Goal: Task Accomplishment & Management: Use online tool/utility

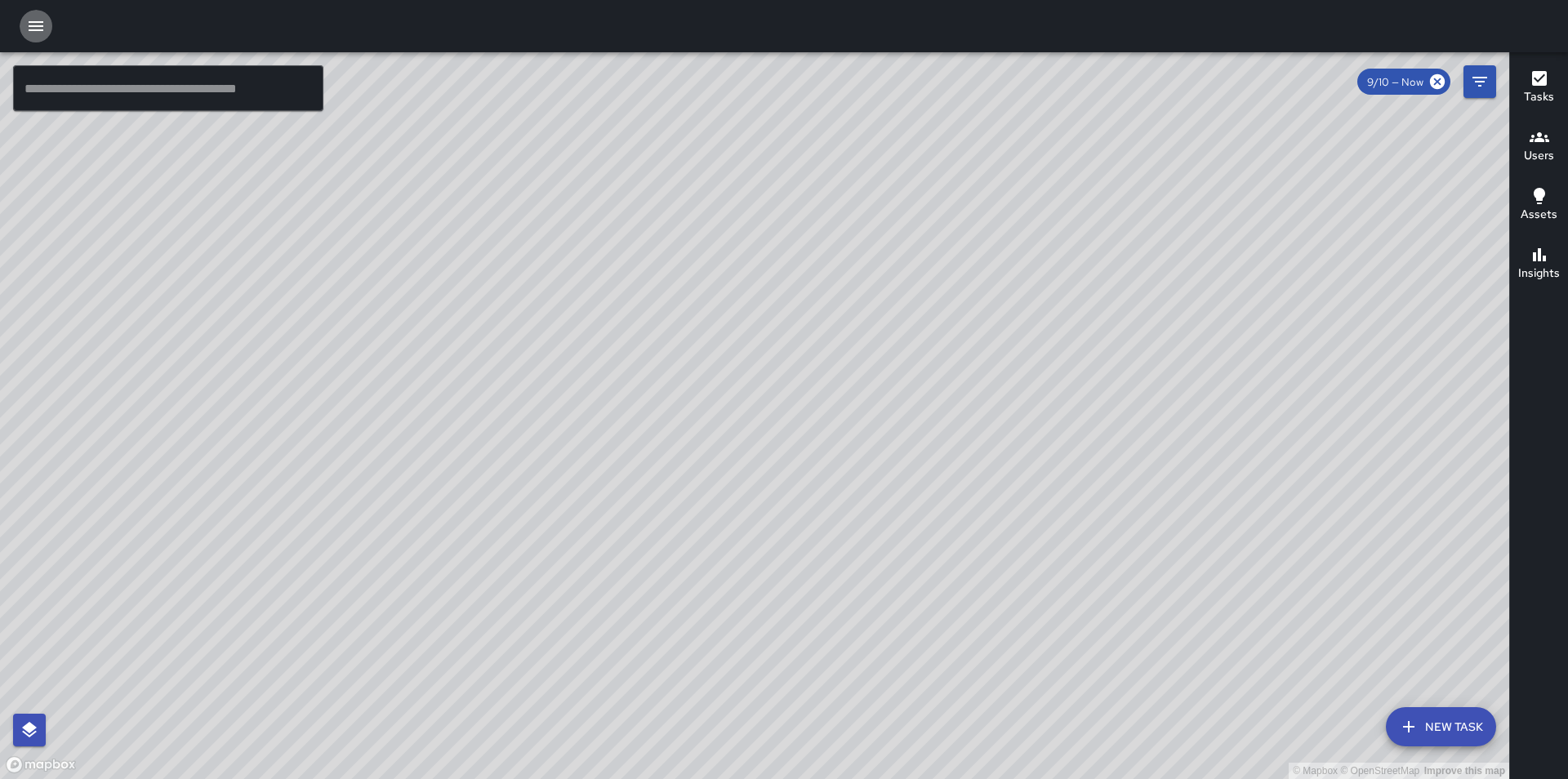
click at [31, 24] on icon "button" at bounding box center [36, 25] width 20 height 20
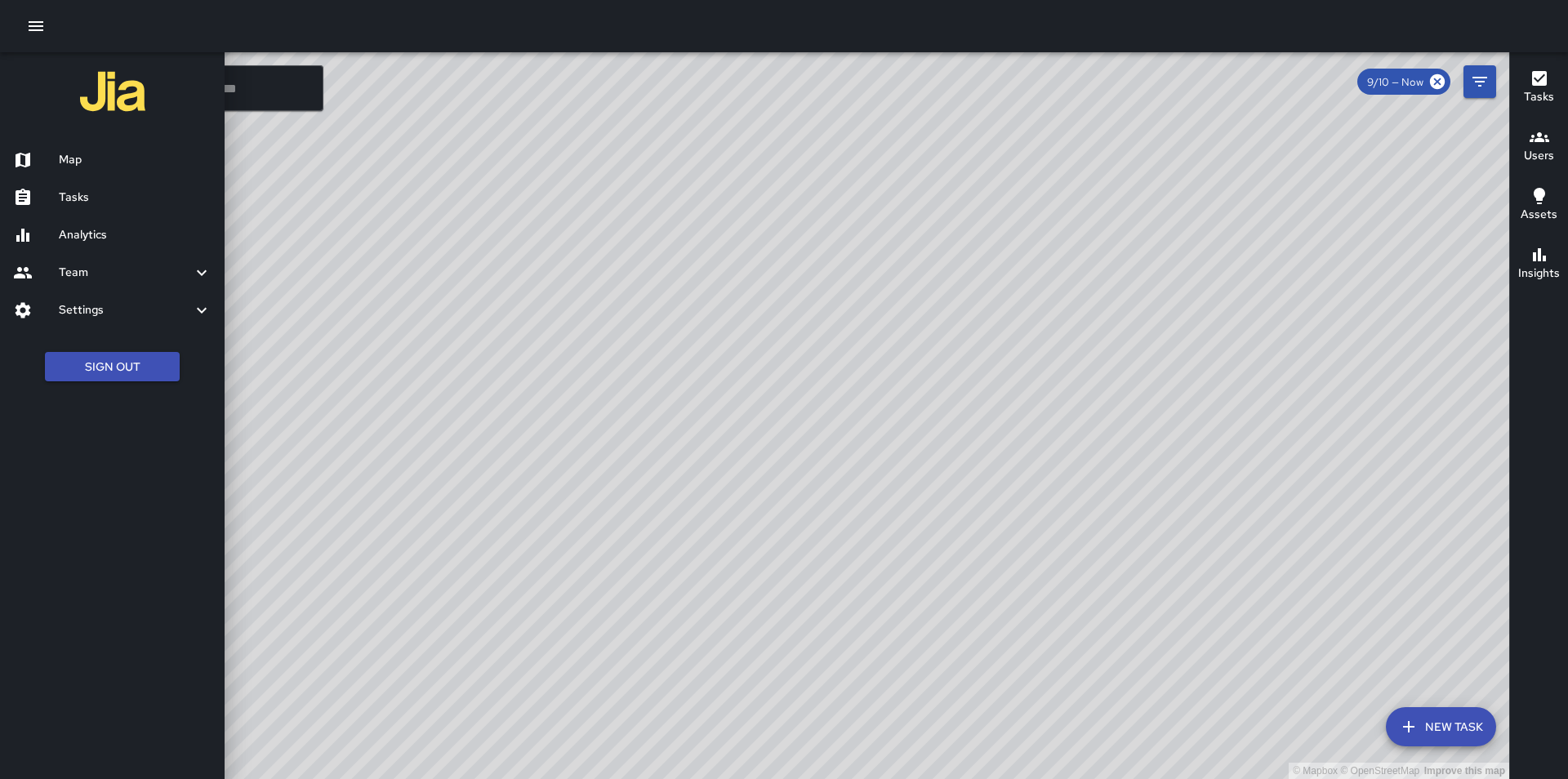
click at [82, 206] on h6 "Tasks" at bounding box center [135, 197] width 153 height 18
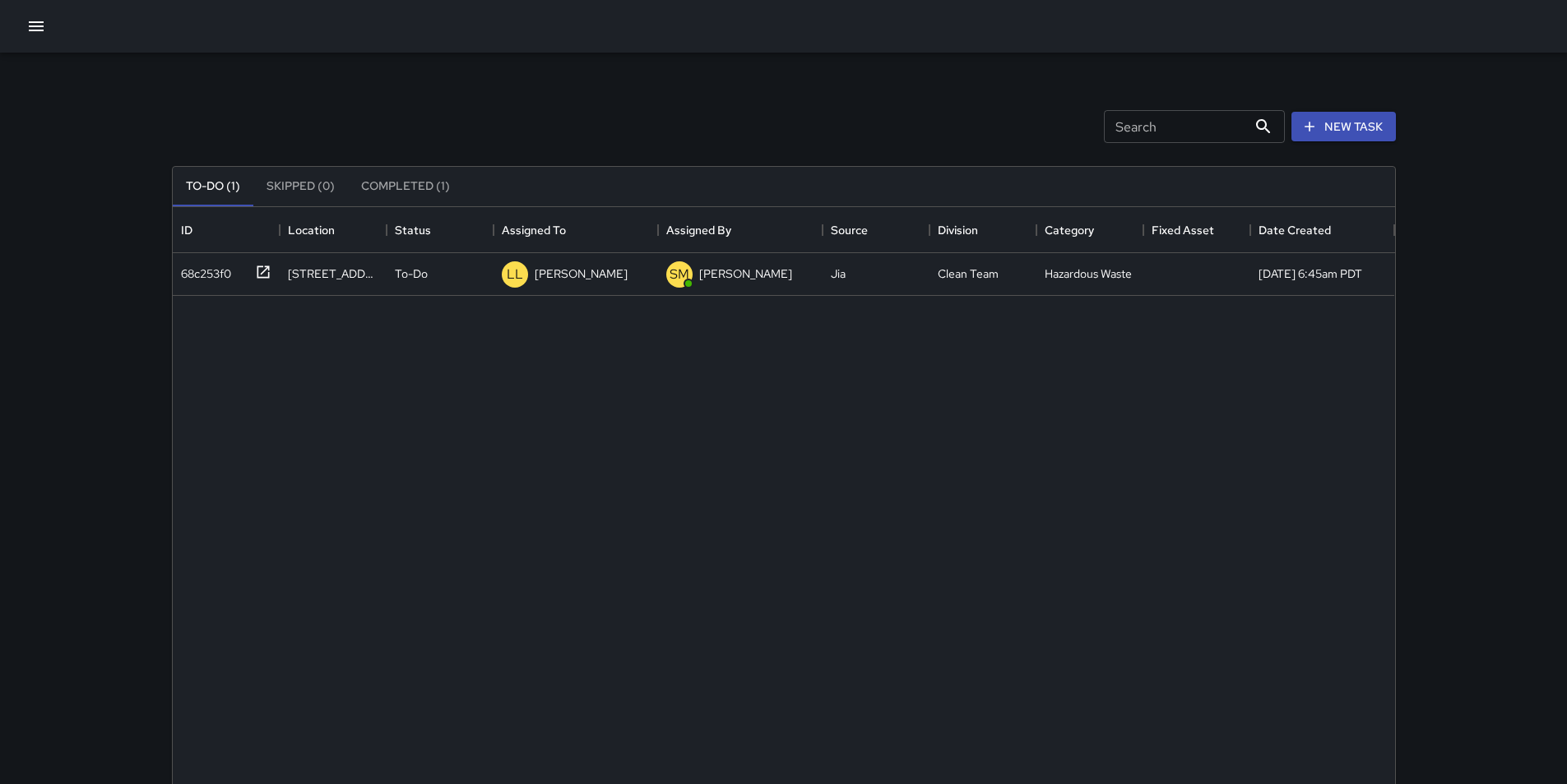
scroll to position [684, 1210]
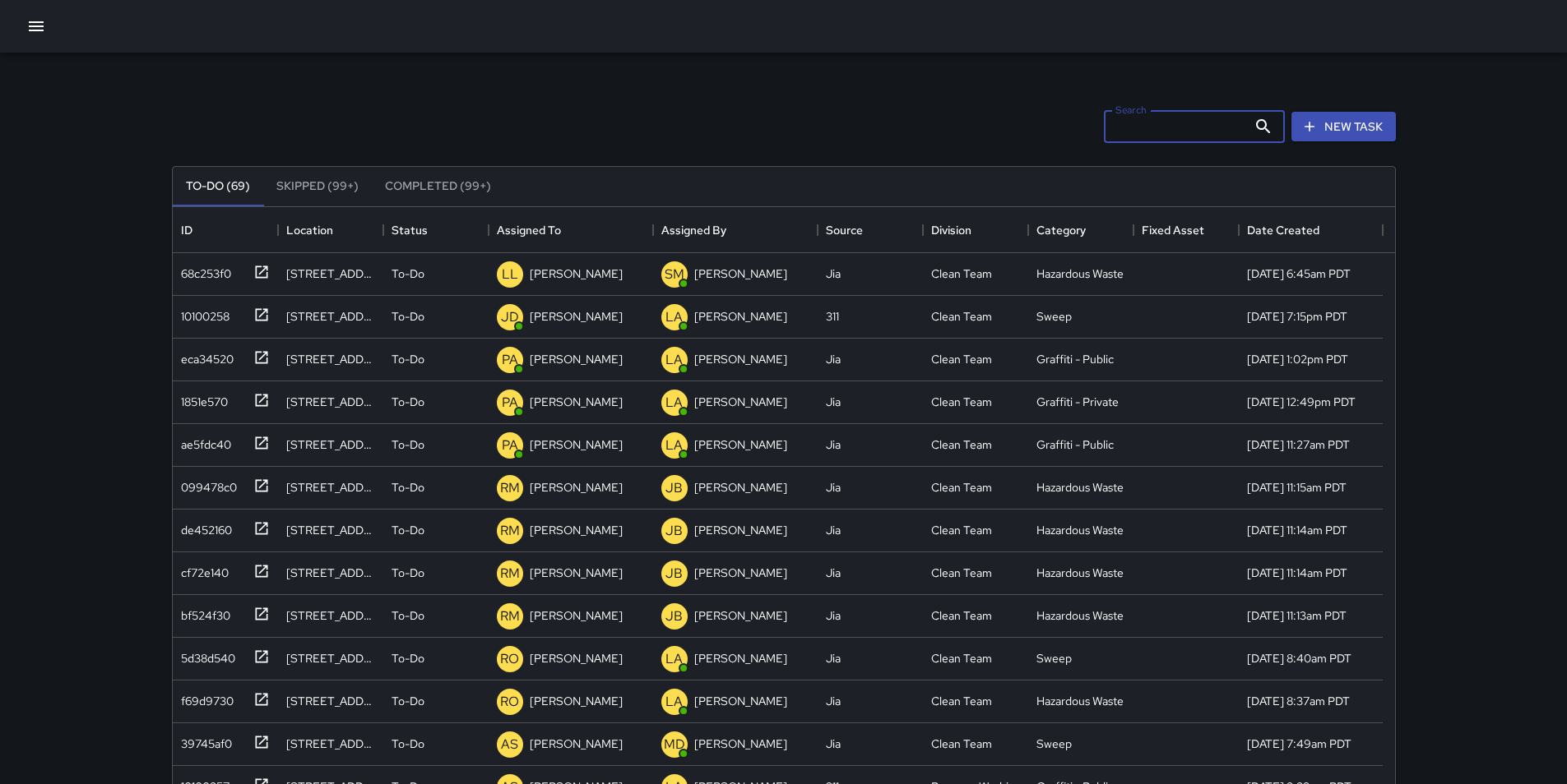
click at [1177, 121] on input "Search" at bounding box center [1175, 126] width 143 height 33
click at [207, 356] on div "eca34520" at bounding box center [204, 356] width 59 height 23
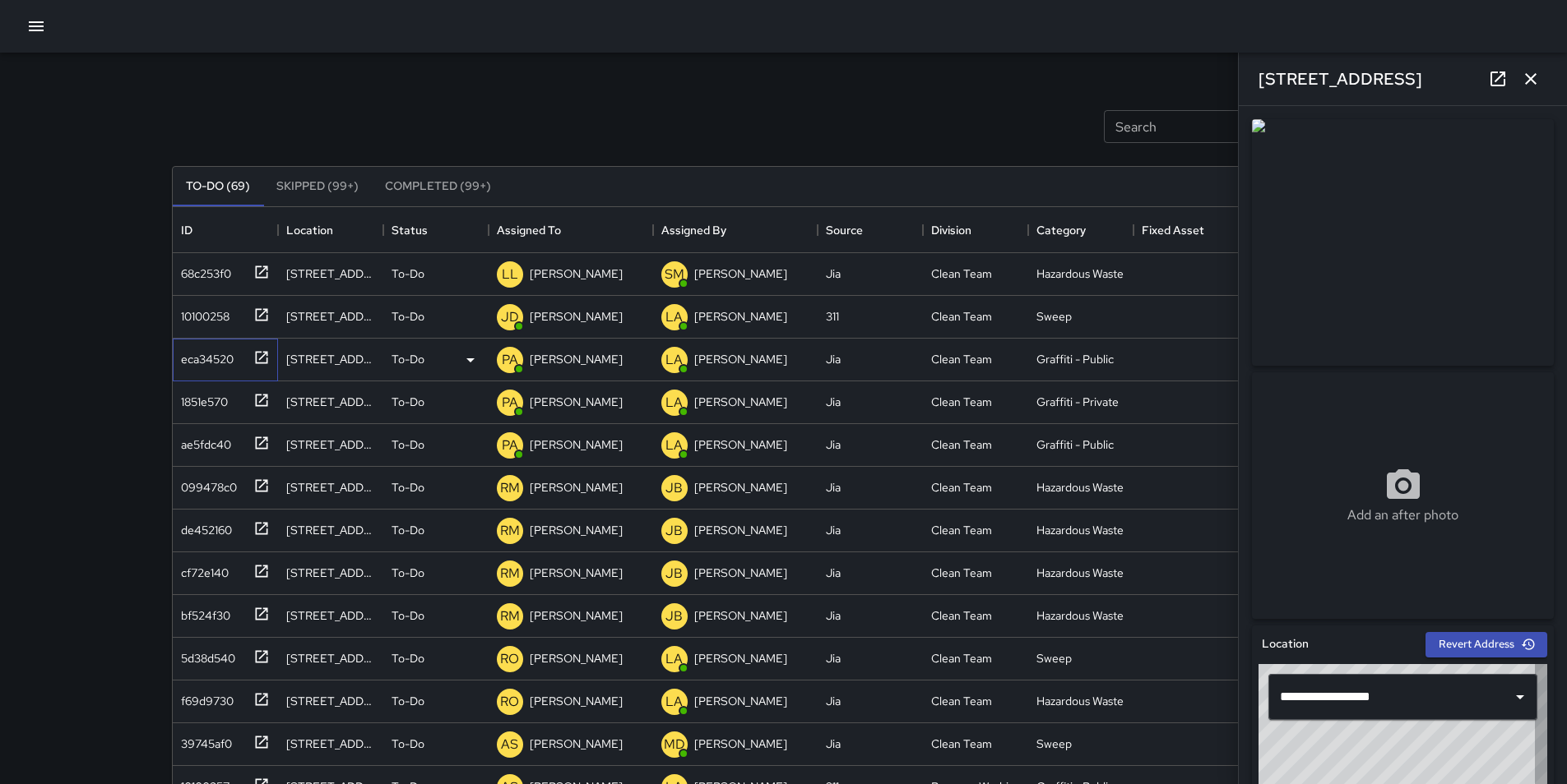
type input "**********"
click at [210, 397] on div "1851e570" at bounding box center [201, 398] width 53 height 23
type input "**********"
click at [214, 436] on div "ae5fdc40" at bounding box center [203, 442] width 57 height 23
type input "**********"
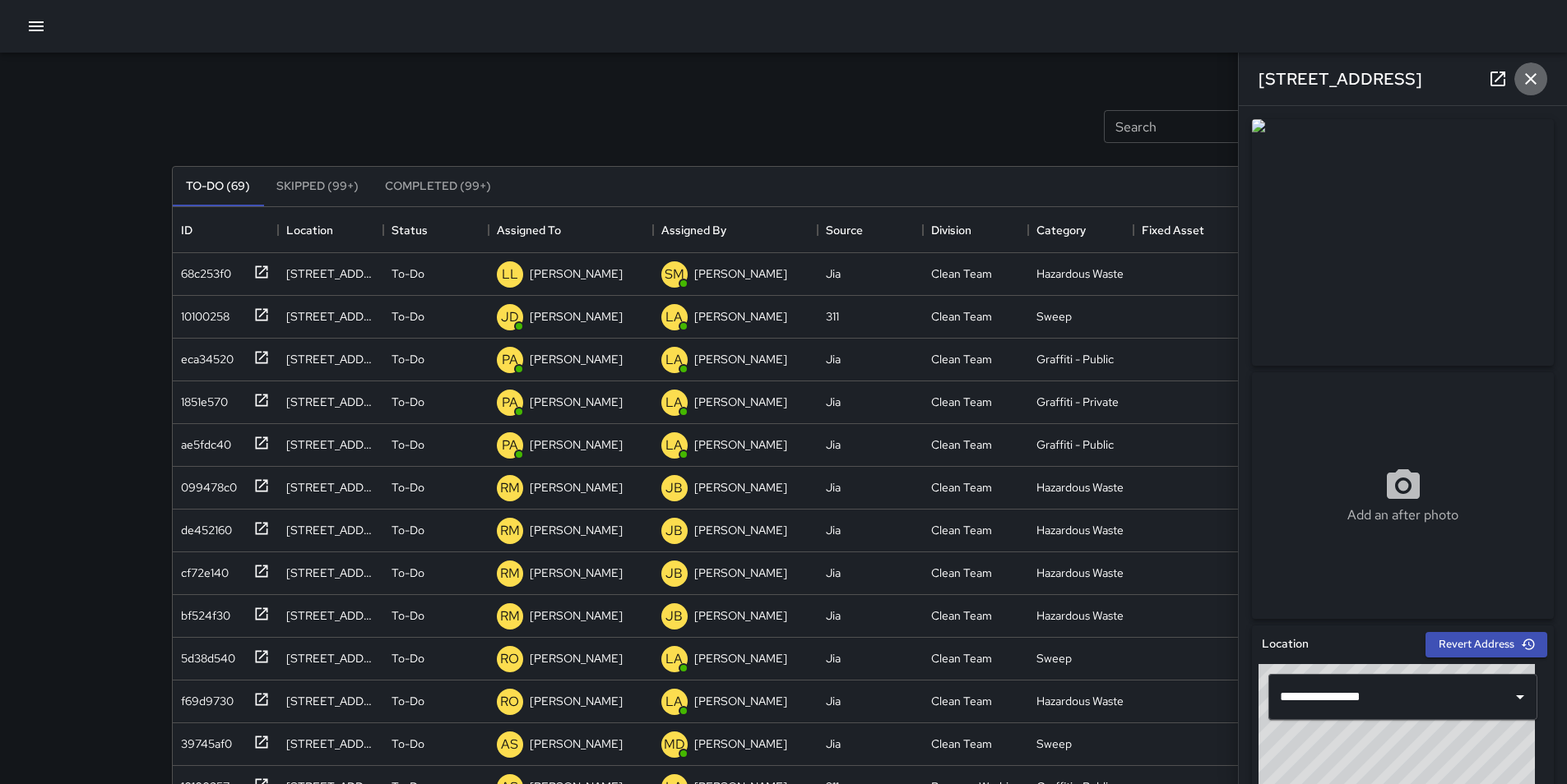
click at [1530, 77] on icon "button" at bounding box center [1531, 79] width 20 height 20
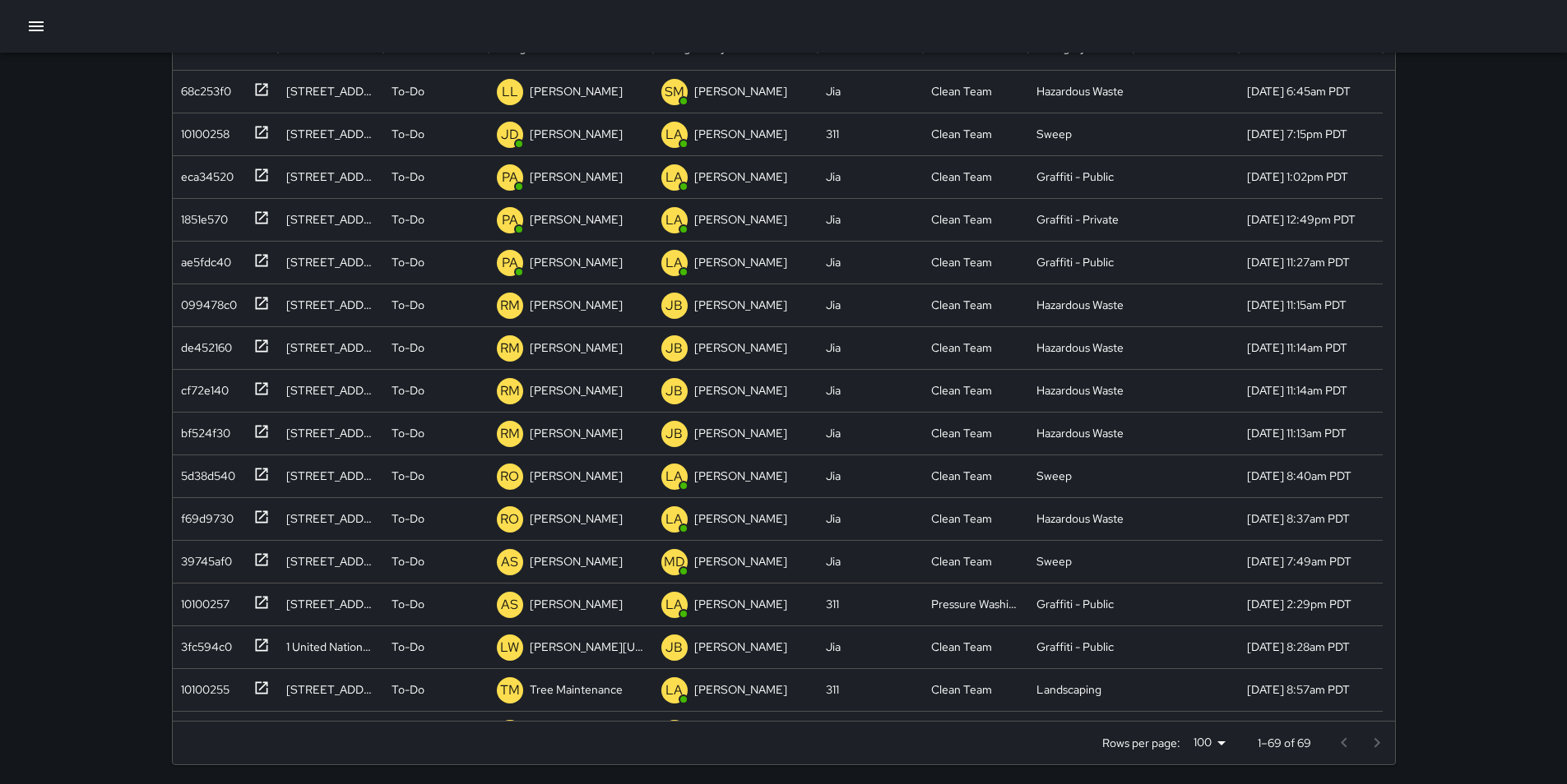
scroll to position [187, 0]
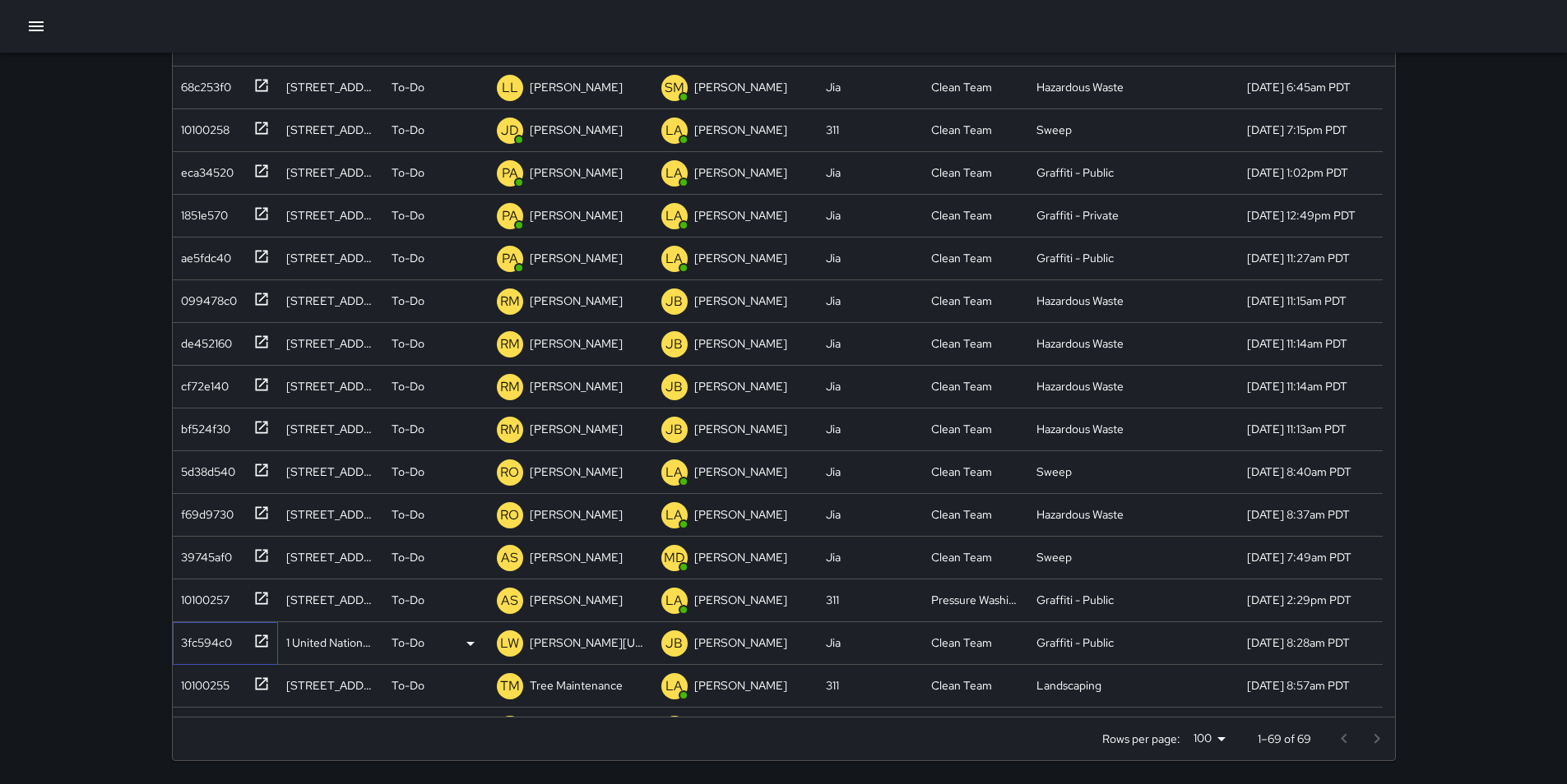
click at [213, 637] on div "3fc594c0" at bounding box center [203, 640] width 58 height 23
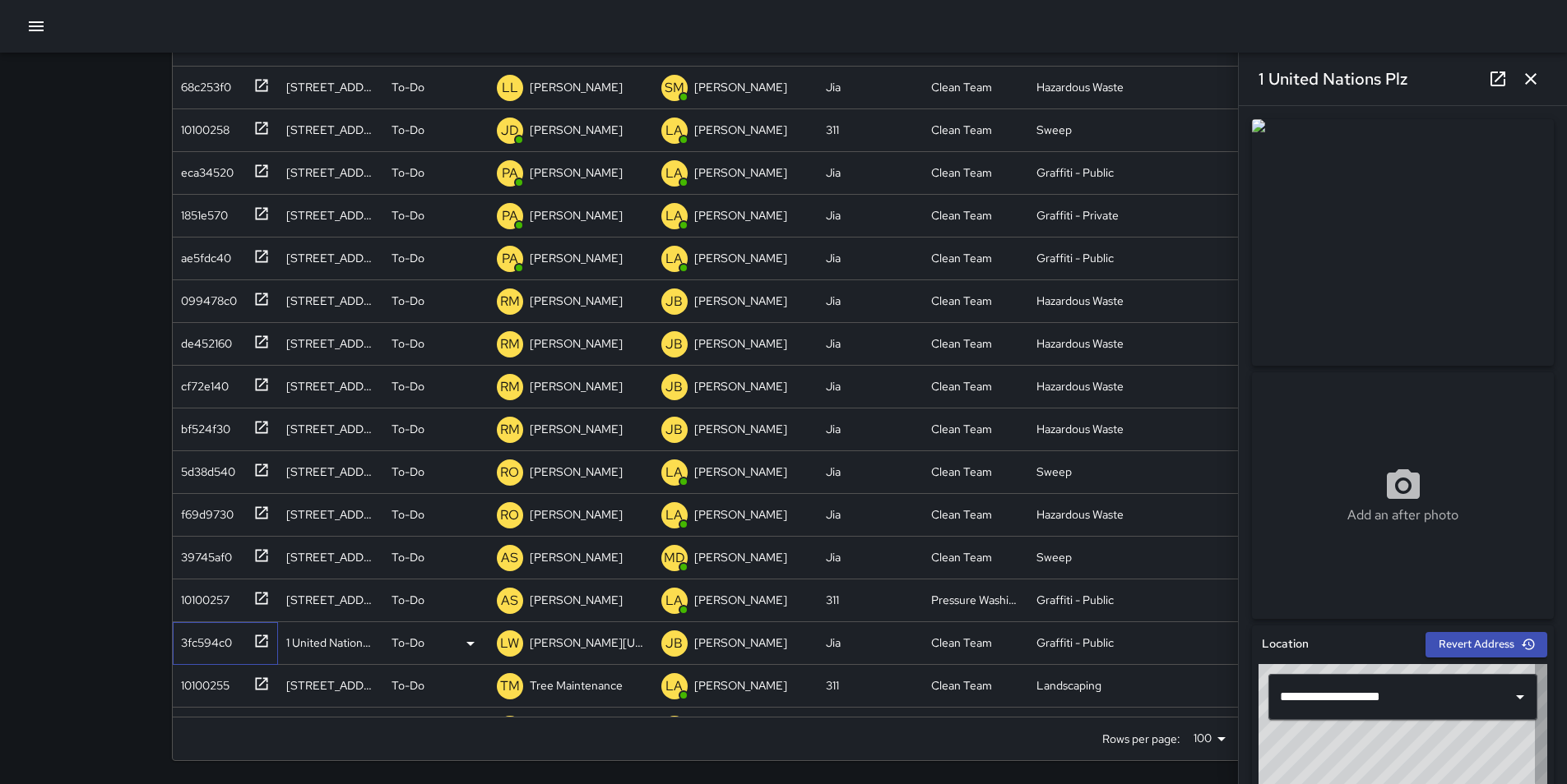
type input "**********"
click at [535, 640] on p "[PERSON_NAME][US_STATE]" at bounding box center [587, 643] width 115 height 16
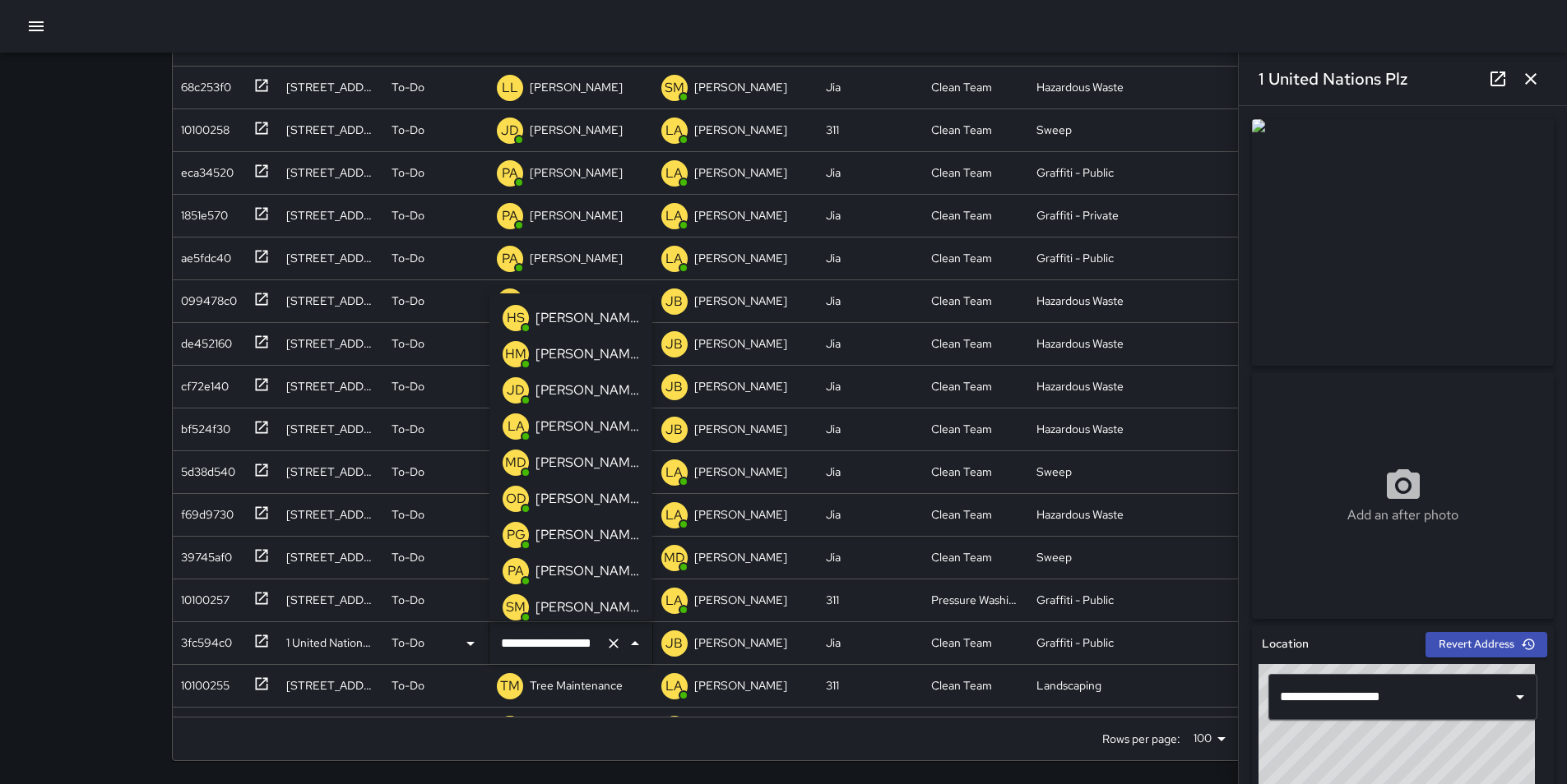
scroll to position [837, 0]
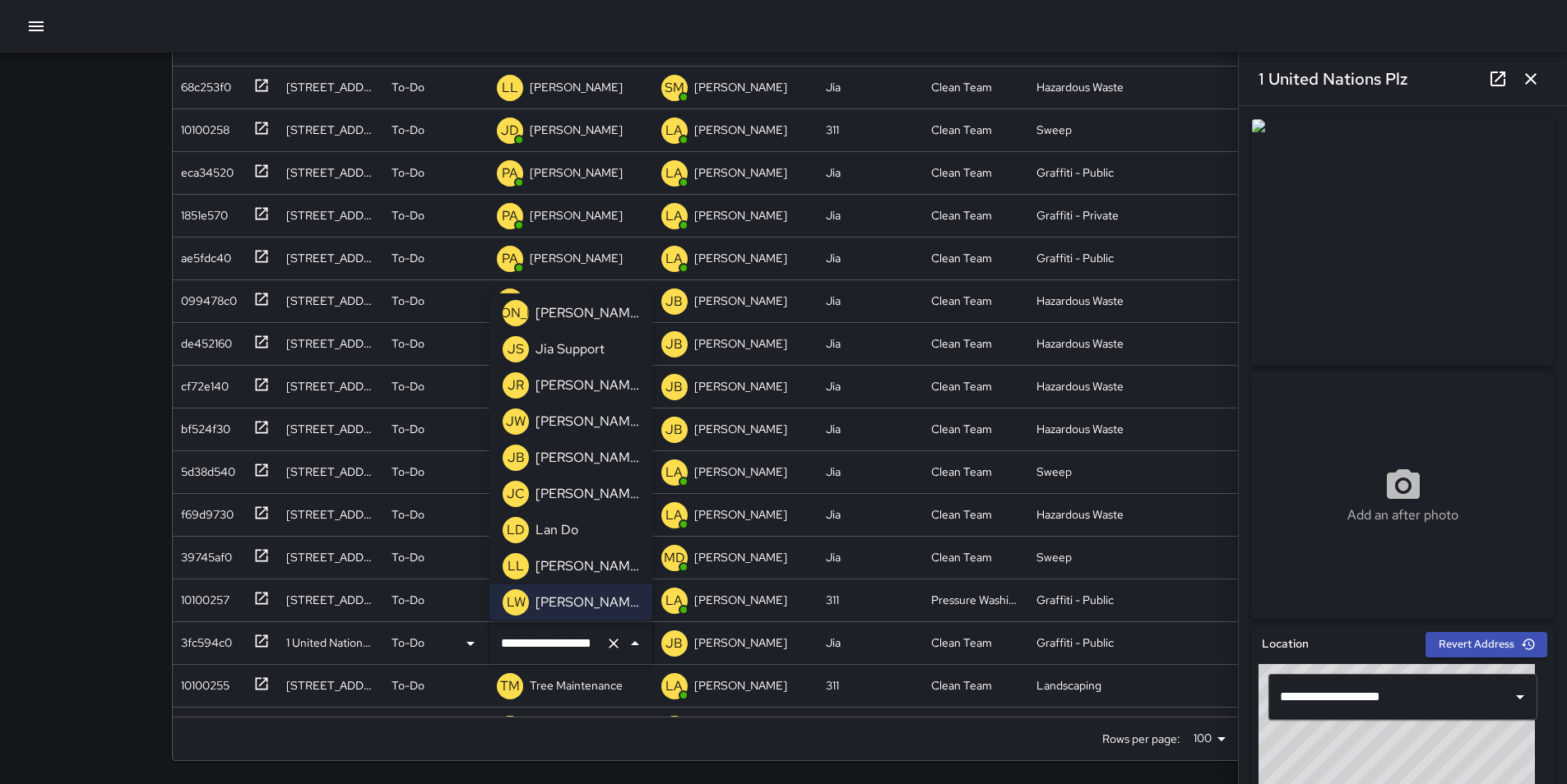
click at [571, 381] on p "[PERSON_NAME]" at bounding box center [587, 385] width 103 height 20
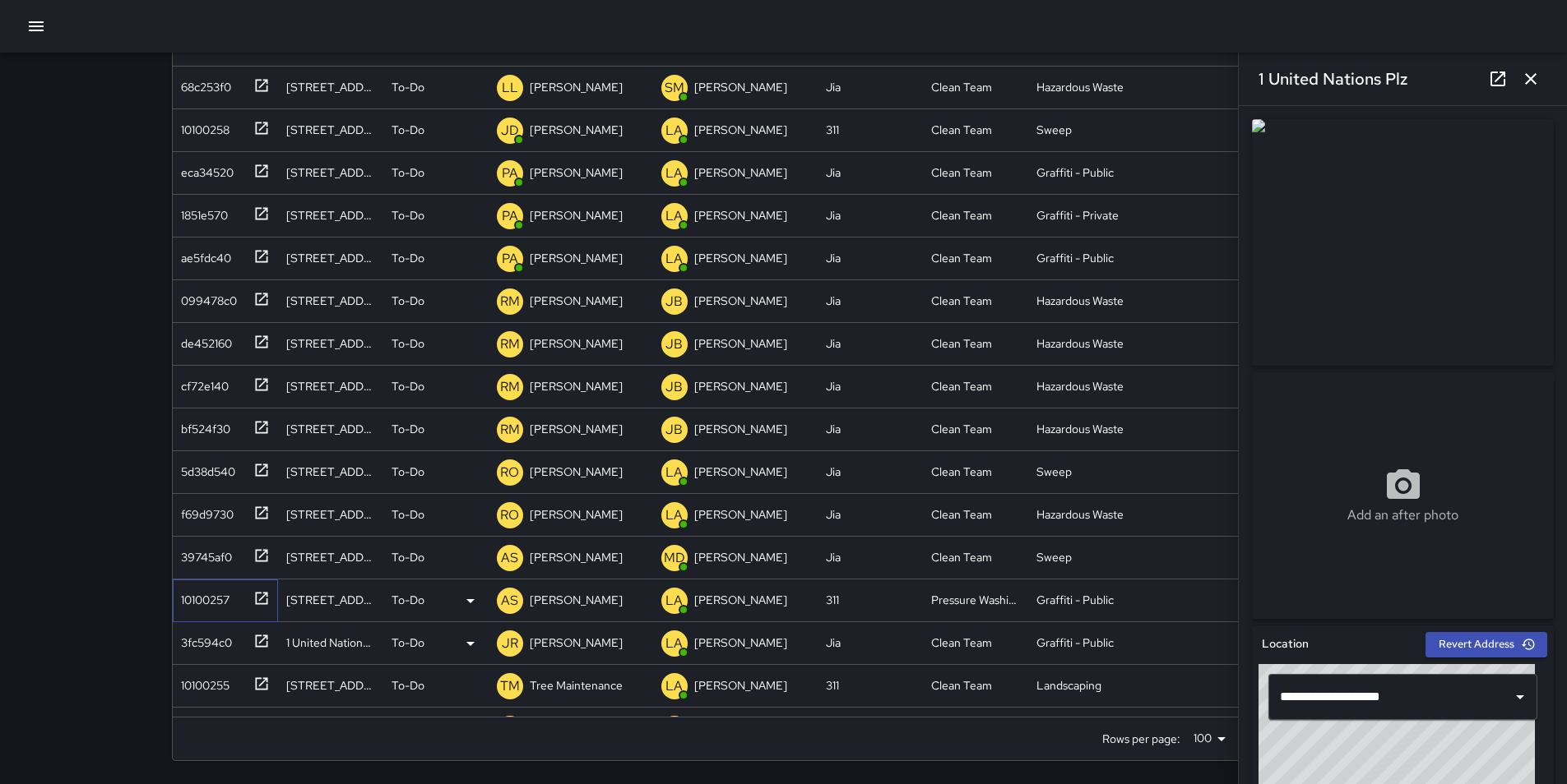
click at [217, 595] on div "10100257" at bounding box center [202, 597] width 55 height 23
type input "**********"
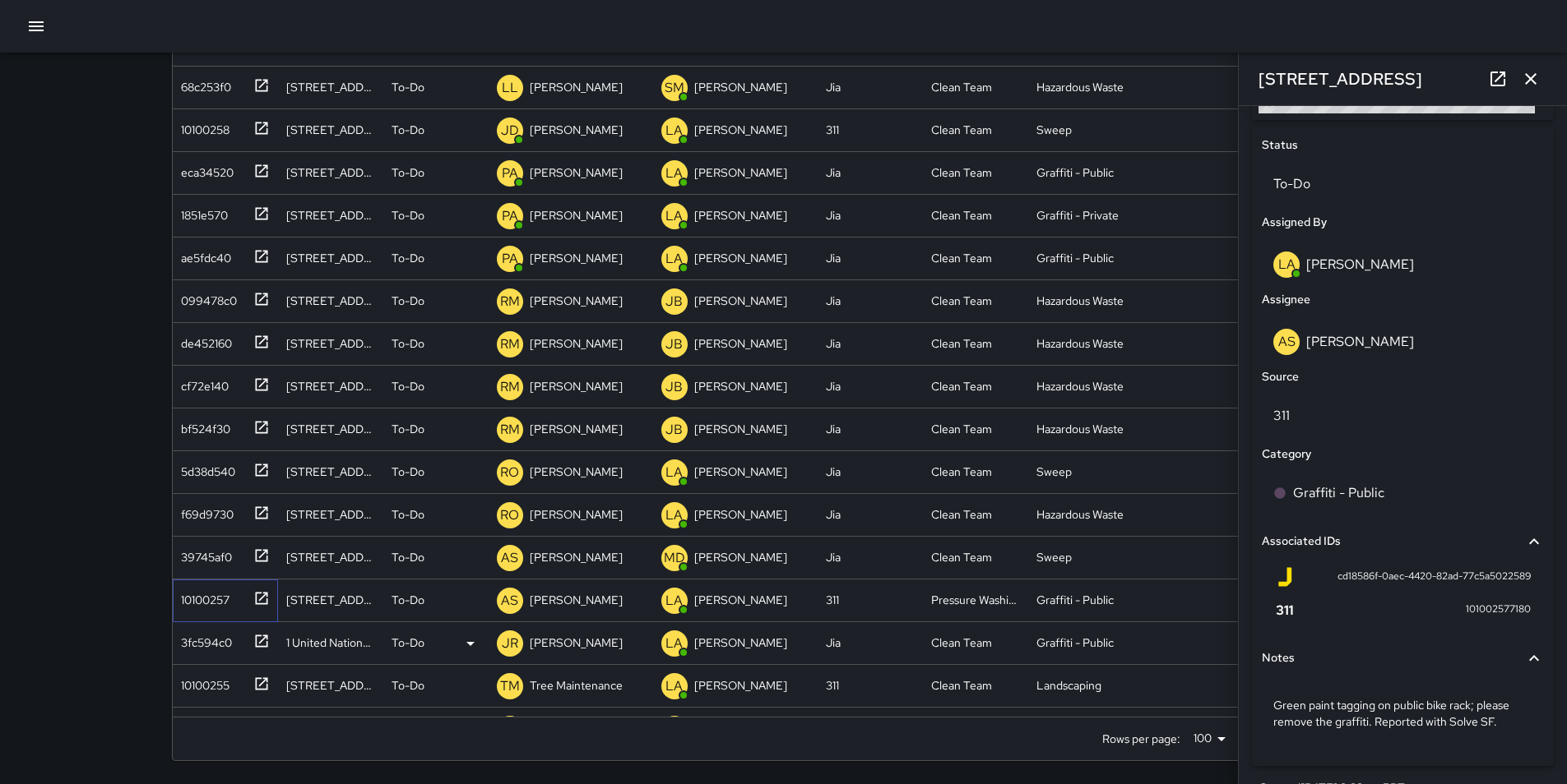
scroll to position [788, 0]
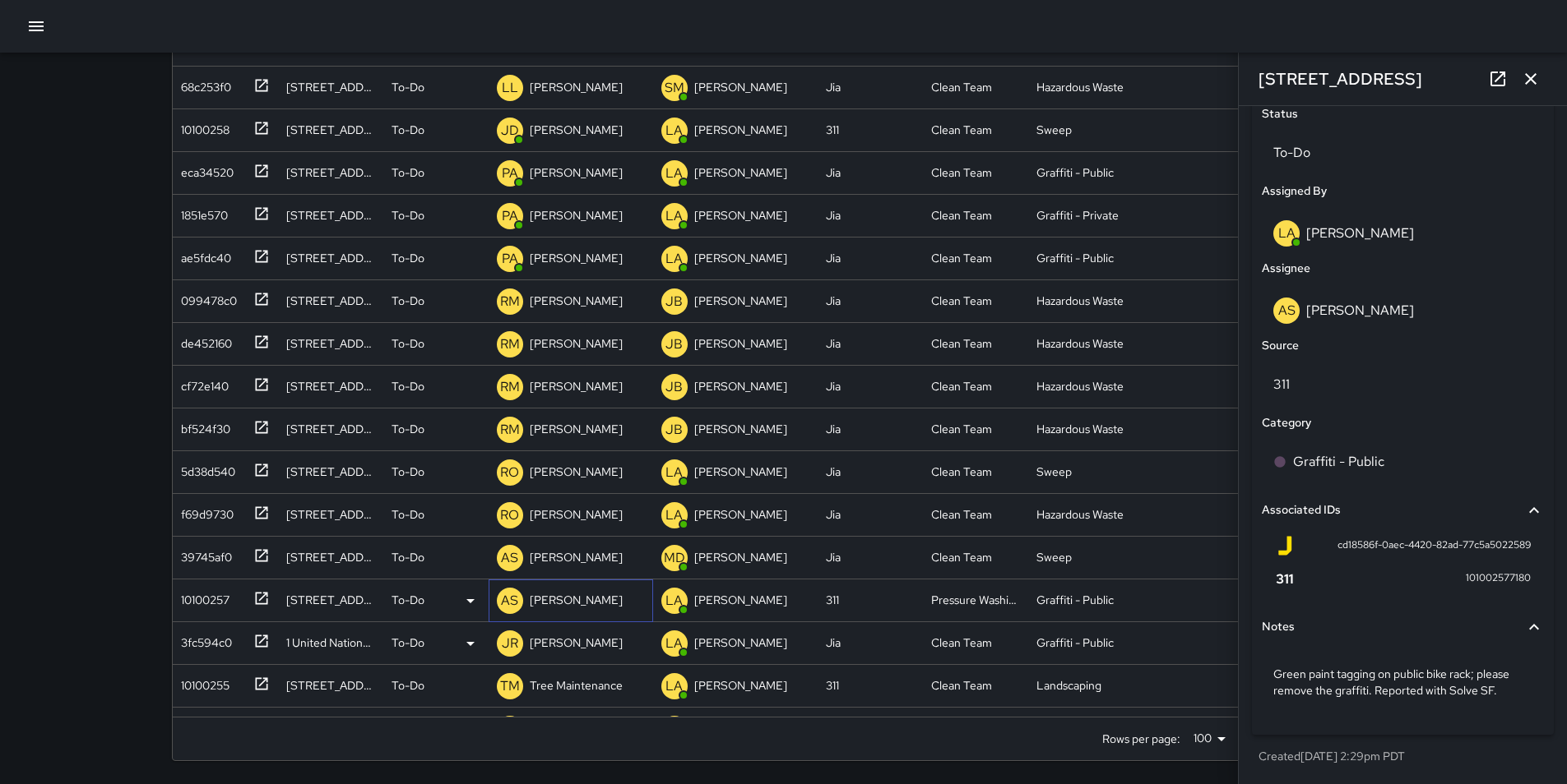
click at [567, 601] on p "[PERSON_NAME]" at bounding box center [577, 599] width 93 height 16
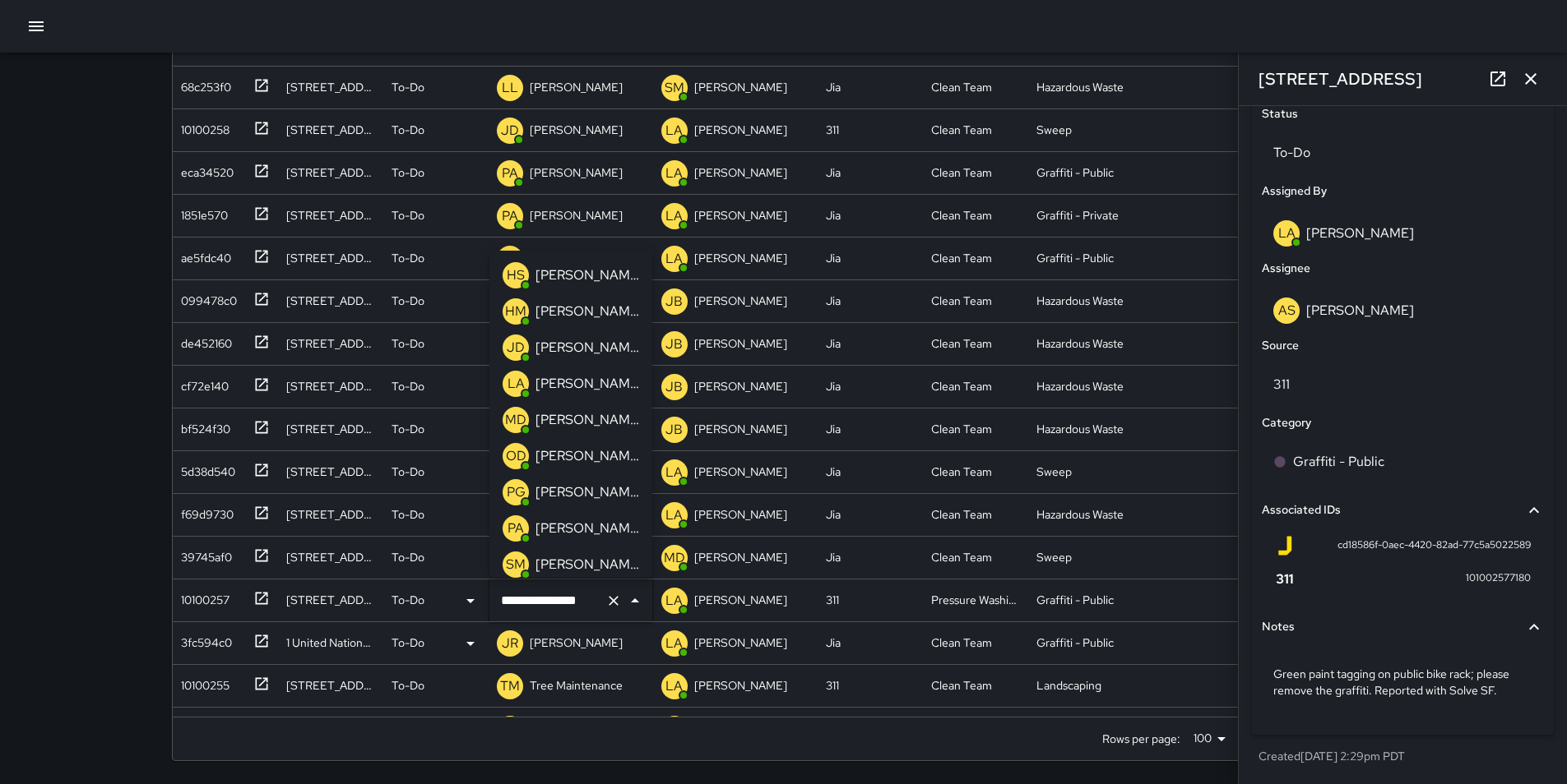
scroll to position [150, 0]
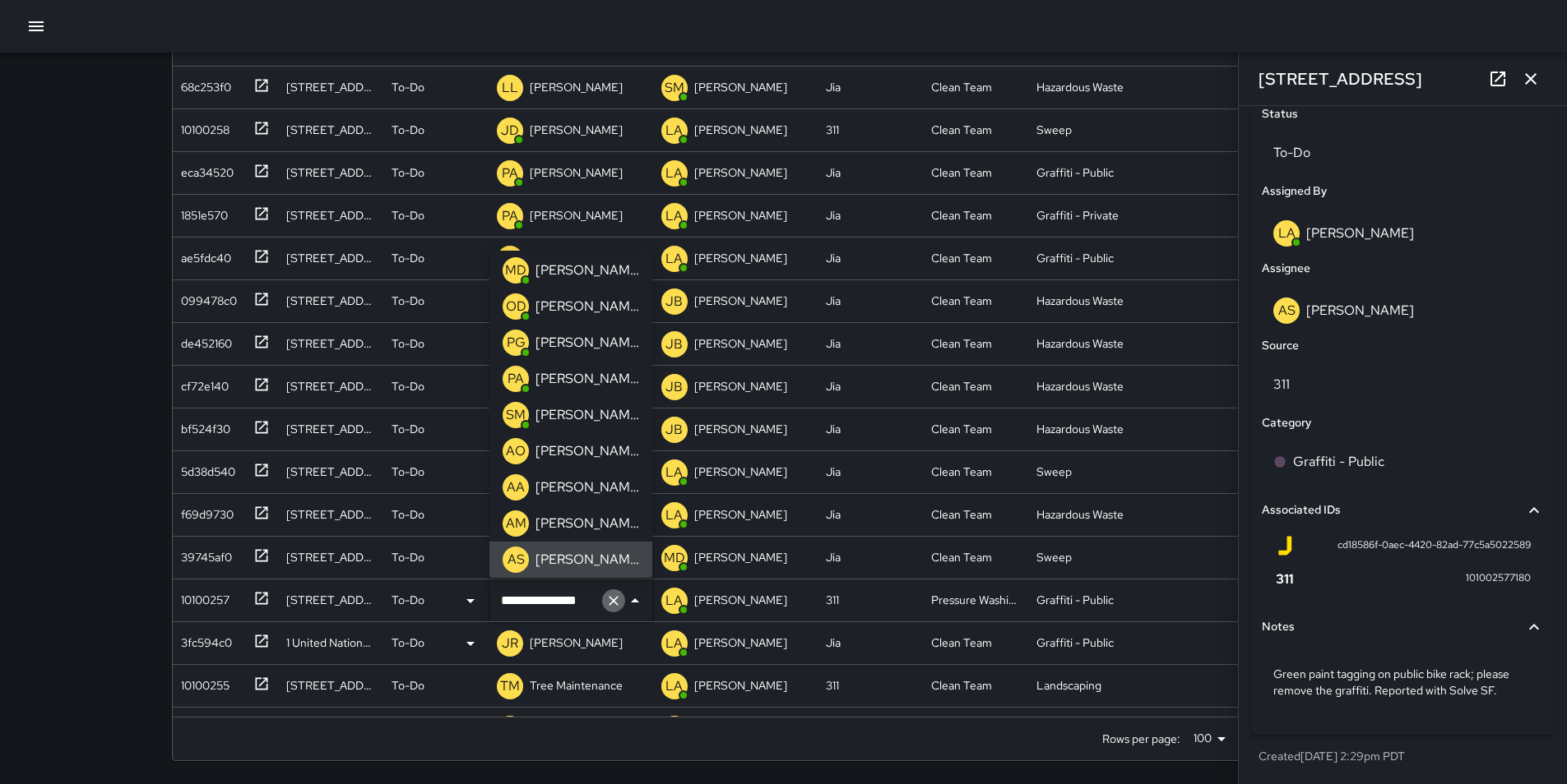
click at [614, 602] on icon "Clear" at bounding box center [614, 601] width 9 height 9
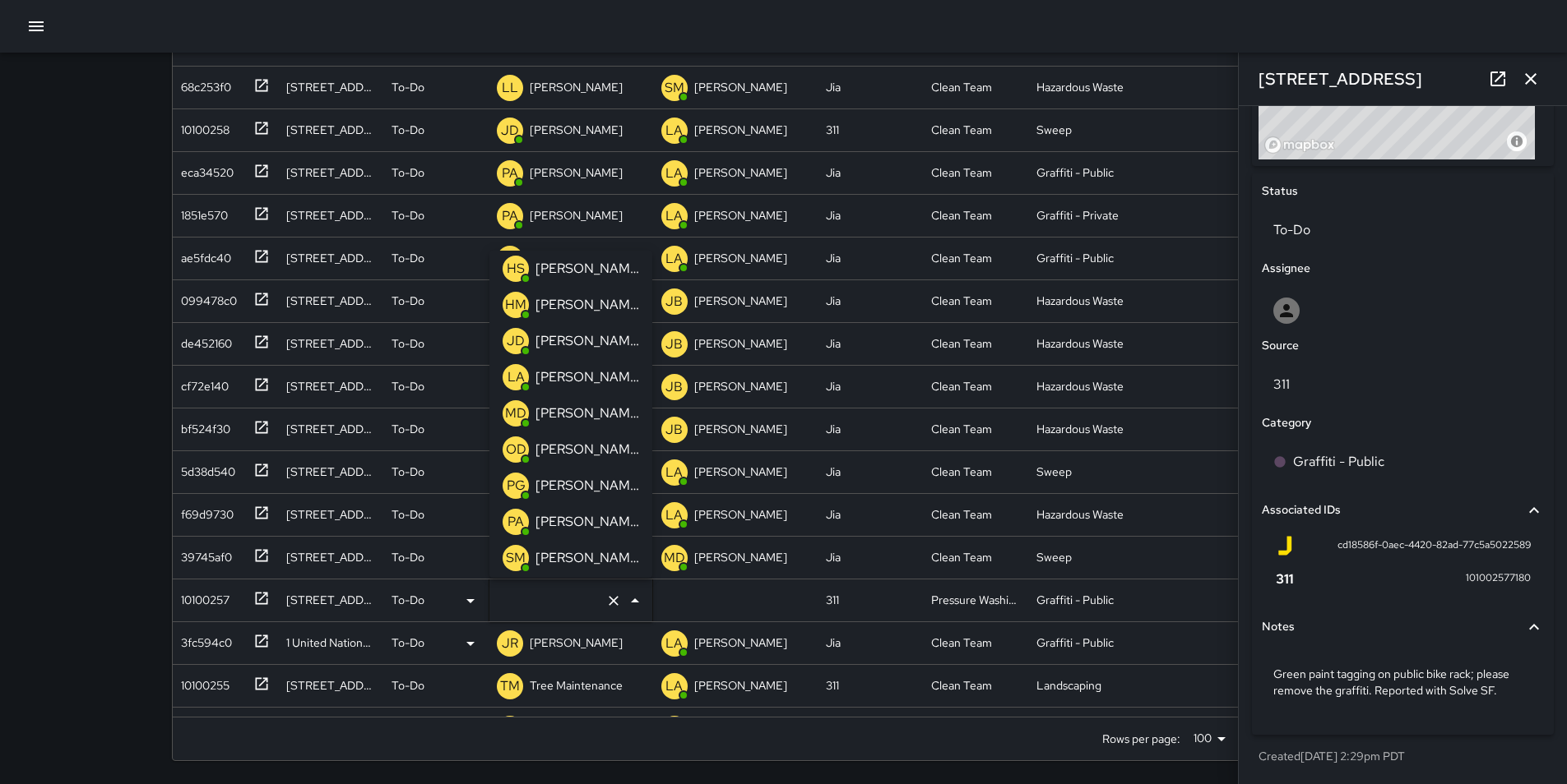
scroll to position [710, 0]
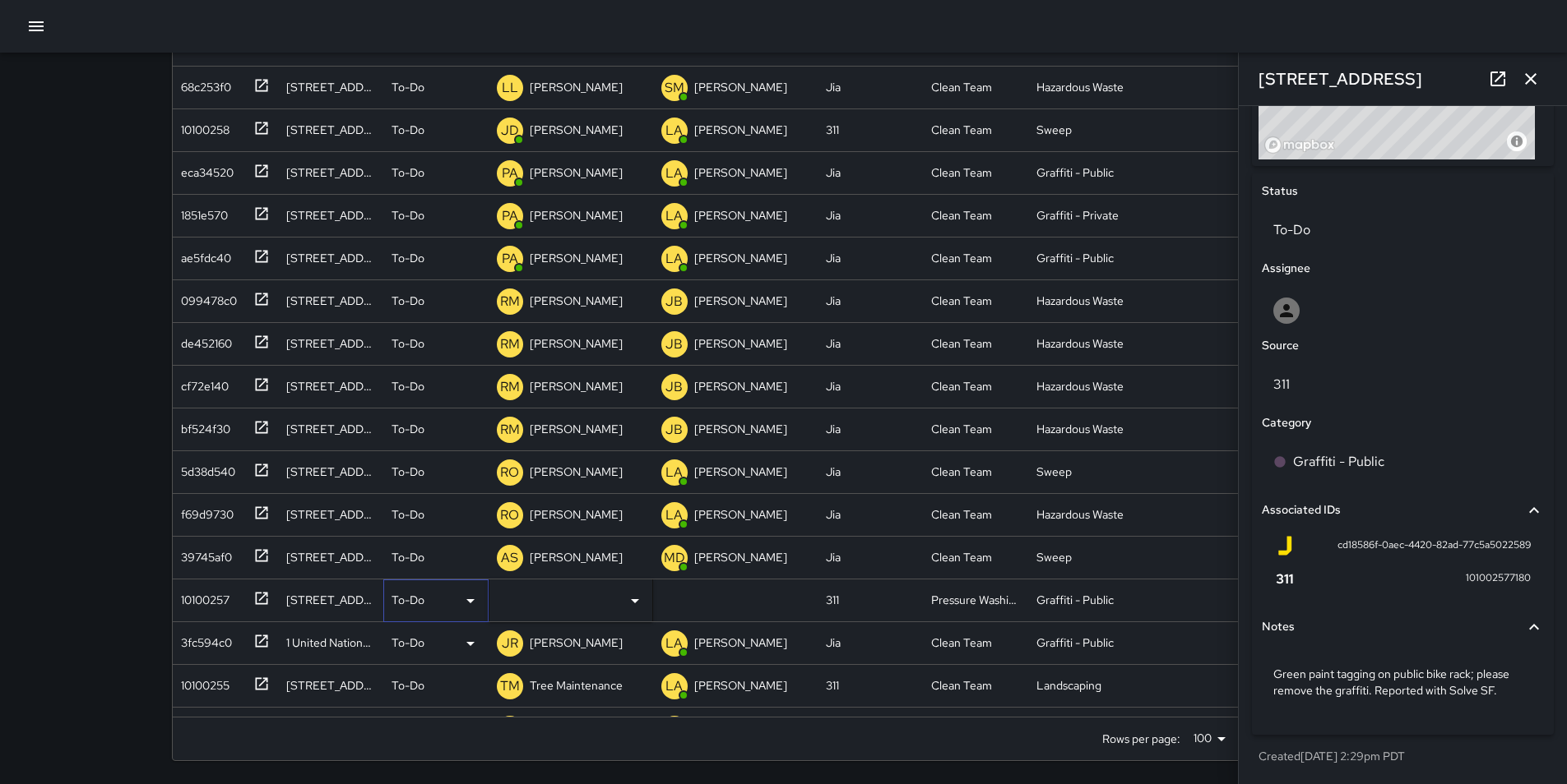
click at [473, 600] on icon at bounding box center [470, 601] width 9 height 4
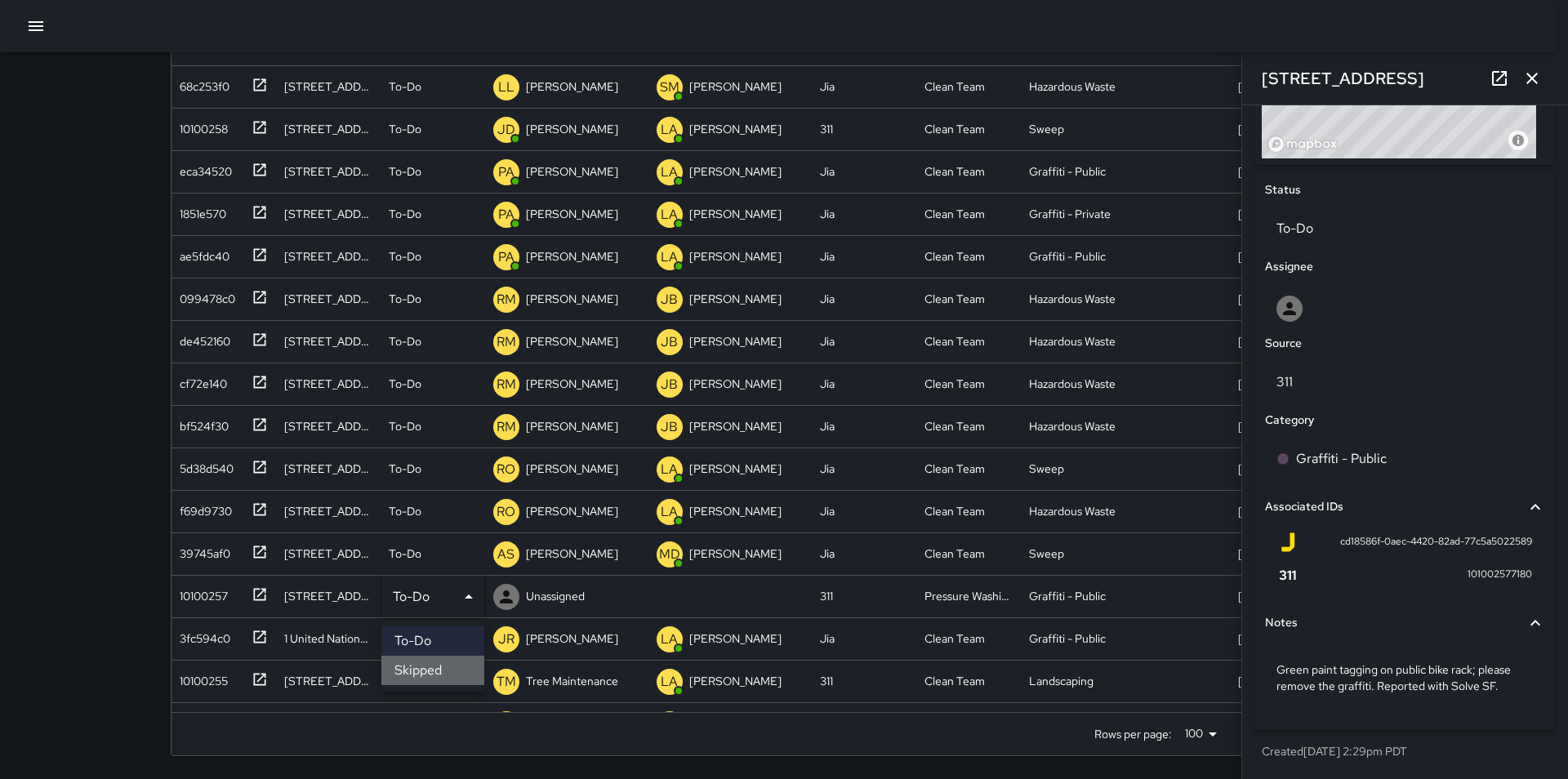
click at [446, 665] on li "Skipped" at bounding box center [432, 670] width 103 height 29
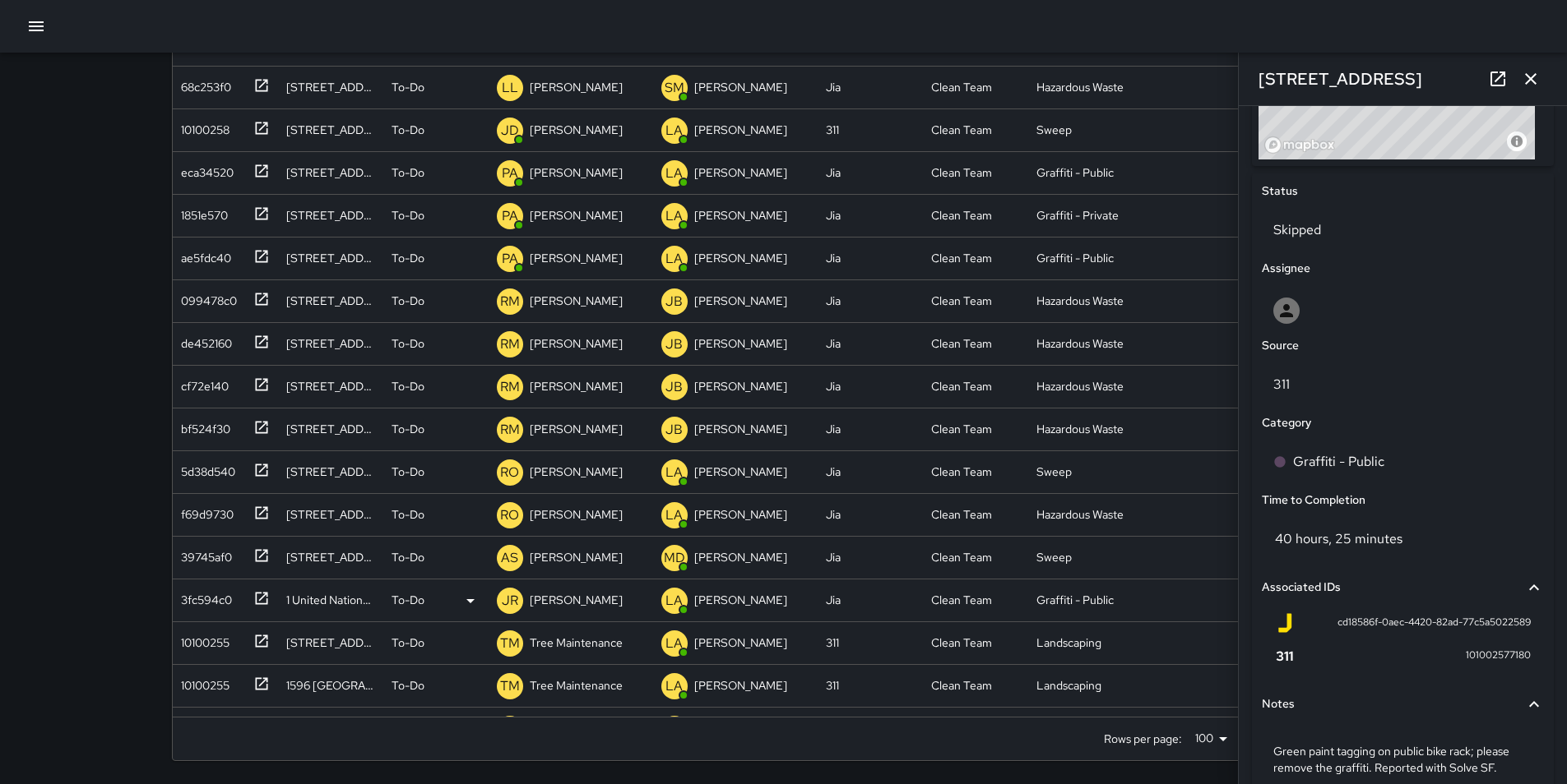
scroll to position [788, 0]
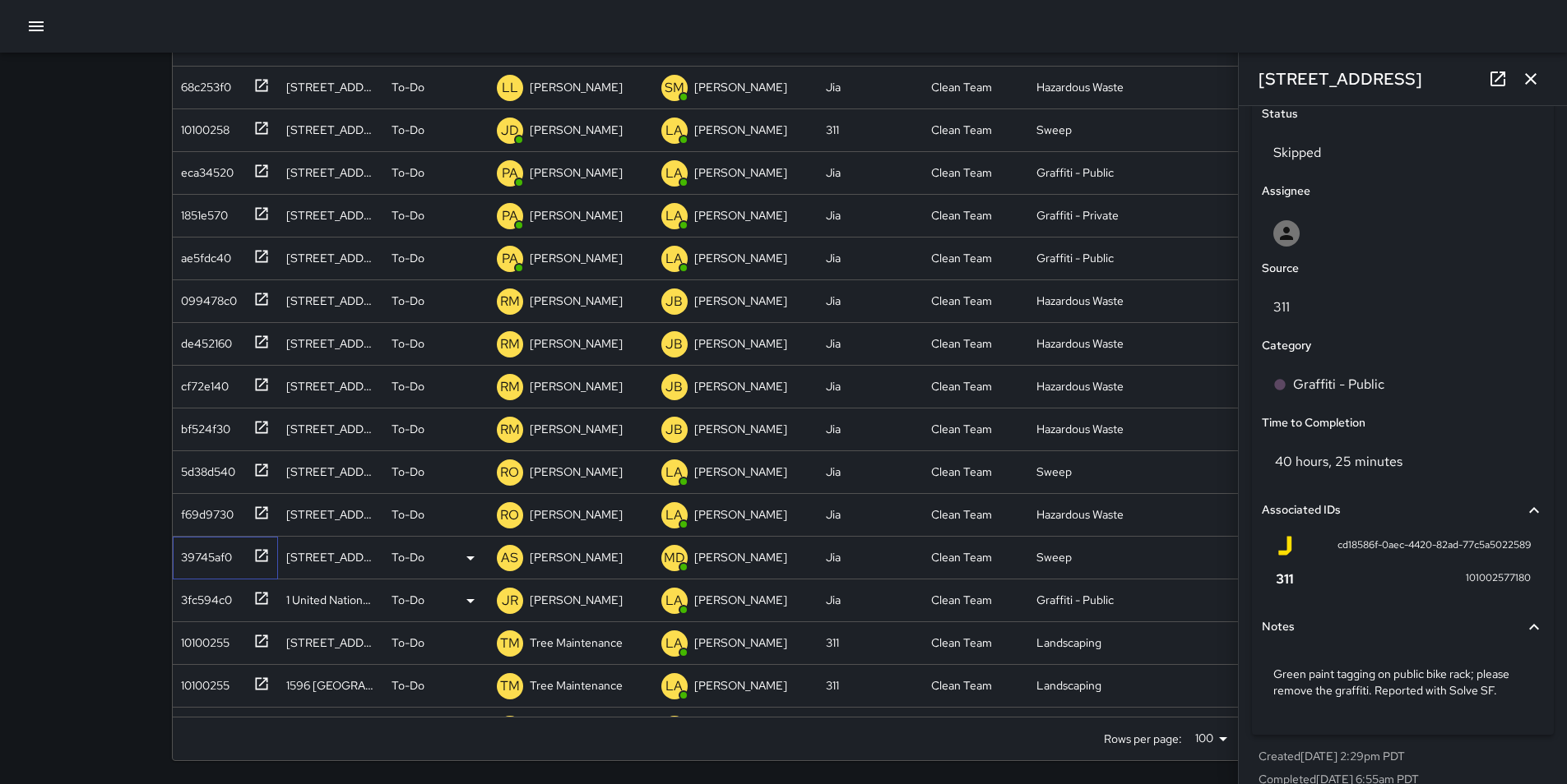
click at [195, 565] on div "39745af0" at bounding box center [203, 554] width 58 height 23
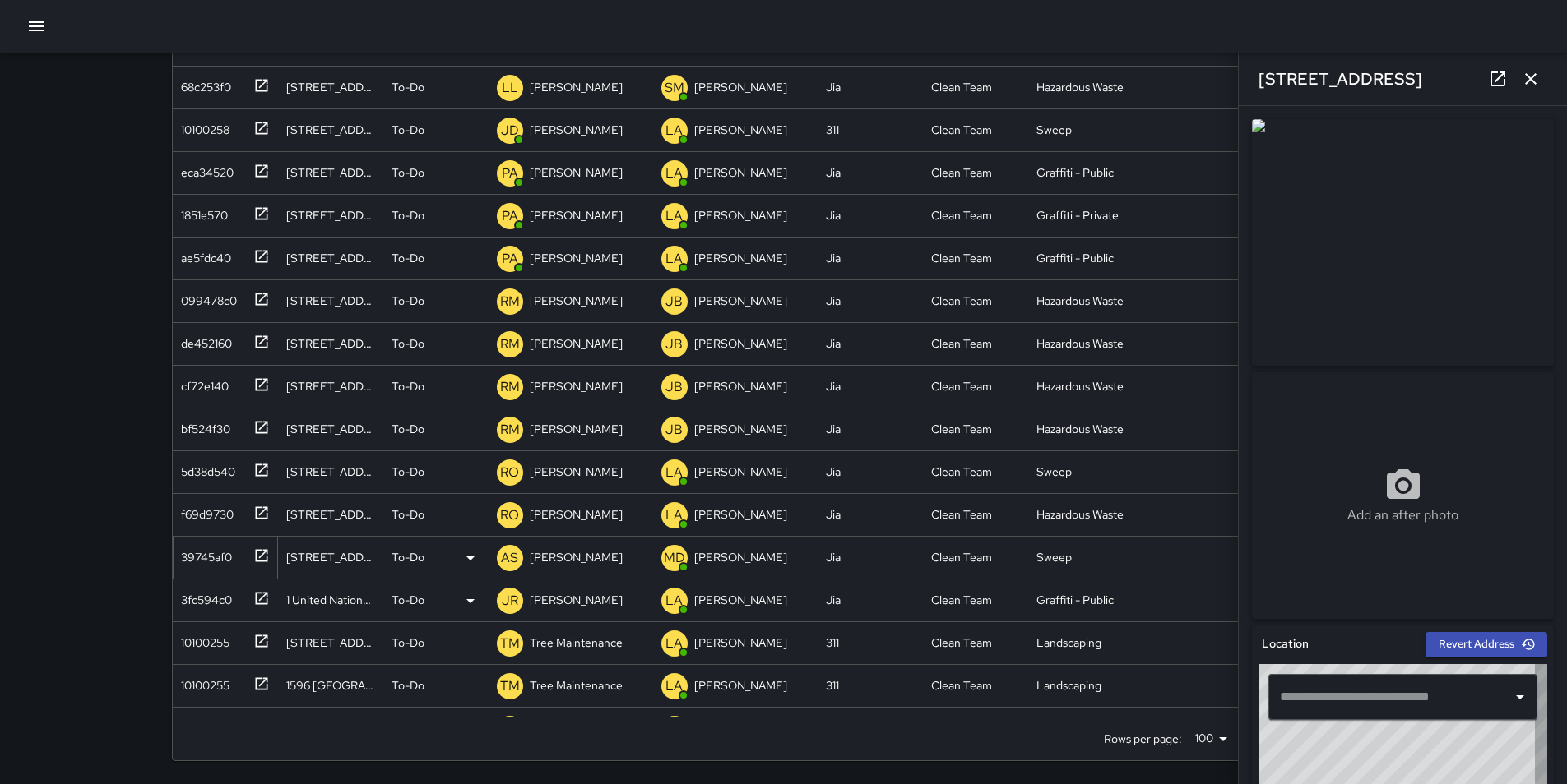
type input "**********"
click at [578, 554] on p "[PERSON_NAME]" at bounding box center [577, 556] width 93 height 16
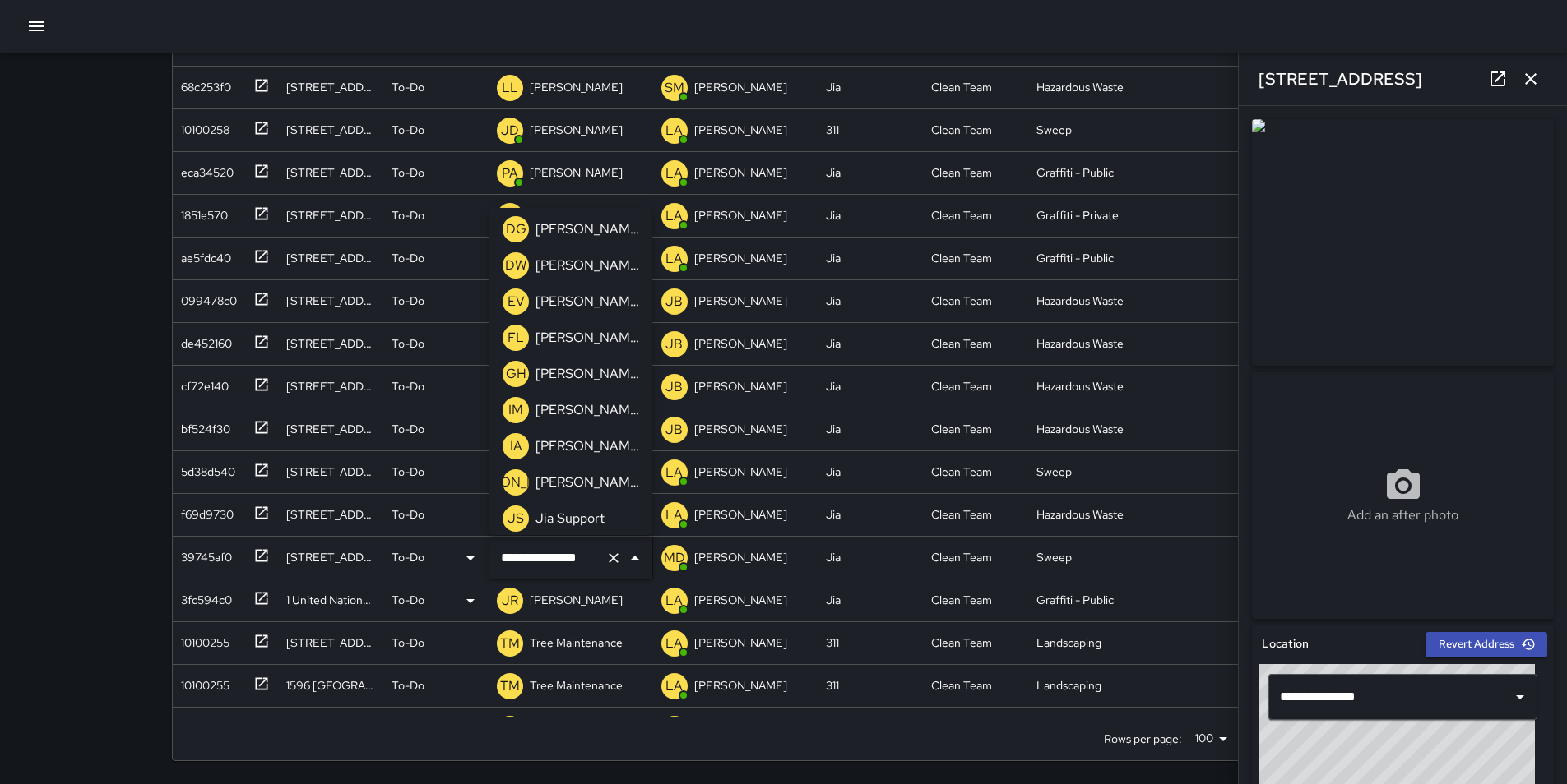
scroll to position [611, 0]
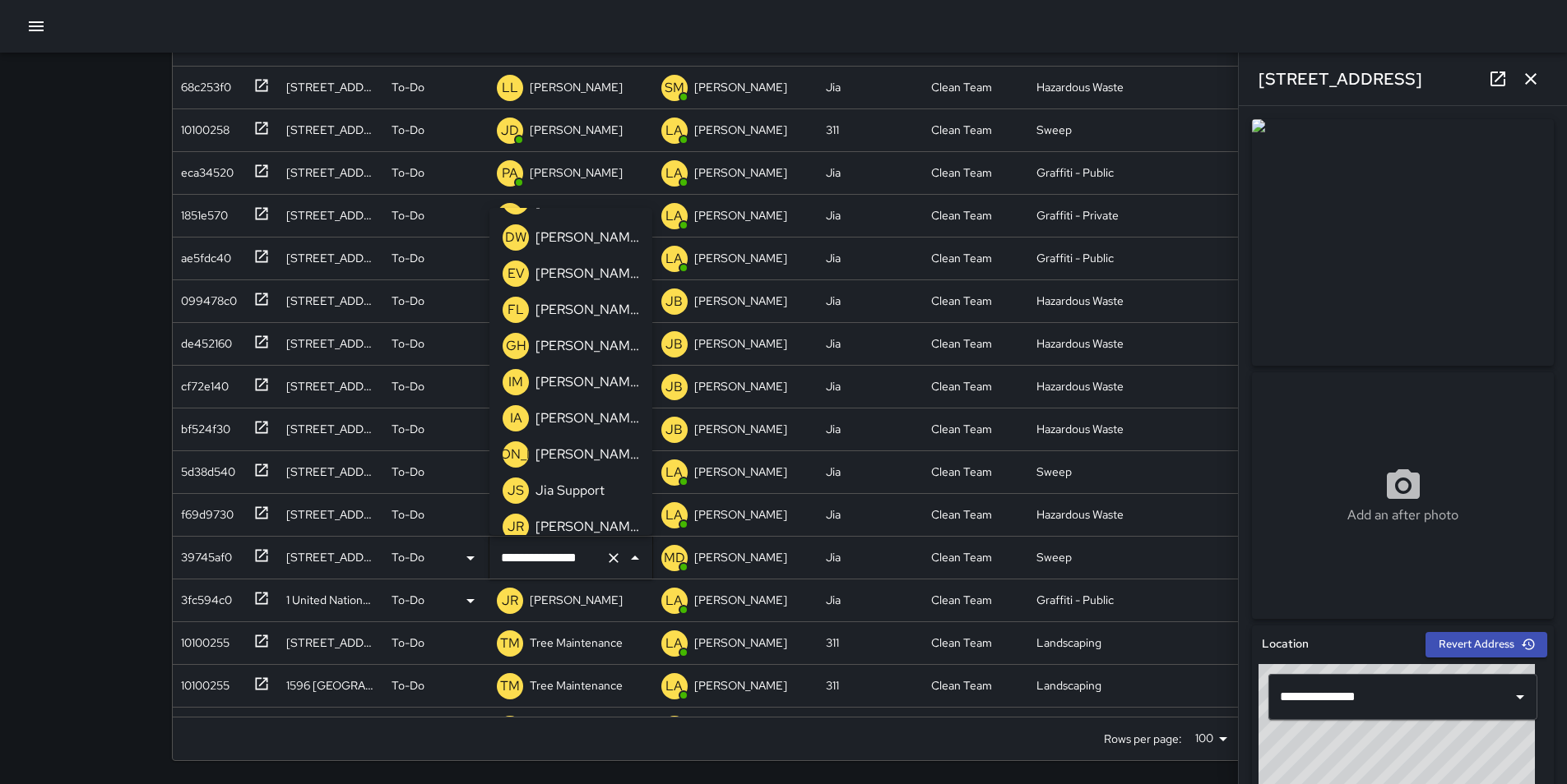
click at [612, 392] on p "[PERSON_NAME]" at bounding box center [587, 382] width 103 height 20
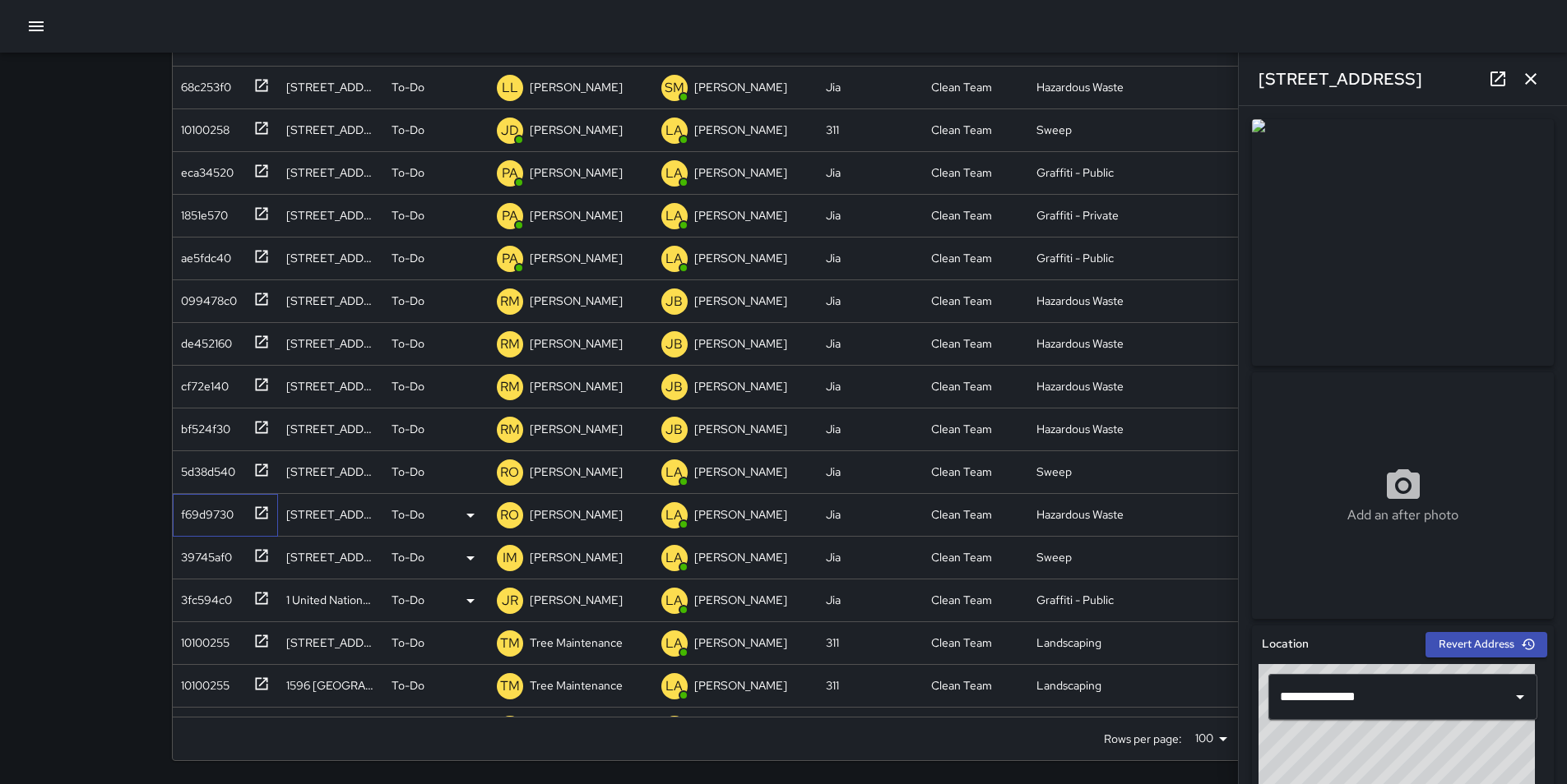
click at [209, 519] on div "f69d9730" at bounding box center [204, 511] width 59 height 23
type input "**********"
click at [1529, 77] on icon "button" at bounding box center [1531, 79] width 11 height 11
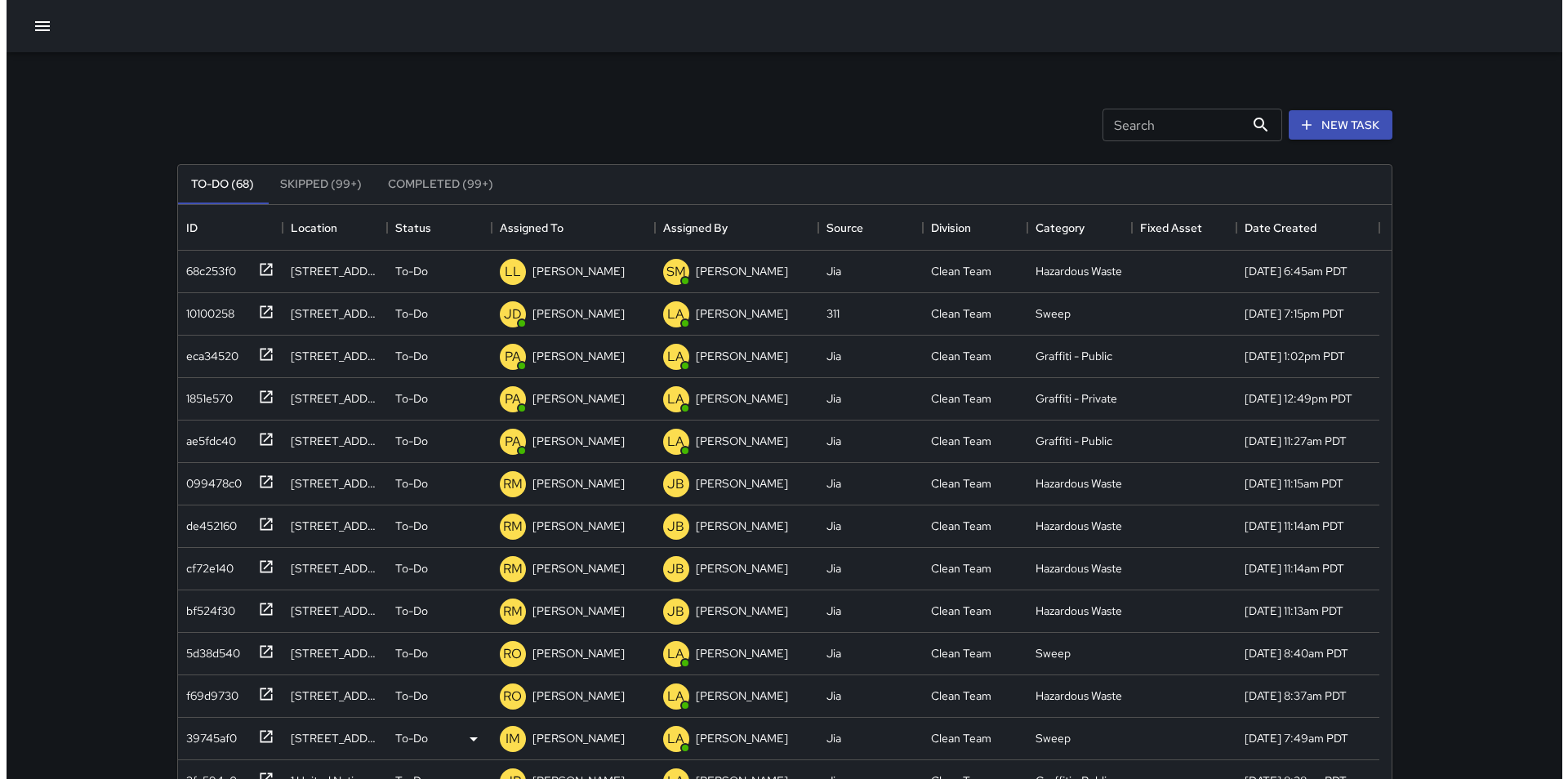
scroll to position [0, 0]
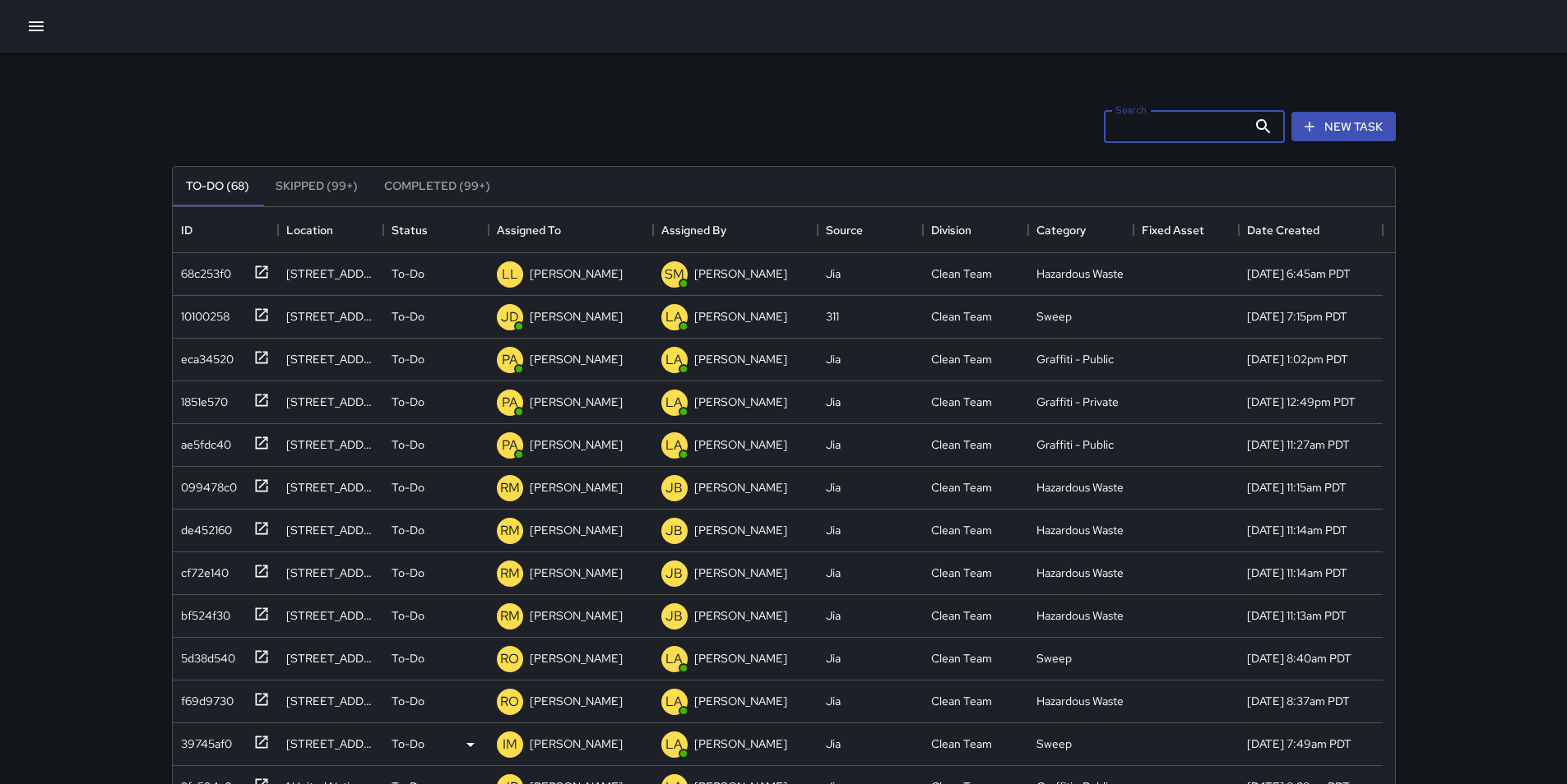
click at [1193, 114] on input "Search" at bounding box center [1175, 126] width 143 height 33
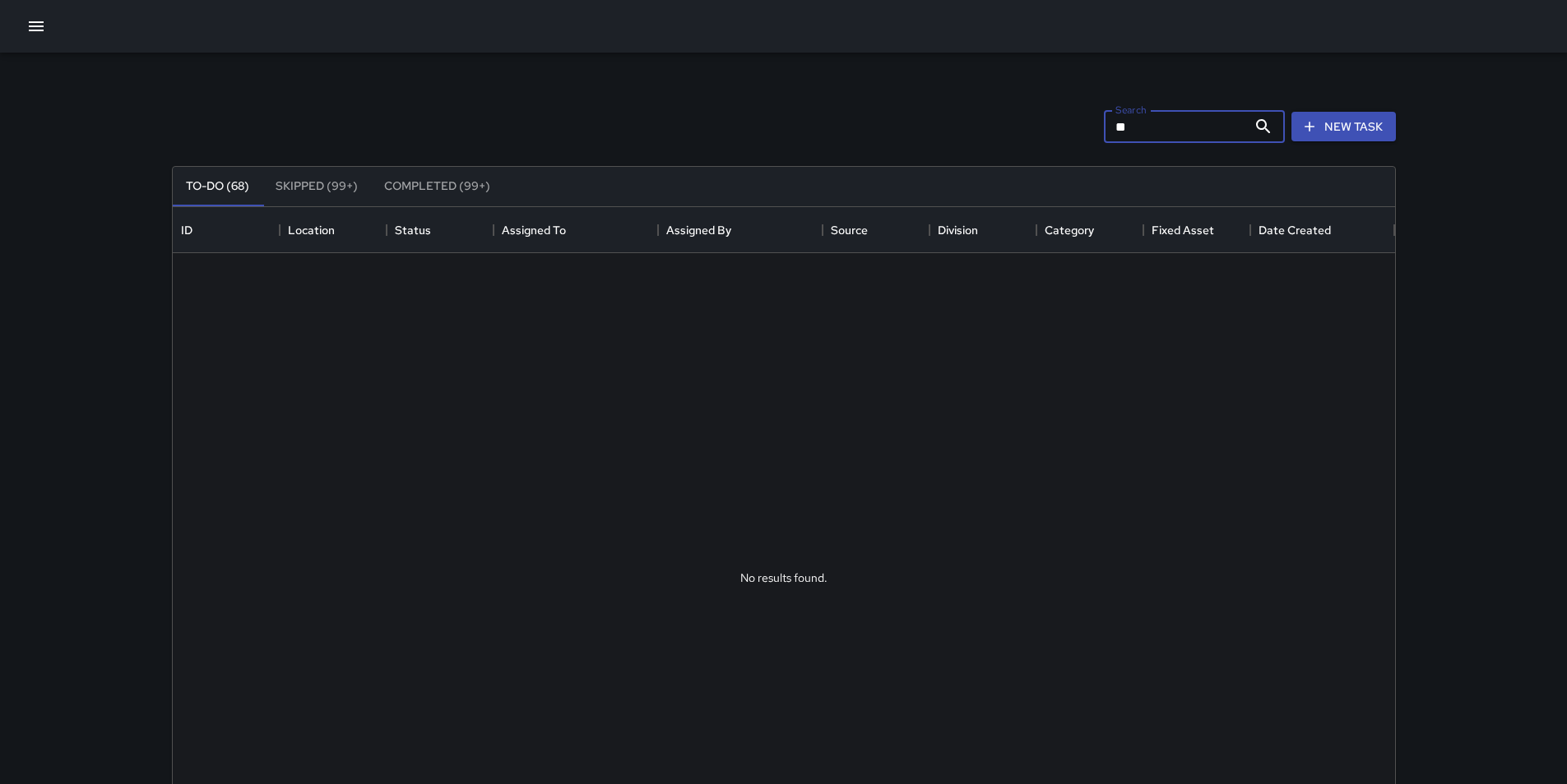
type input "*"
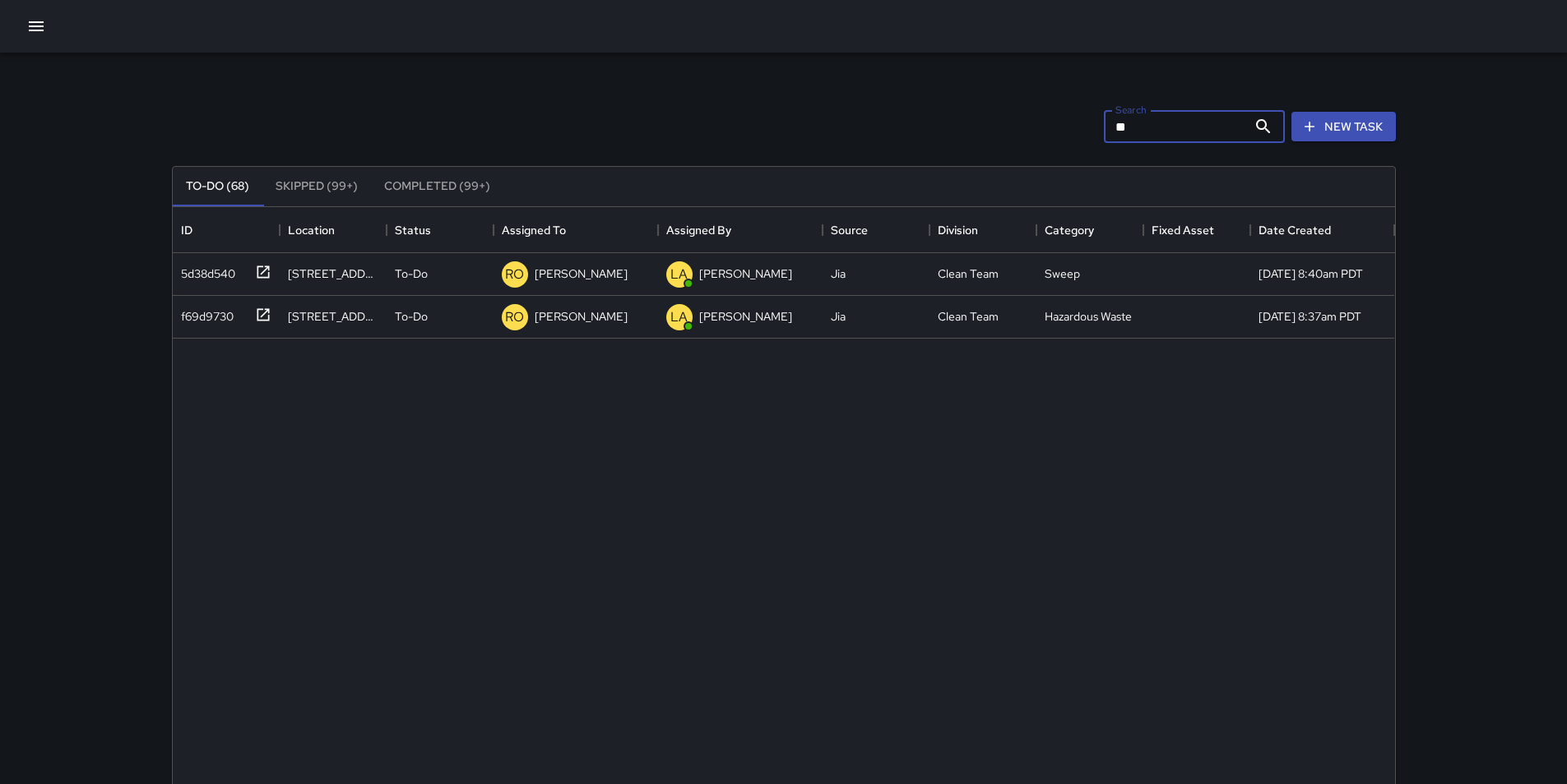
type input "*"
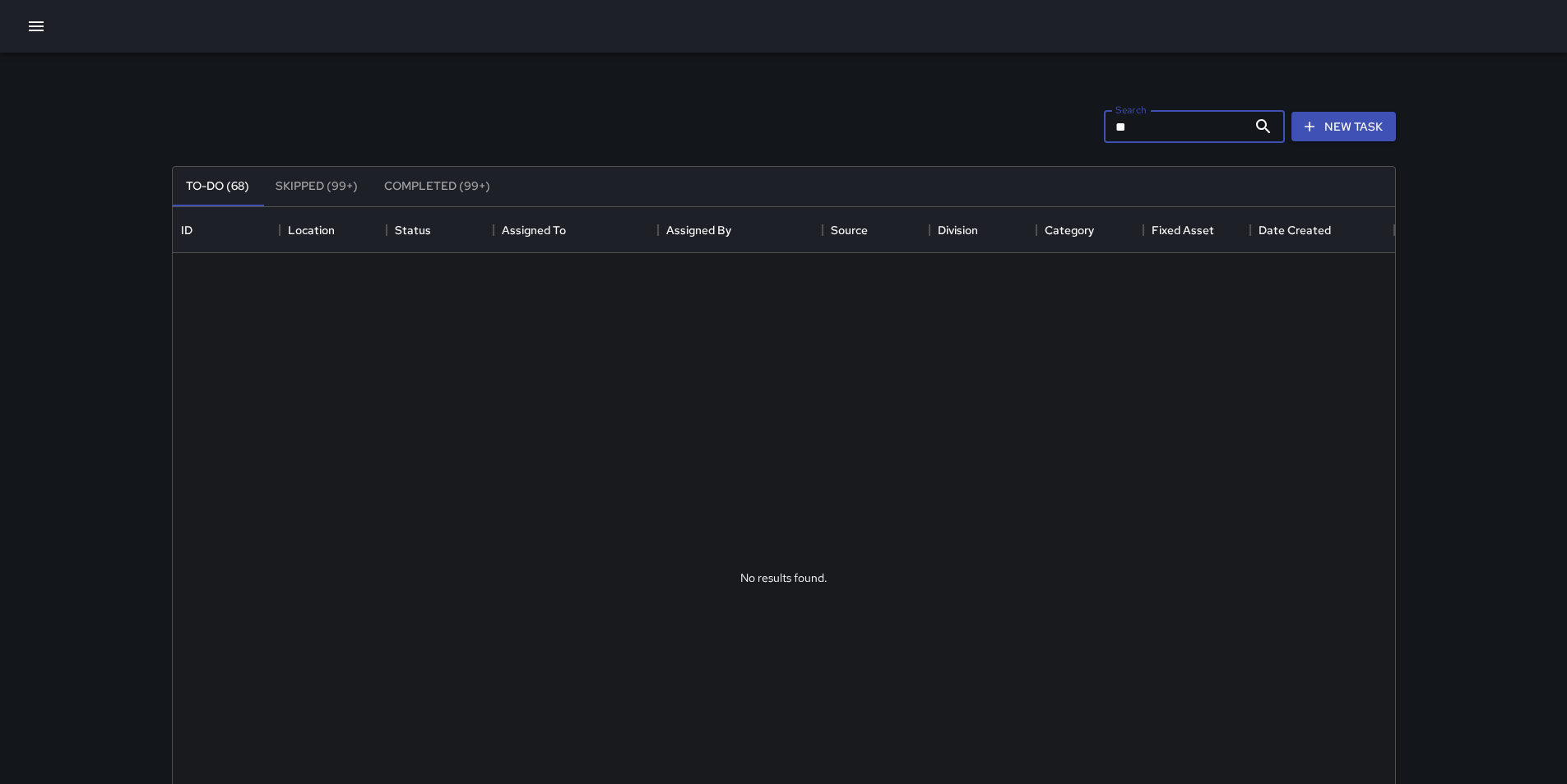
type input "*"
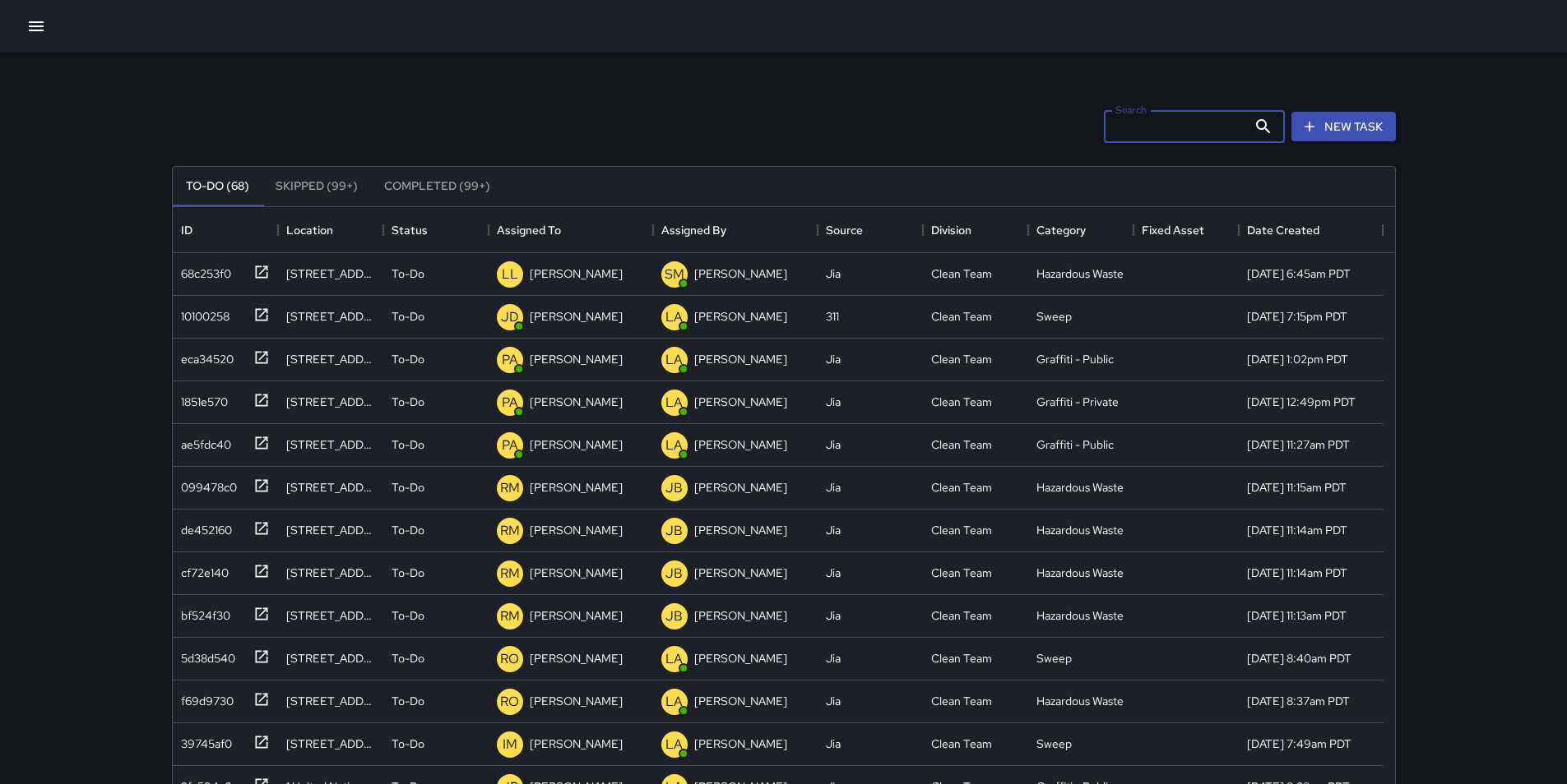
click at [32, 24] on icon "button" at bounding box center [36, 26] width 20 height 20
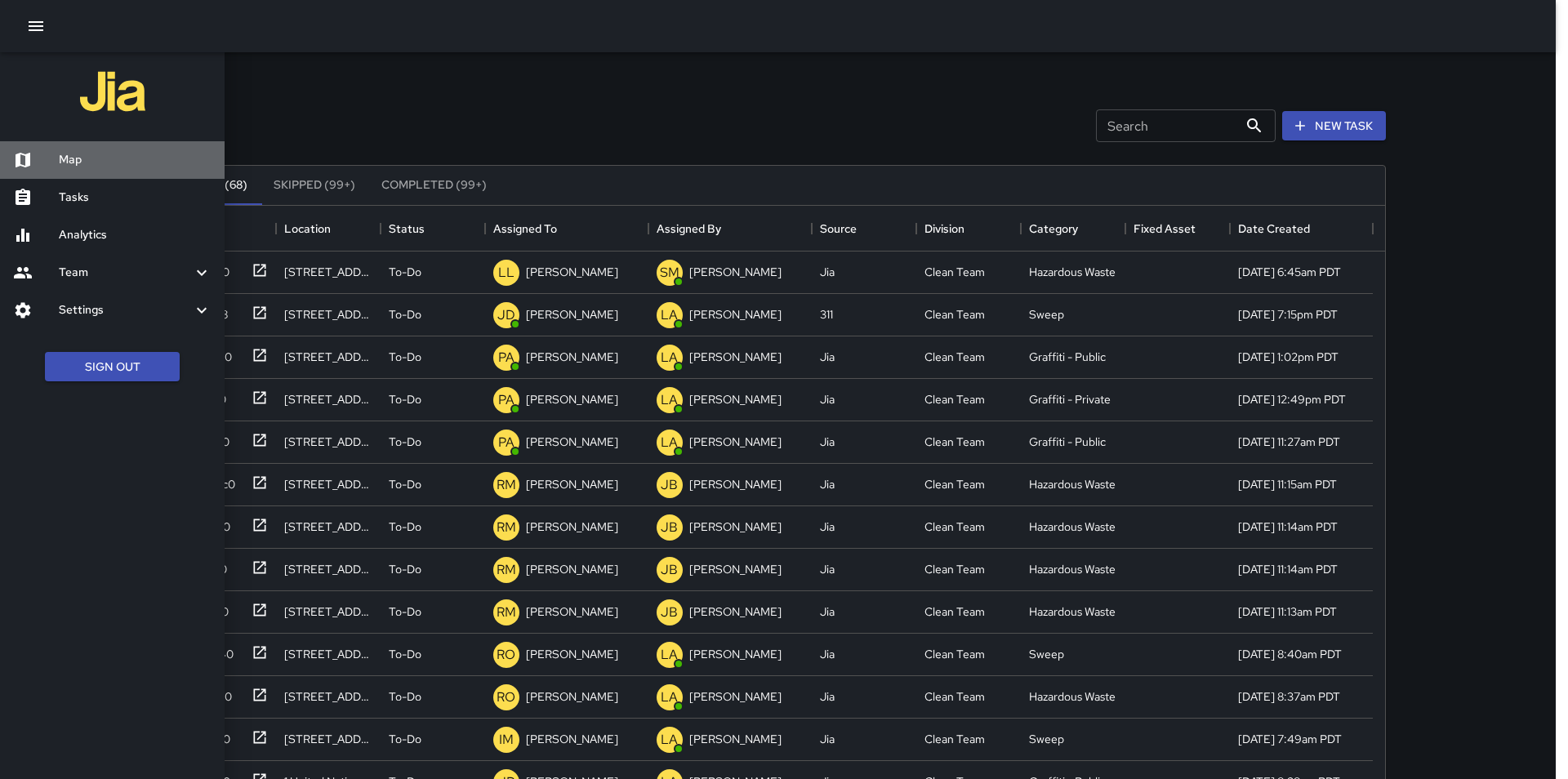
click at [101, 155] on h6 "Map" at bounding box center [135, 159] width 153 height 18
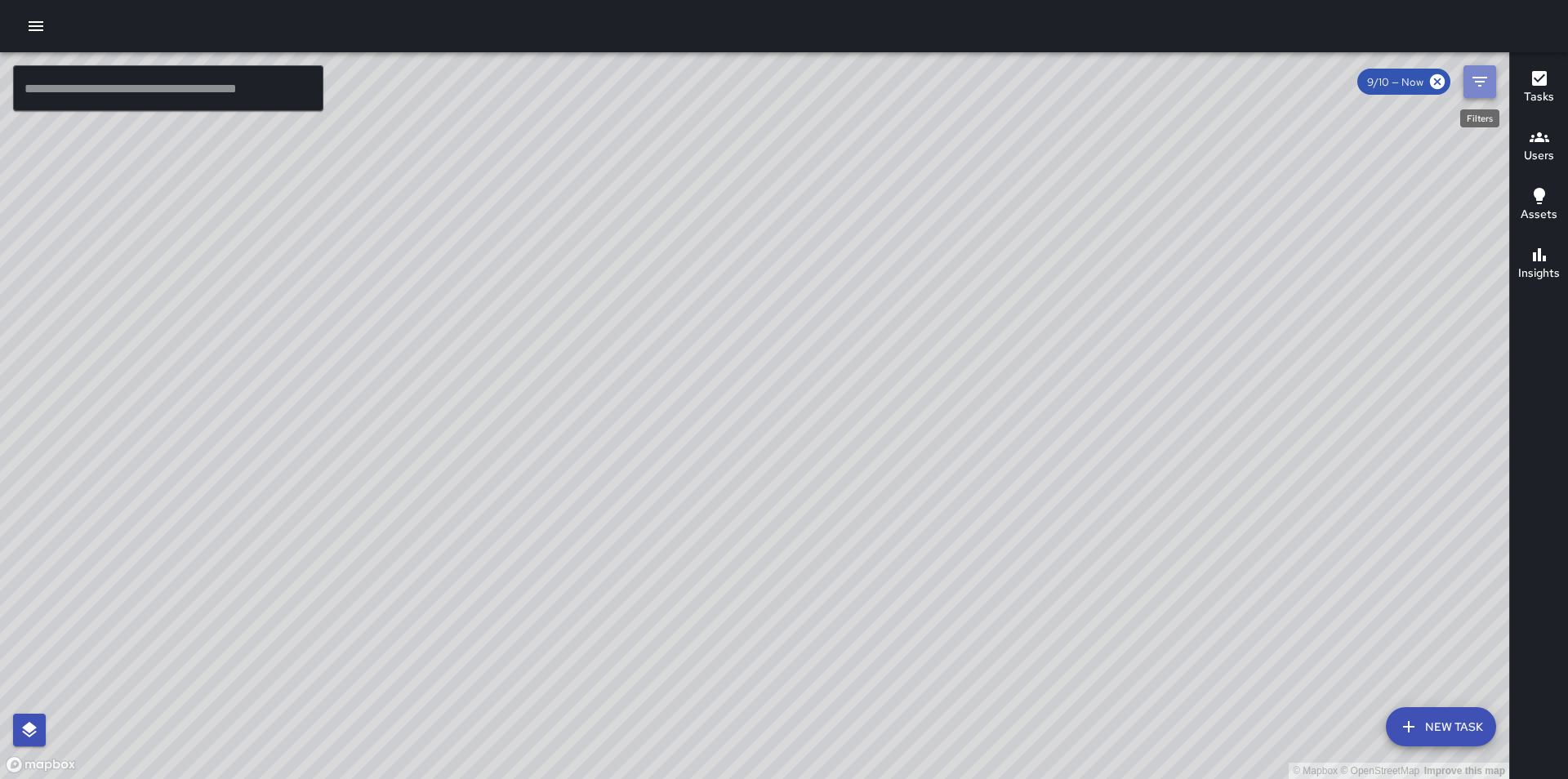
click at [1482, 80] on icon "Filters" at bounding box center [1479, 81] width 20 height 20
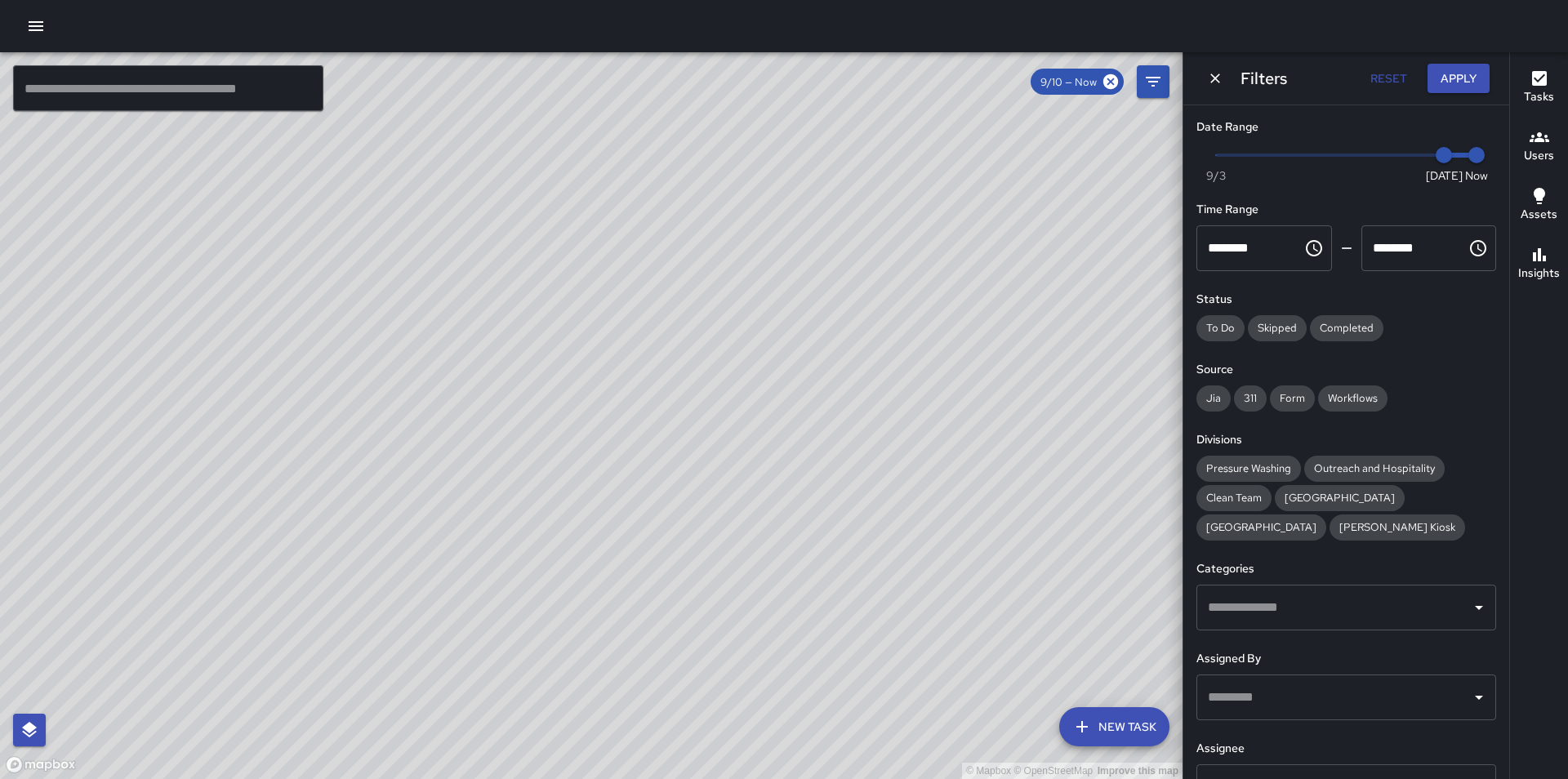
click at [1412, 154] on span at bounding box center [1346, 154] width 261 height 3
type input "*"
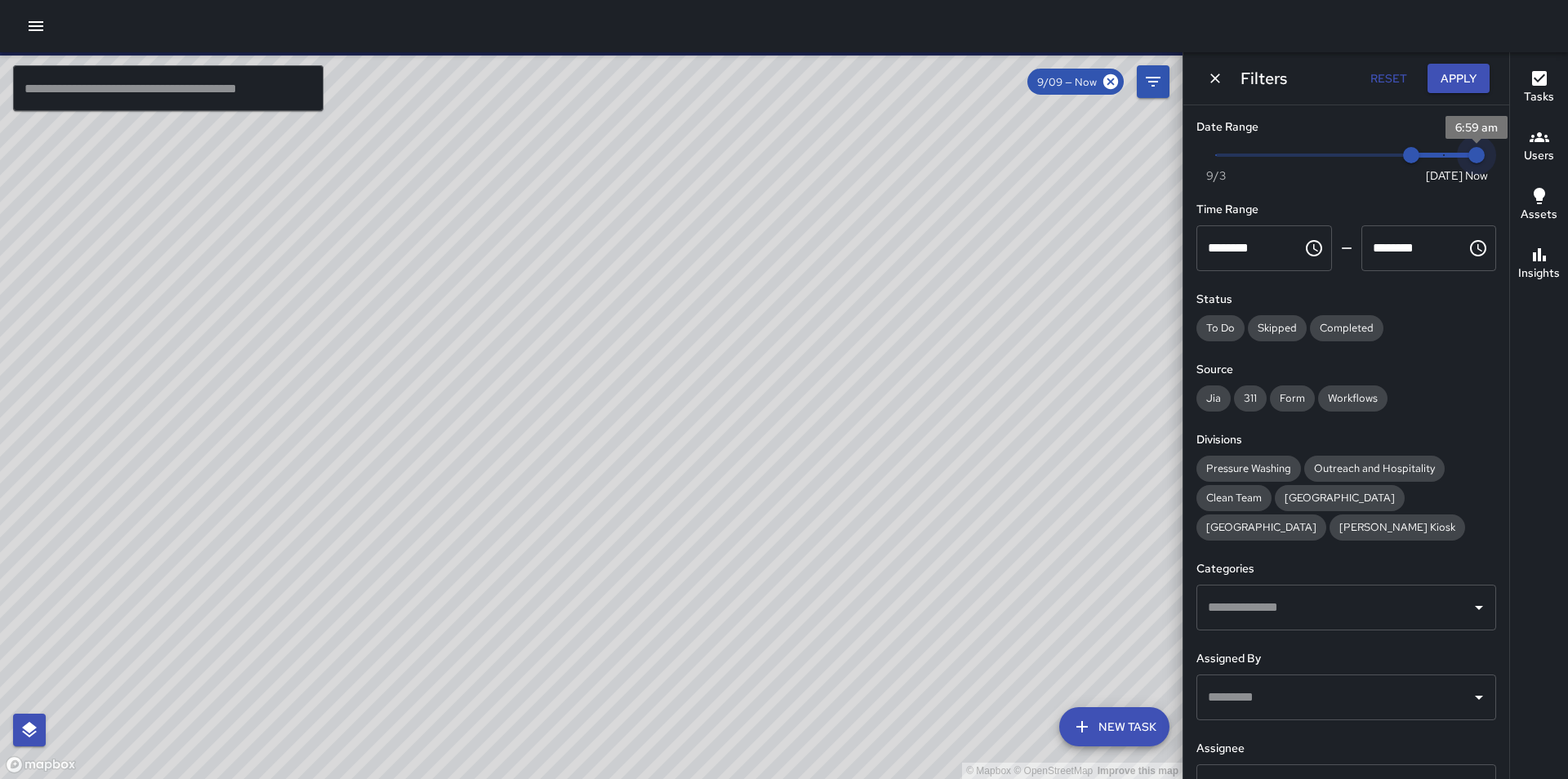
type input "*"
drag, startPoint x: 1464, startPoint y: 159, endPoint x: 1441, endPoint y: 154, distance: 23.5
click at [1441, 154] on span "9/10" at bounding box center [1444, 154] width 16 height 16
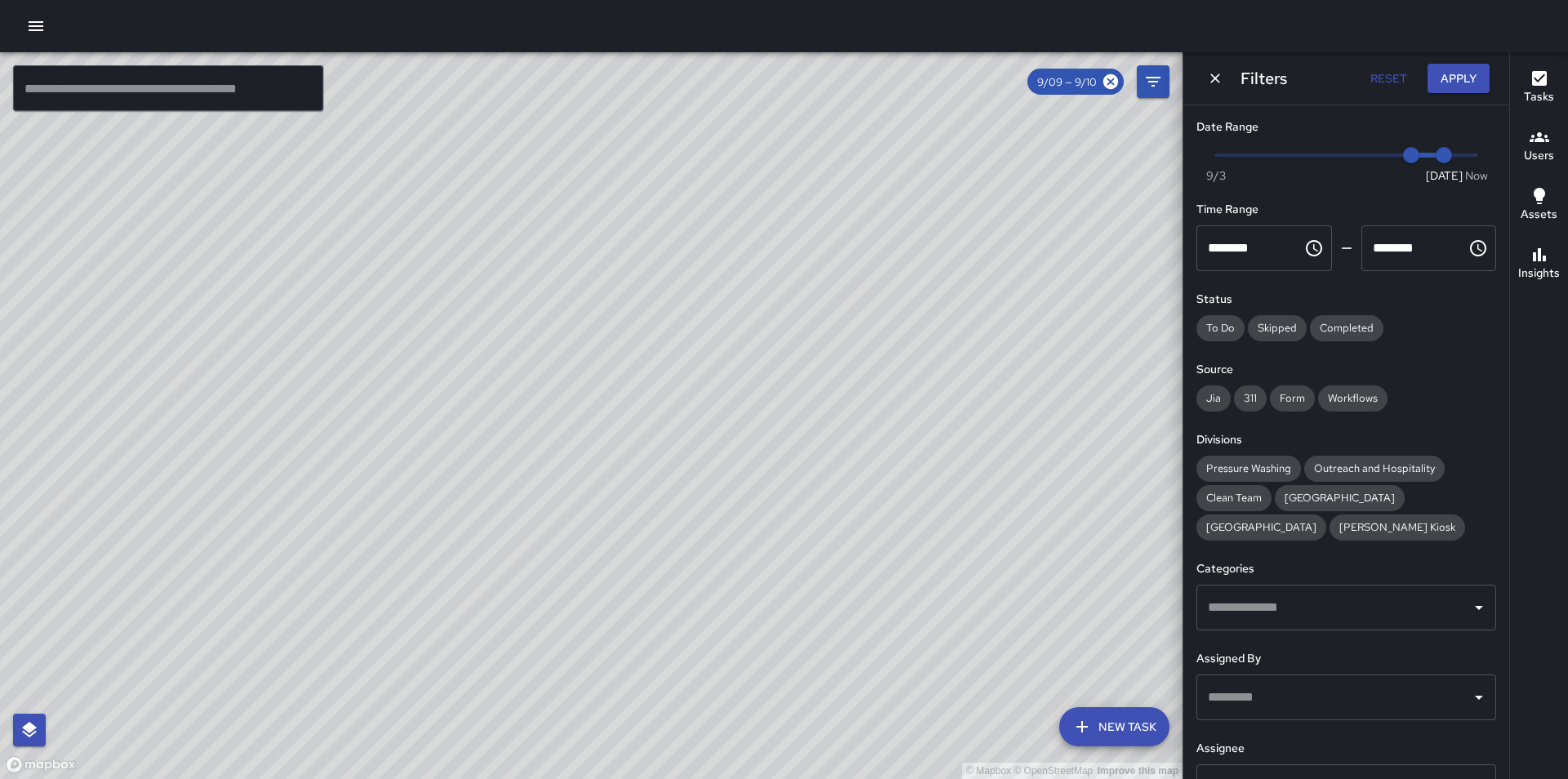
click at [1321, 771] on div "​" at bounding box center [1347, 787] width 299 height 46
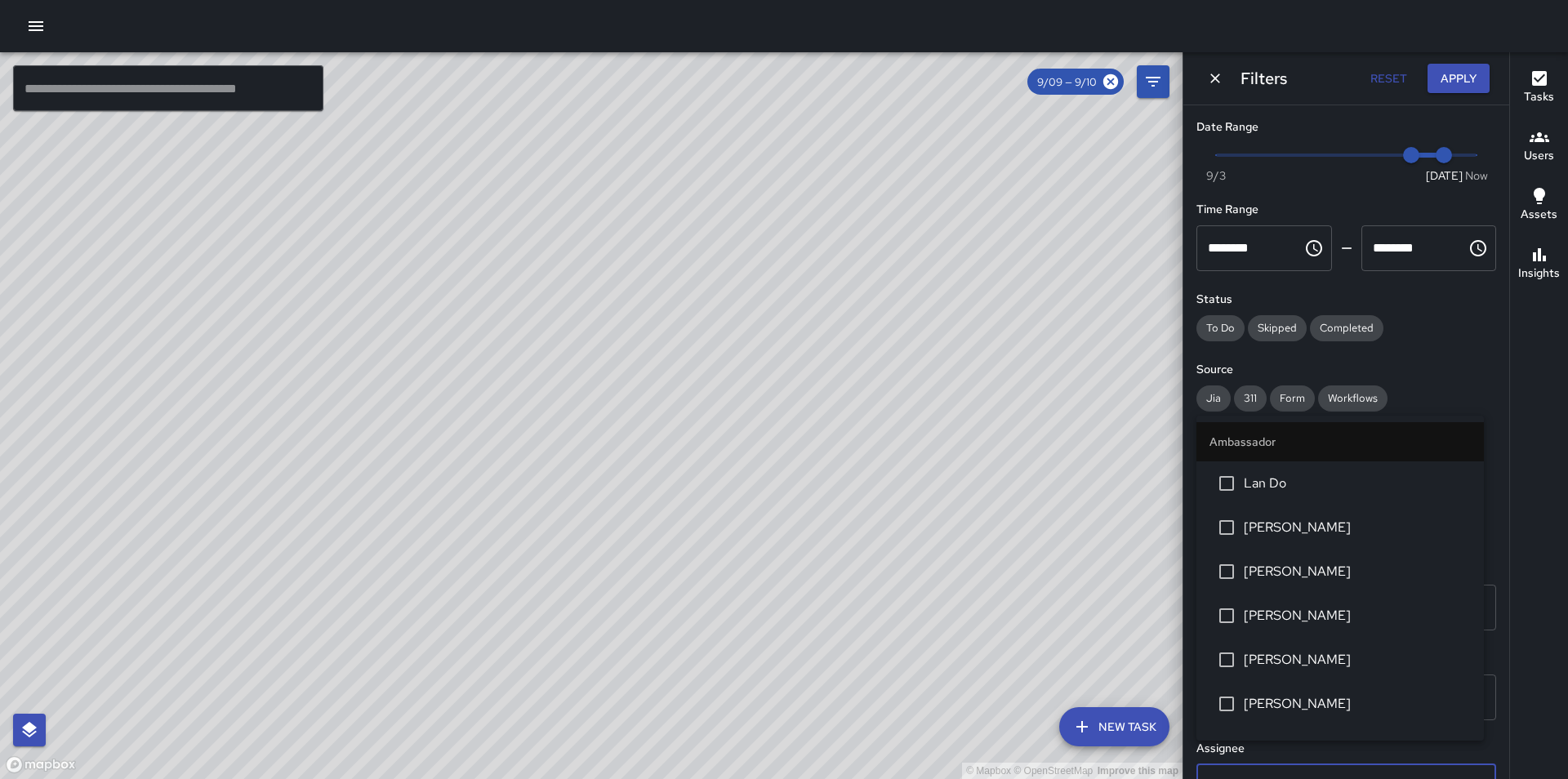
scroll to position [24, 0]
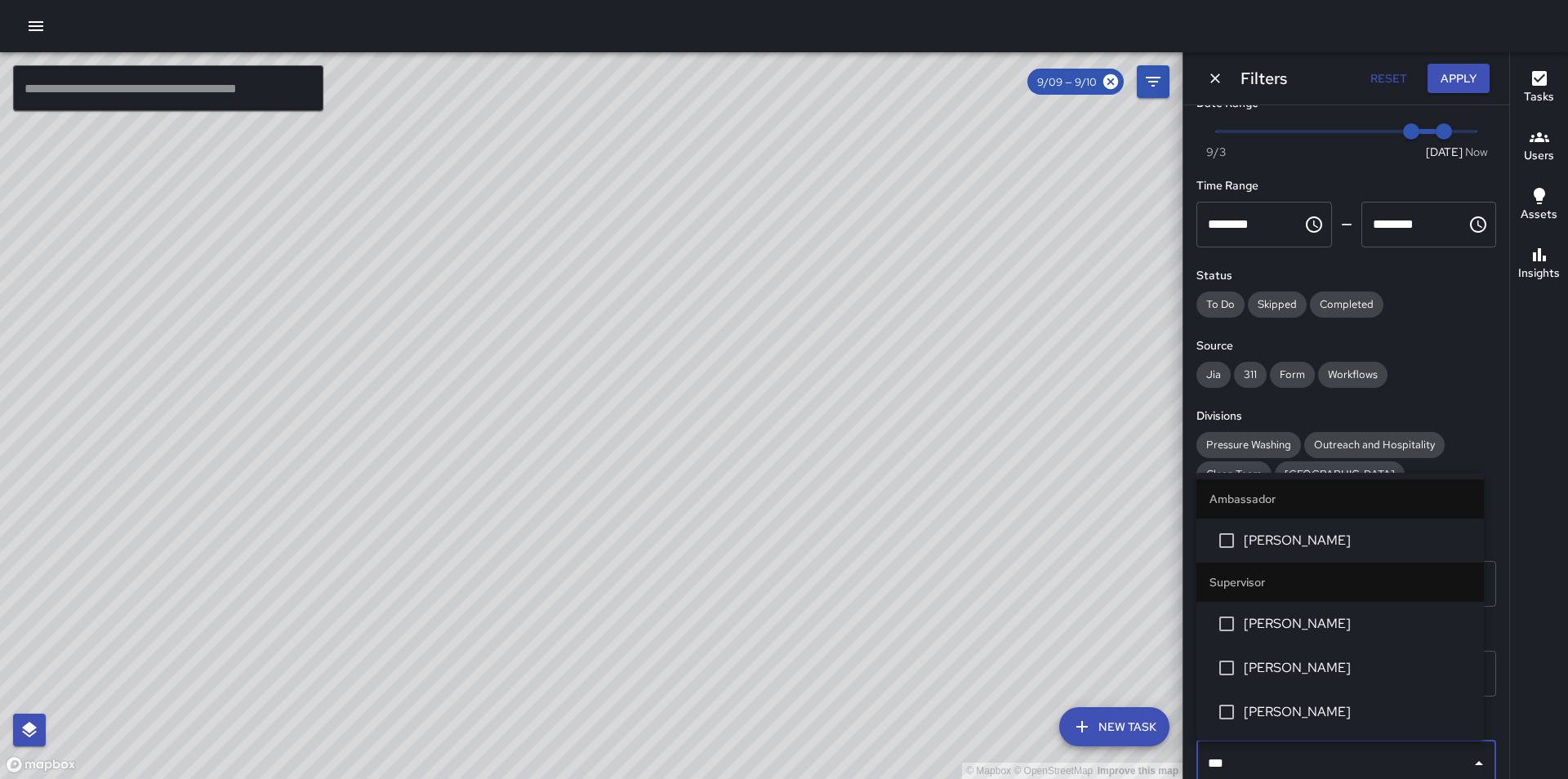
type input "****"
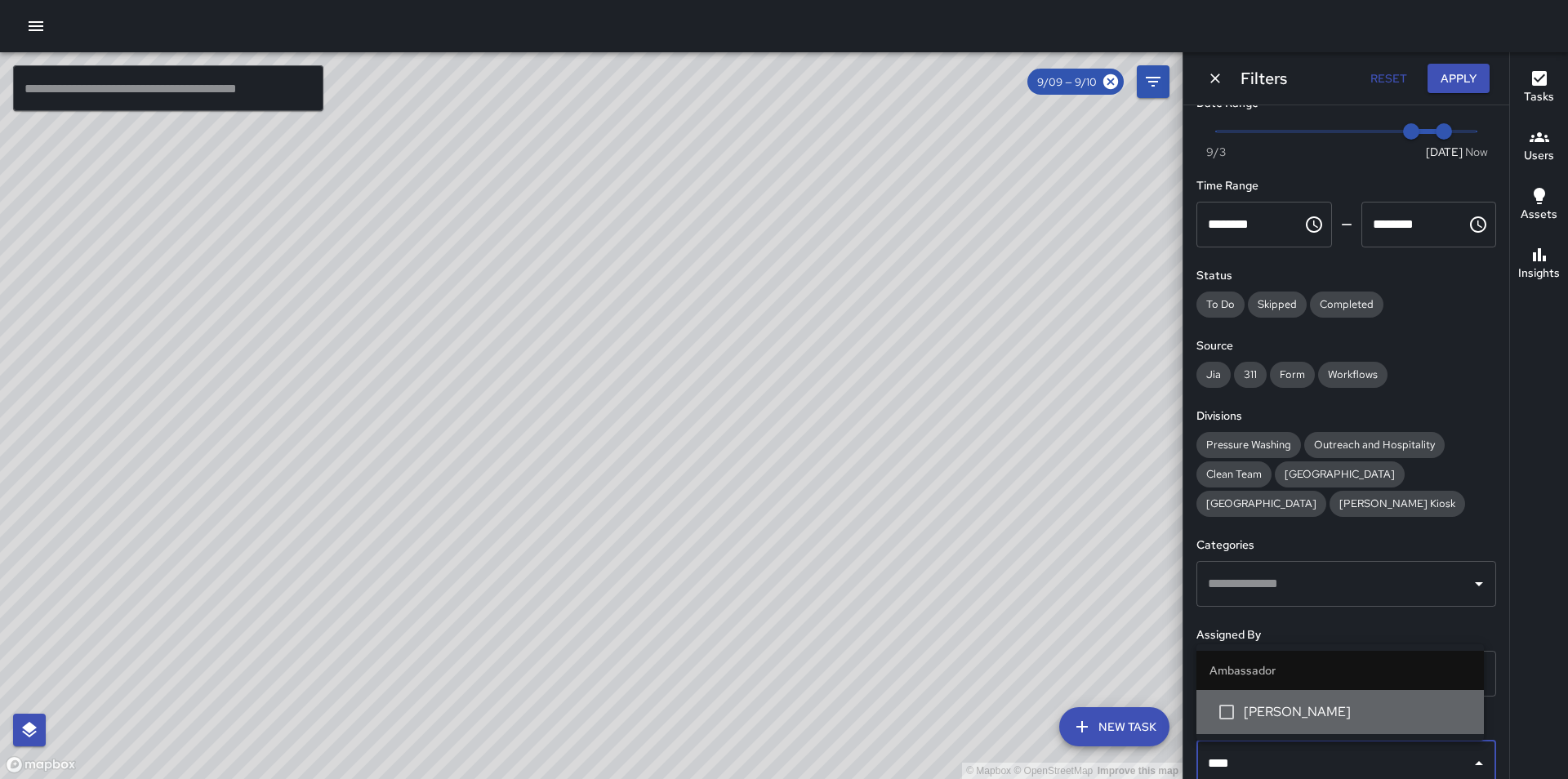
click at [1305, 709] on span "[PERSON_NAME]" at bounding box center [1357, 712] width 227 height 20
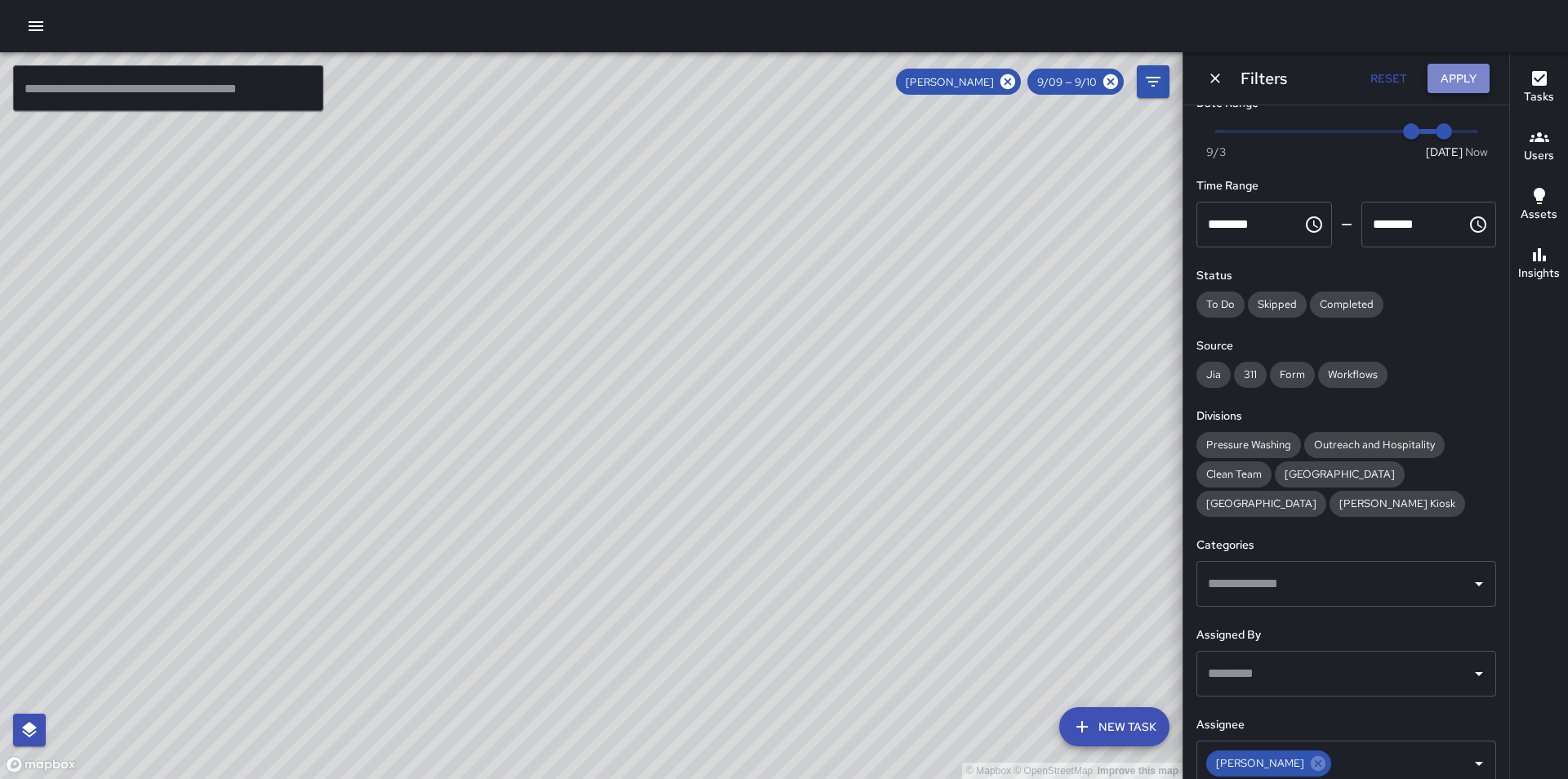
click at [1465, 79] on button "Apply" at bounding box center [1459, 79] width 62 height 30
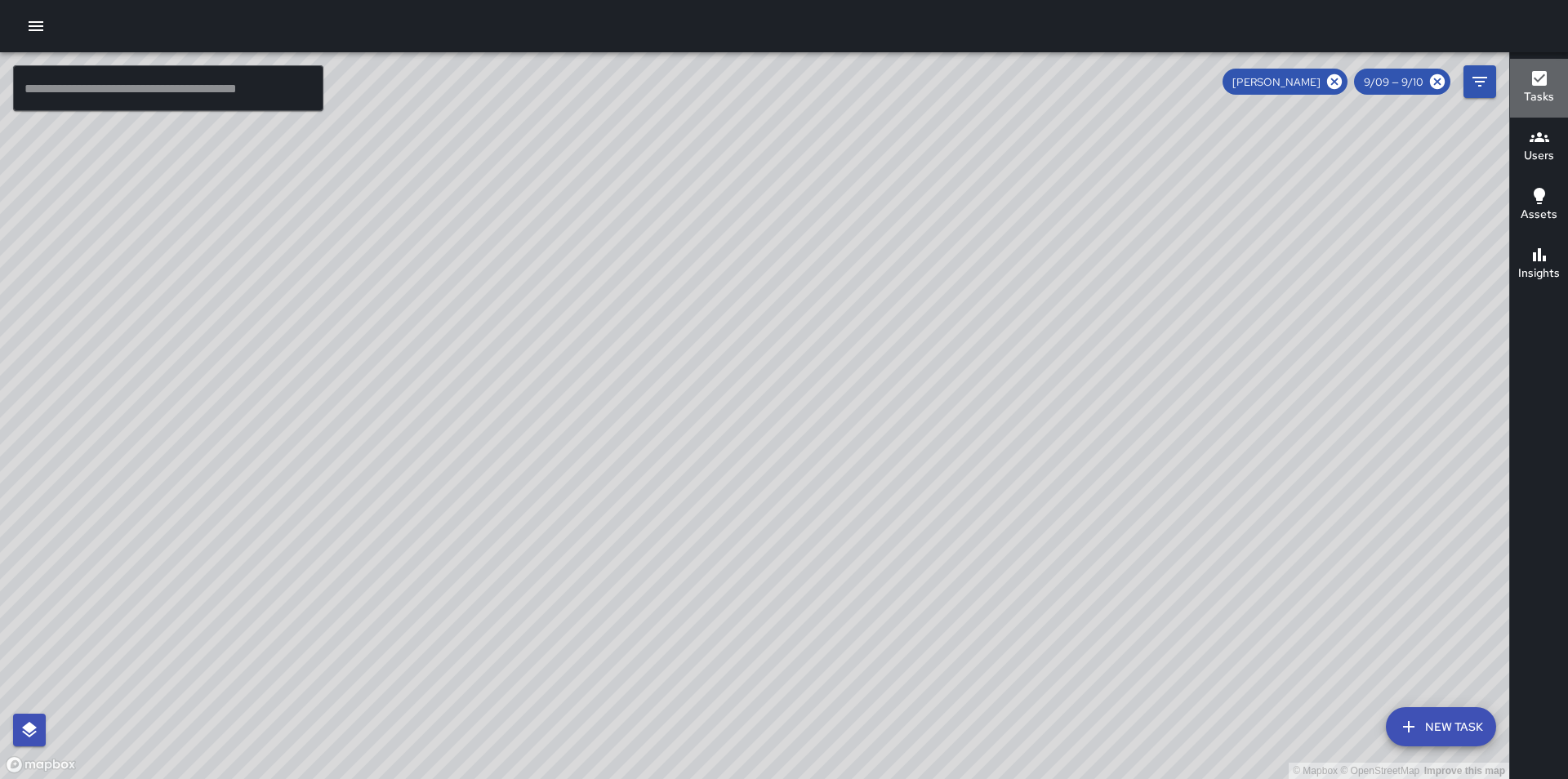
click at [1541, 93] on h6 "Tasks" at bounding box center [1539, 97] width 30 height 18
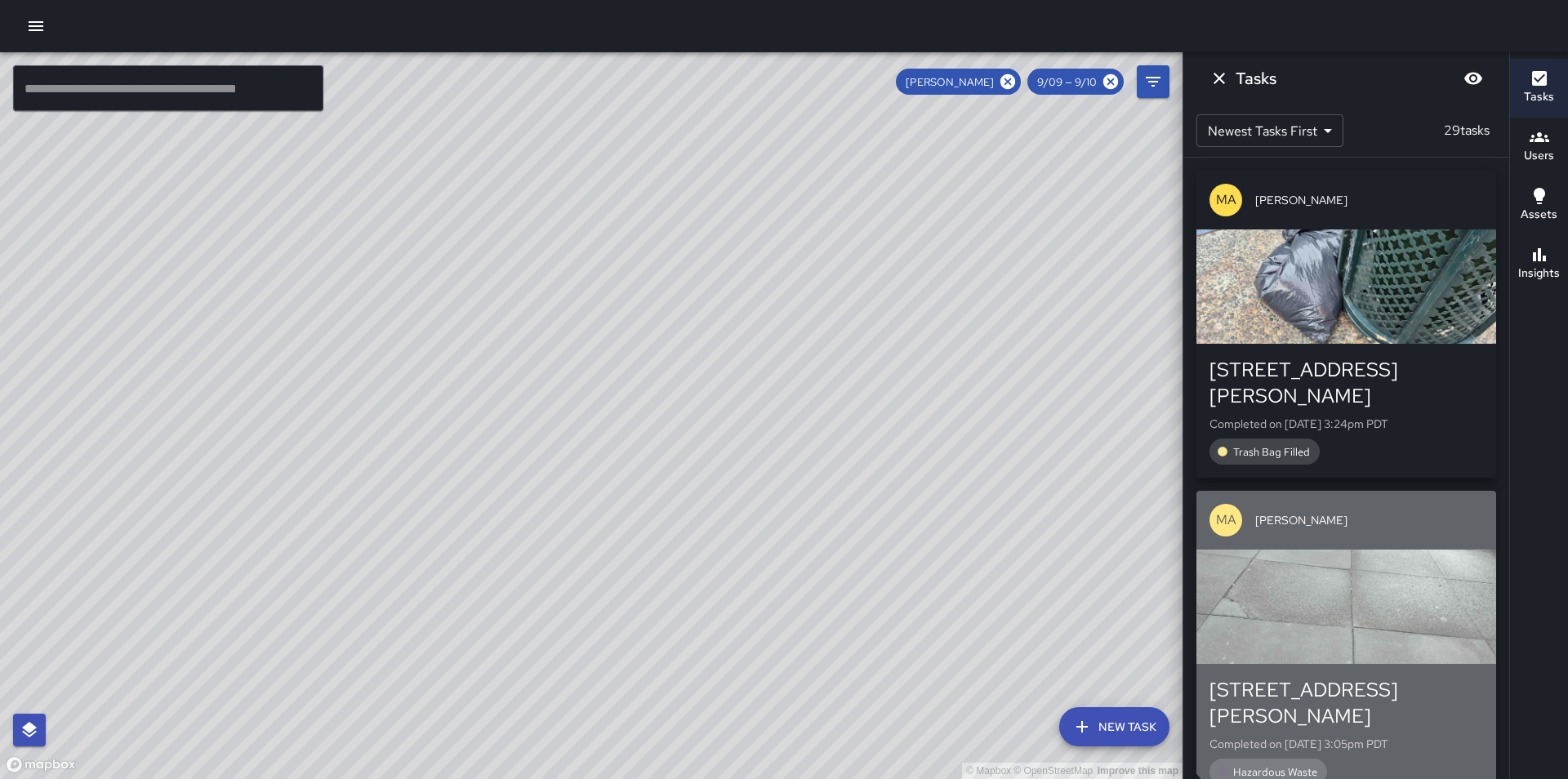
click at [1409, 578] on div "button" at bounding box center [1347, 607] width 299 height 114
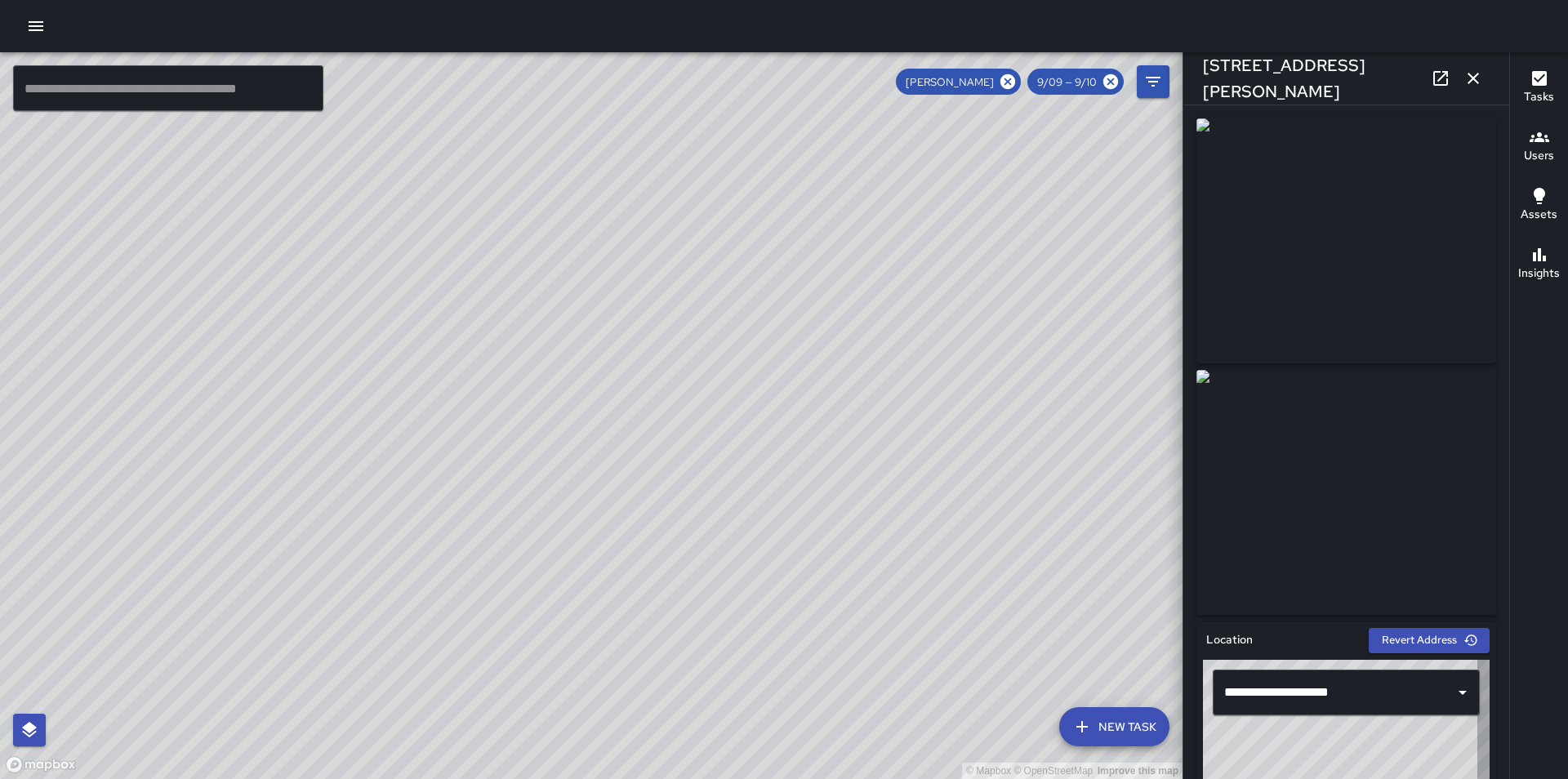
type input "**********"
click at [1472, 80] on icon "button" at bounding box center [1474, 78] width 11 height 11
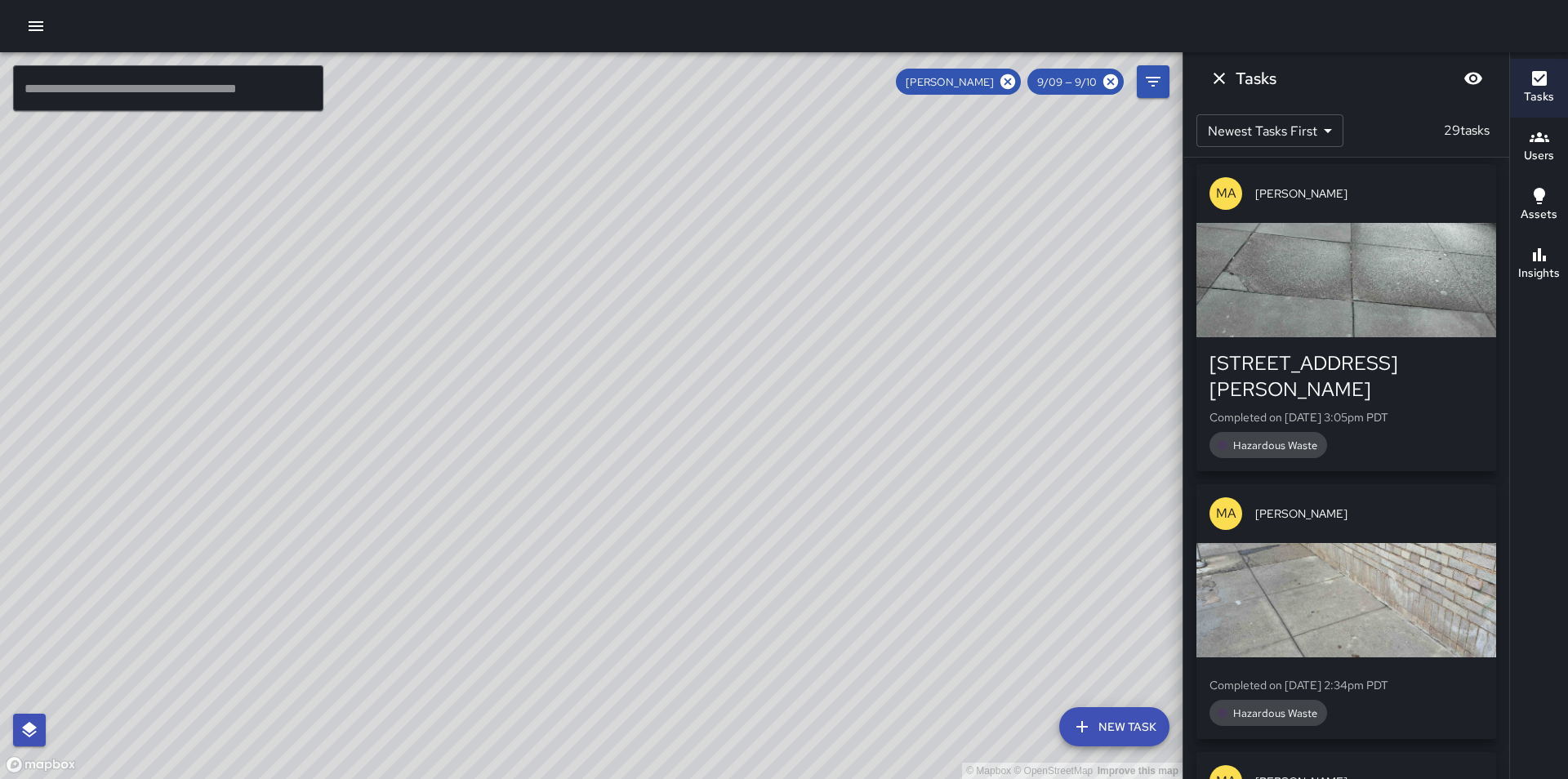
scroll to position [360, 0]
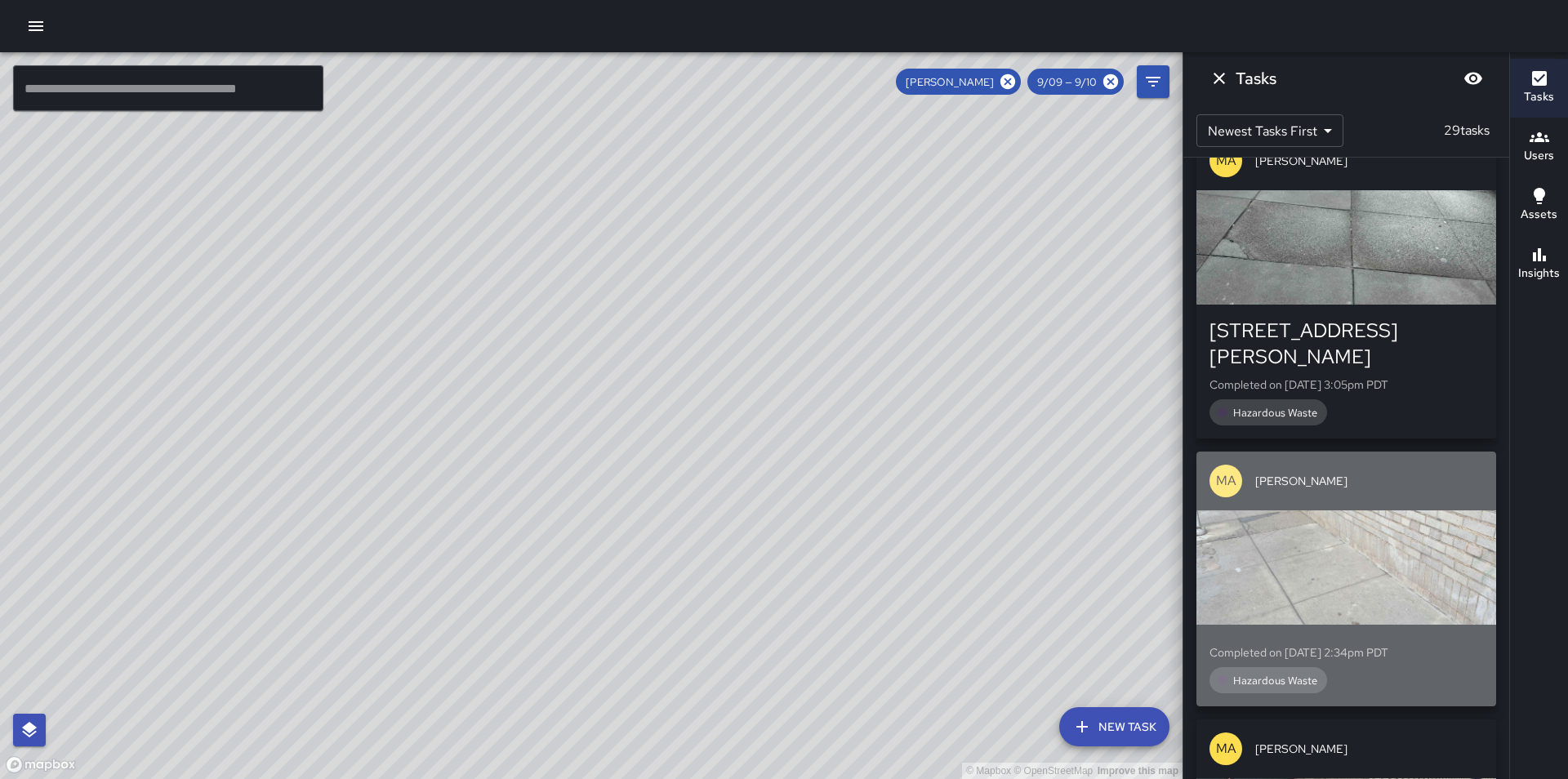
click at [1371, 531] on div "button" at bounding box center [1347, 567] width 299 height 114
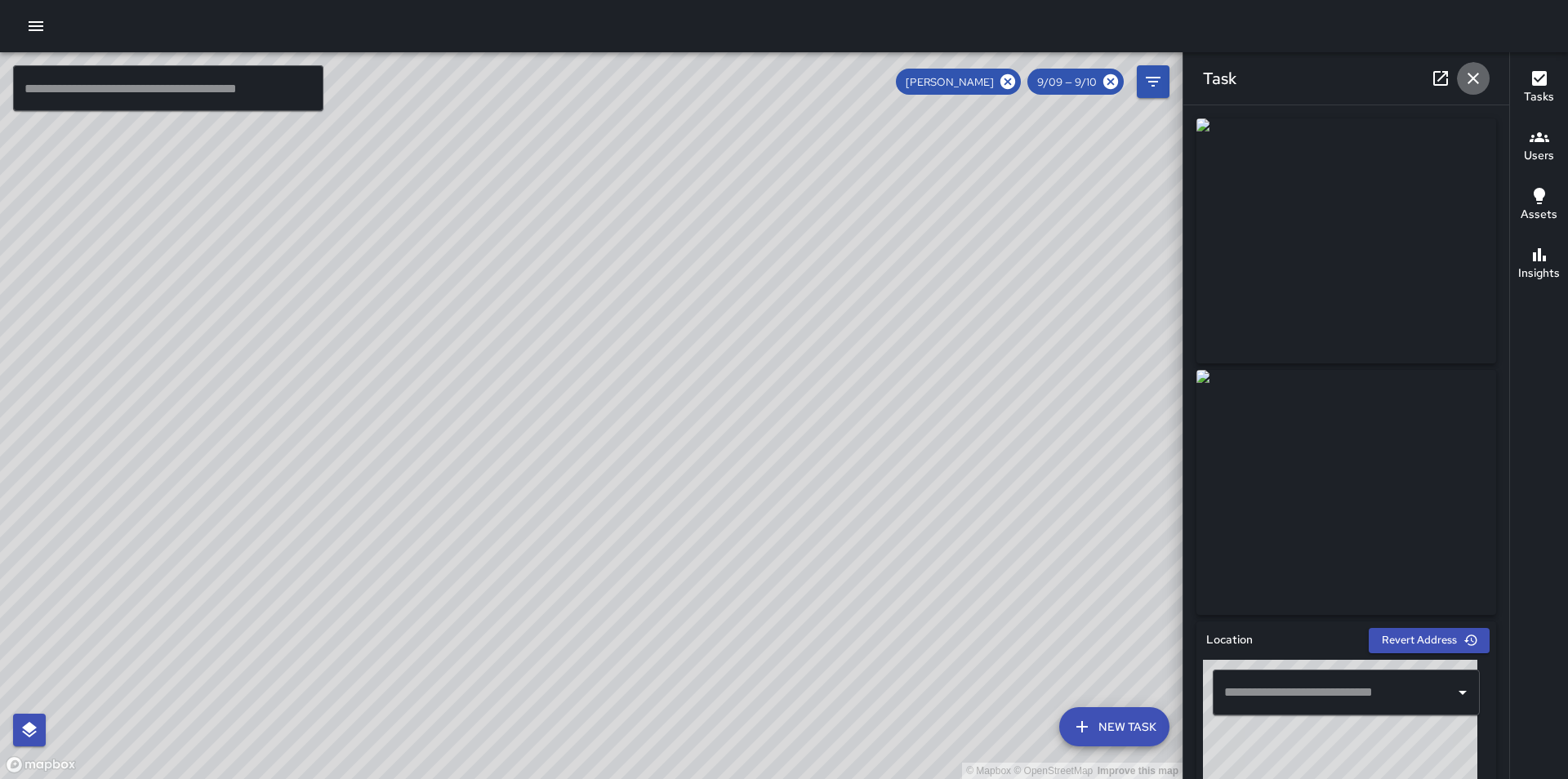
click at [1481, 77] on icon "button" at bounding box center [1473, 78] width 20 height 20
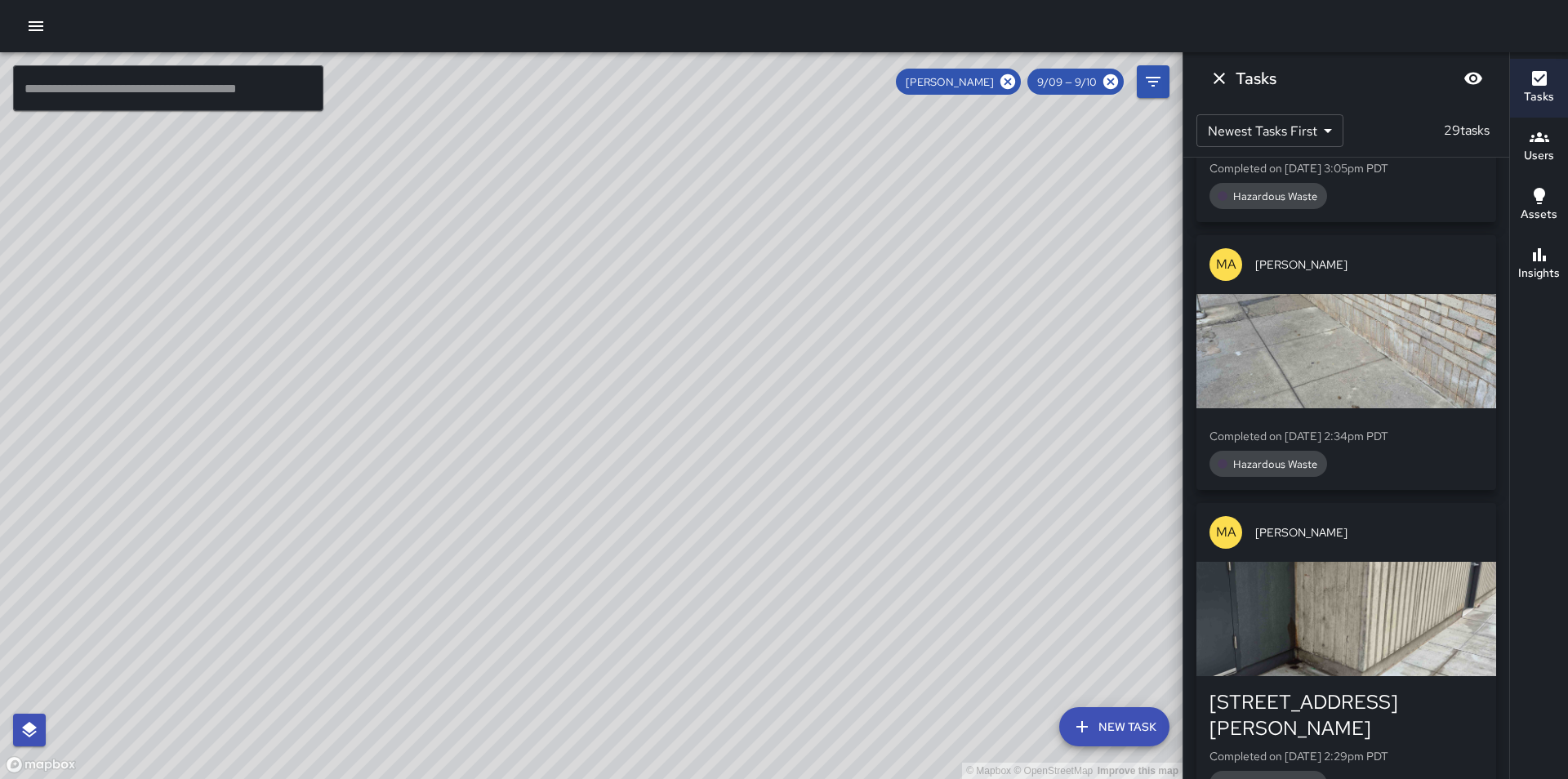
scroll to position [588, 0]
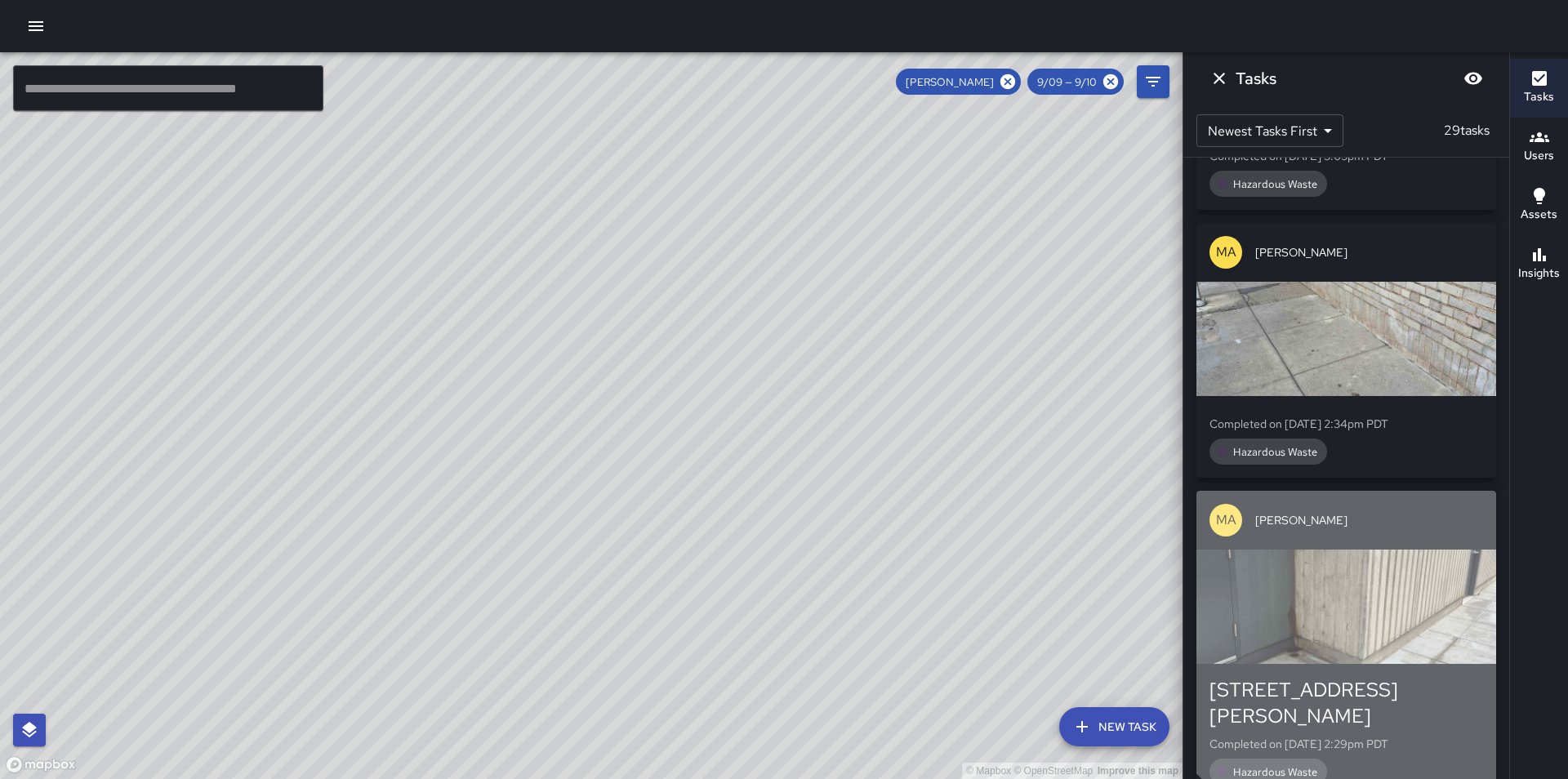
click at [1357, 563] on div "button" at bounding box center [1347, 607] width 299 height 114
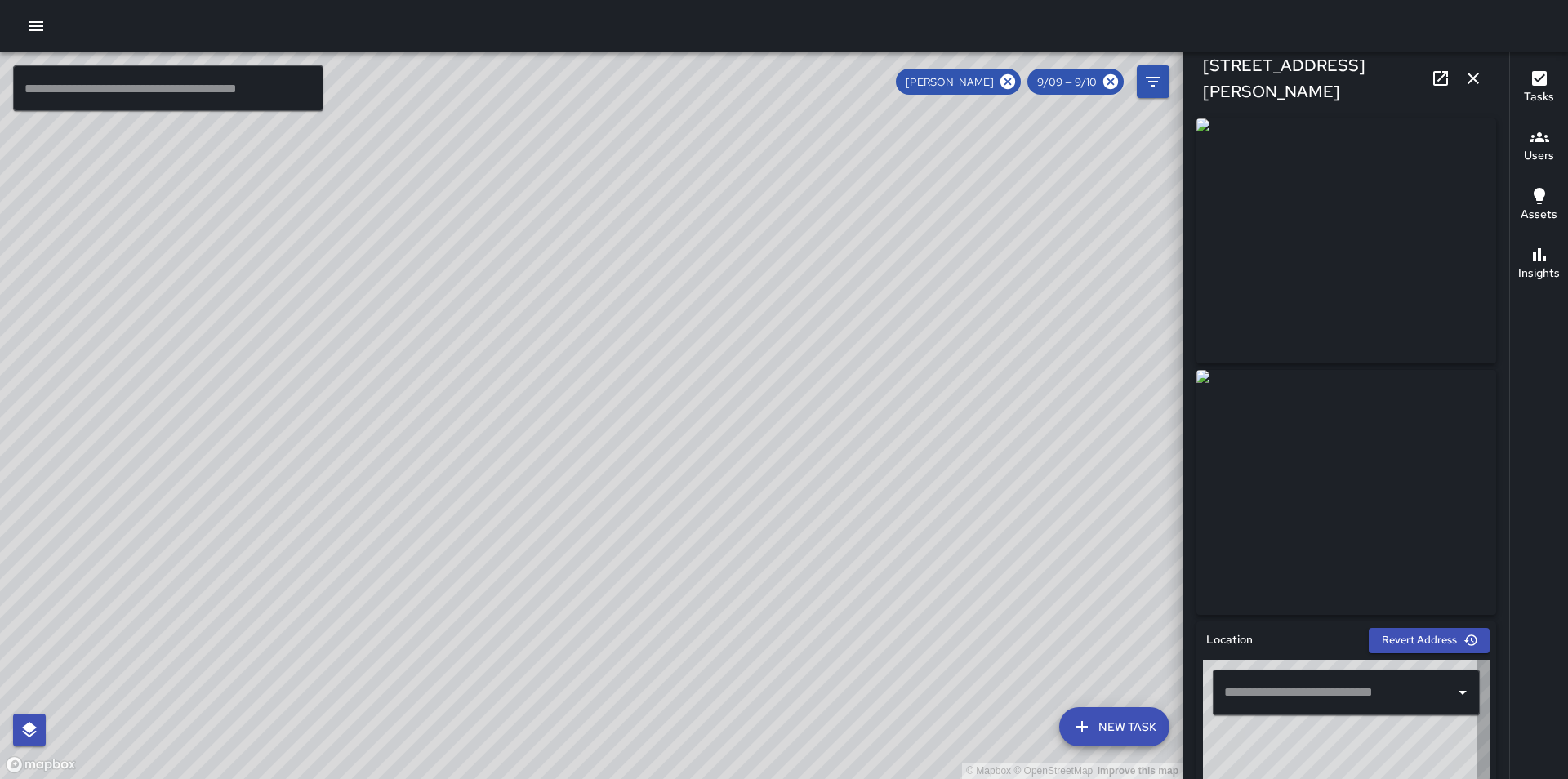
type input "**********"
click at [1476, 73] on icon "button" at bounding box center [1473, 78] width 20 height 20
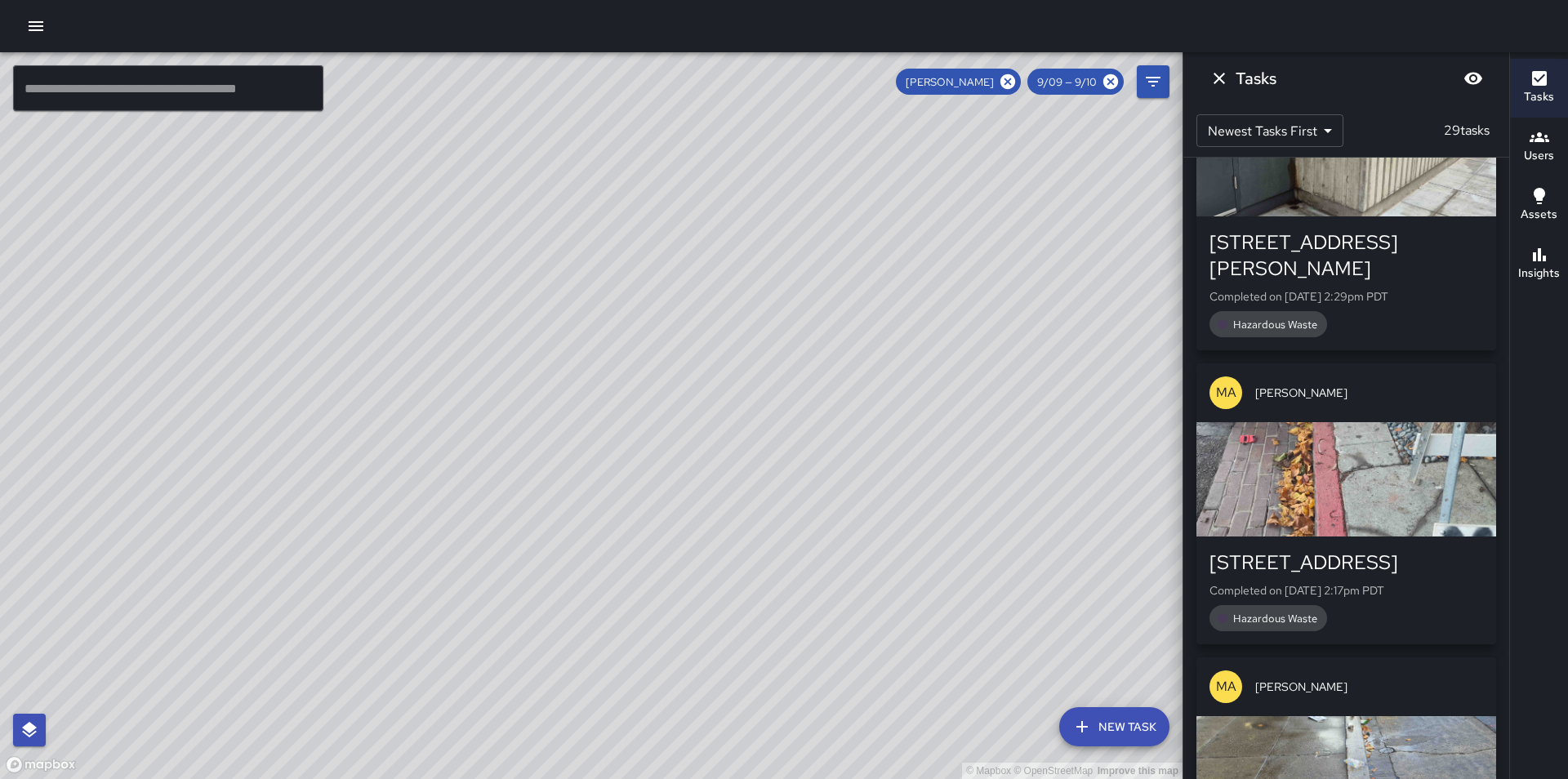
scroll to position [1046, 0]
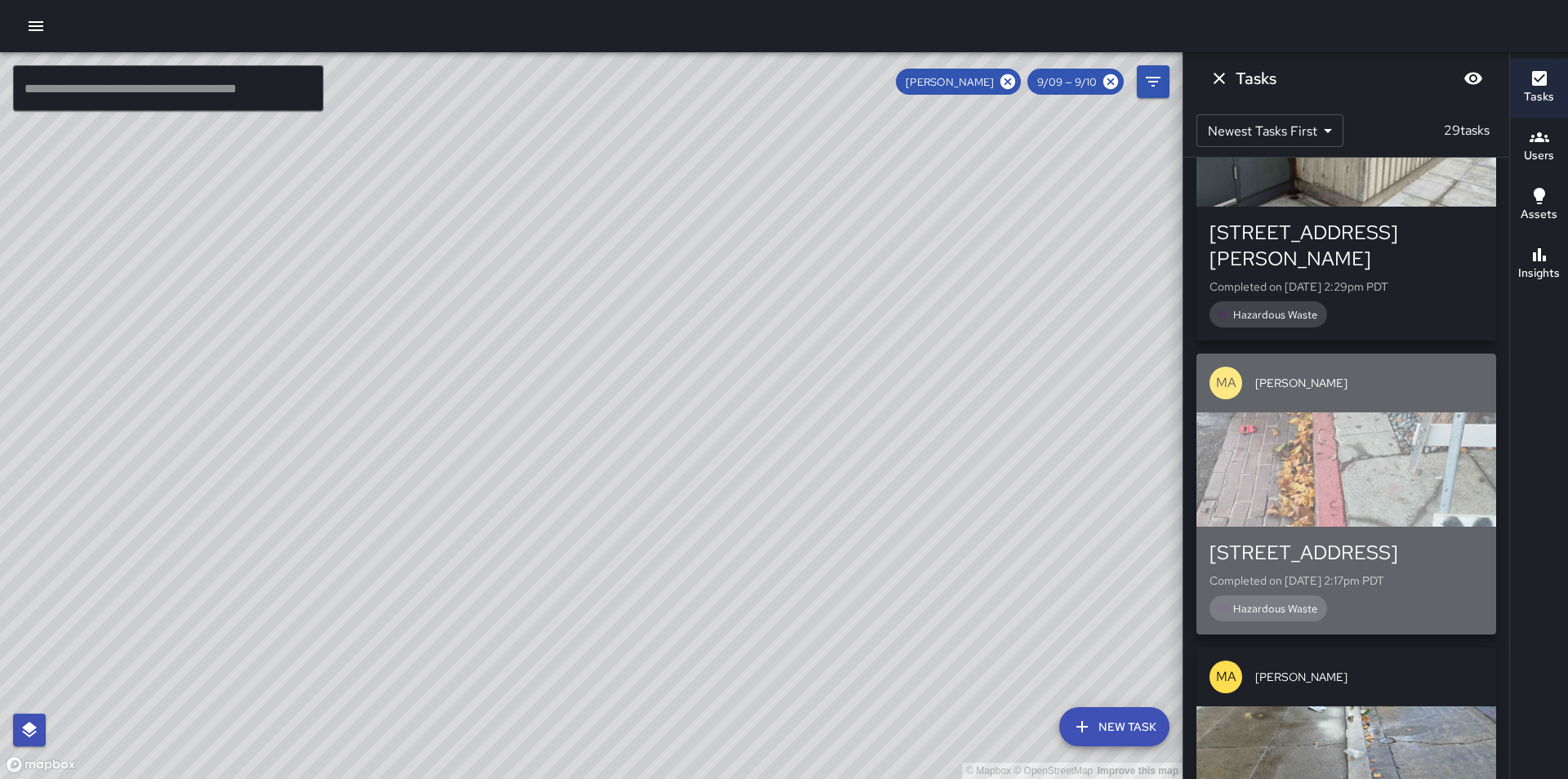
click at [1379, 413] on div "button" at bounding box center [1347, 469] width 299 height 114
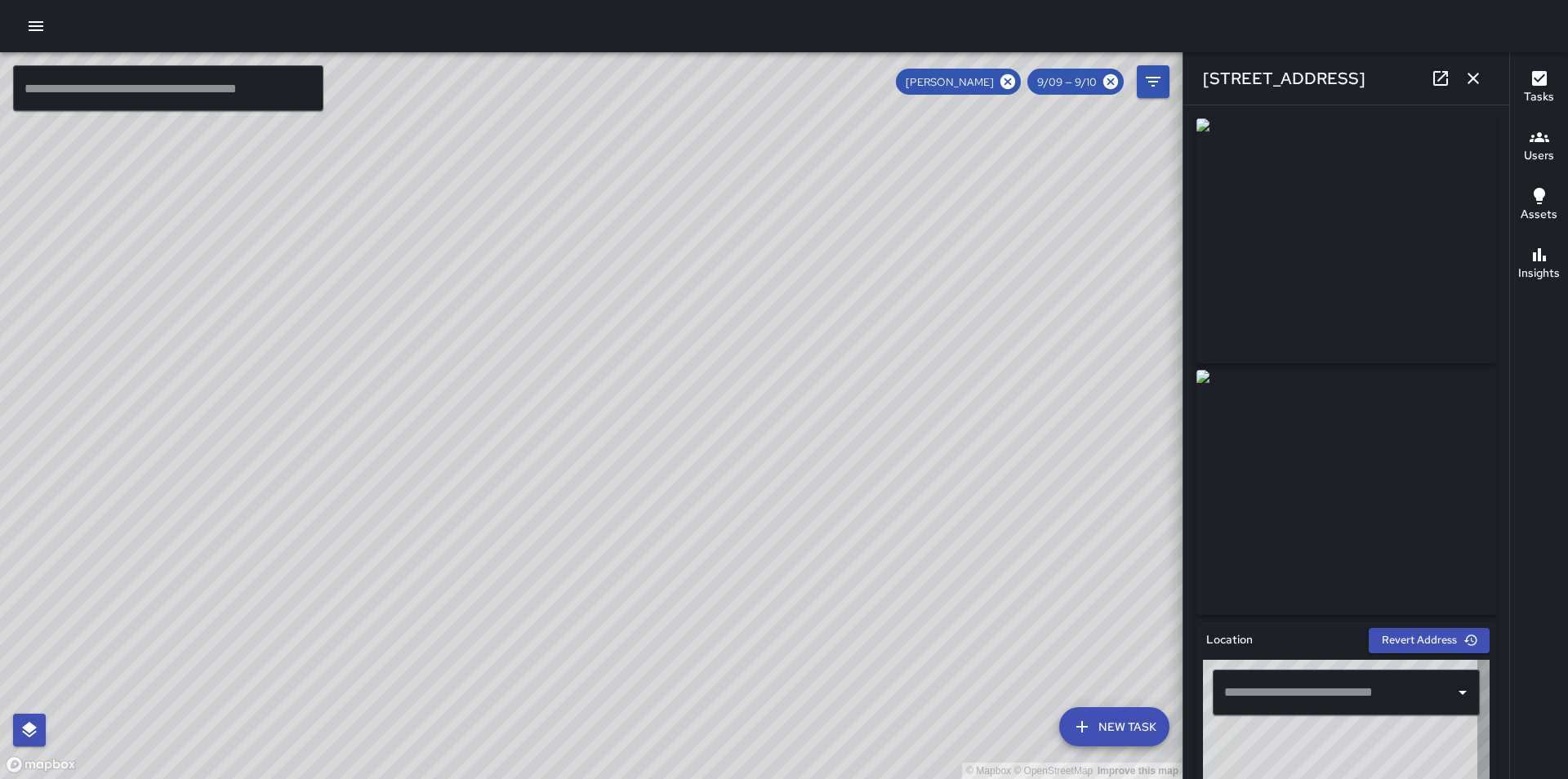
type input "**********"
click at [1469, 87] on icon "button" at bounding box center [1473, 78] width 20 height 20
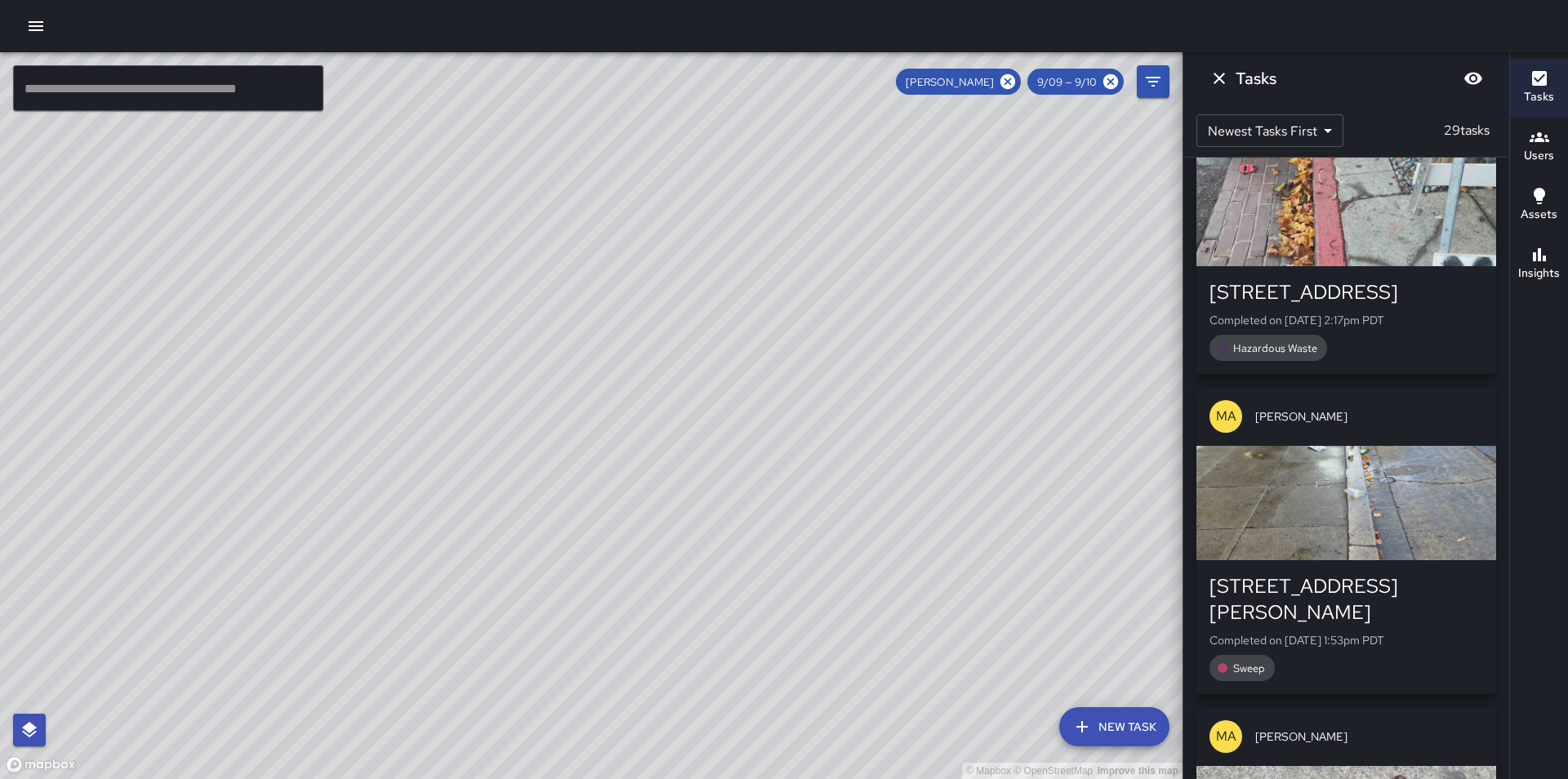
scroll to position [1307, 0]
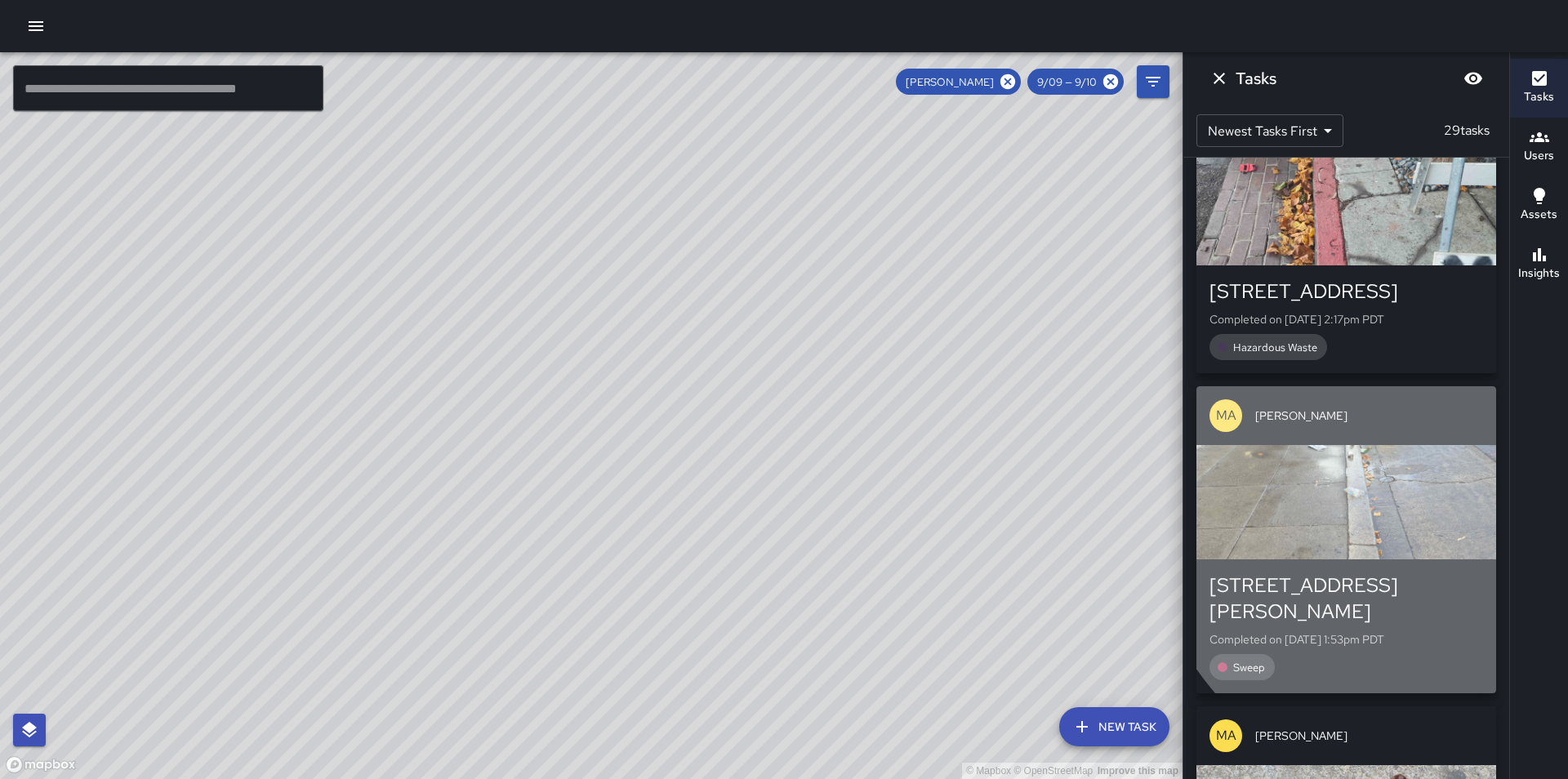
click at [1420, 446] on div "button" at bounding box center [1347, 502] width 299 height 114
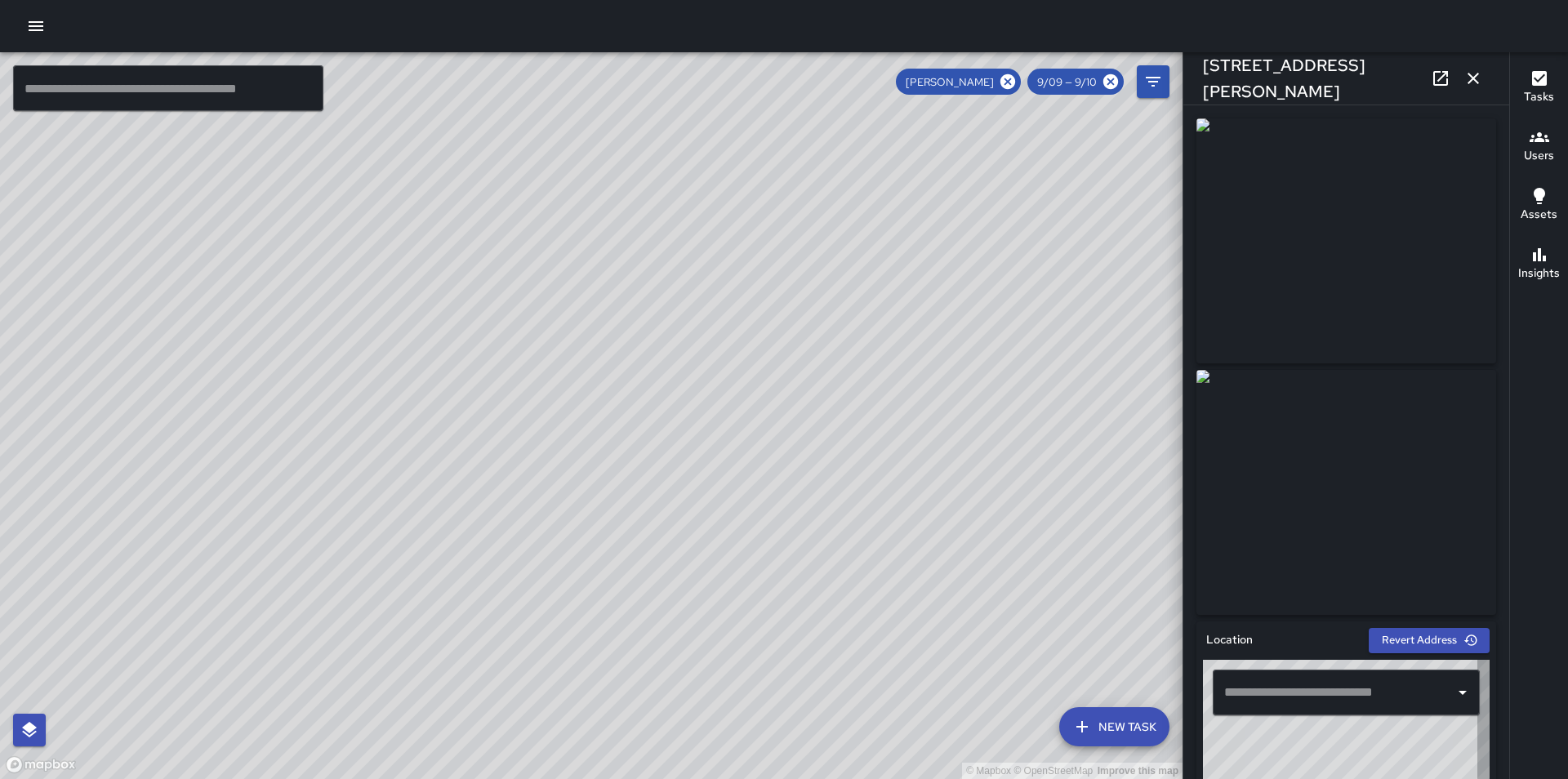
type input "**********"
click at [1472, 75] on icon "button" at bounding box center [1473, 78] width 20 height 20
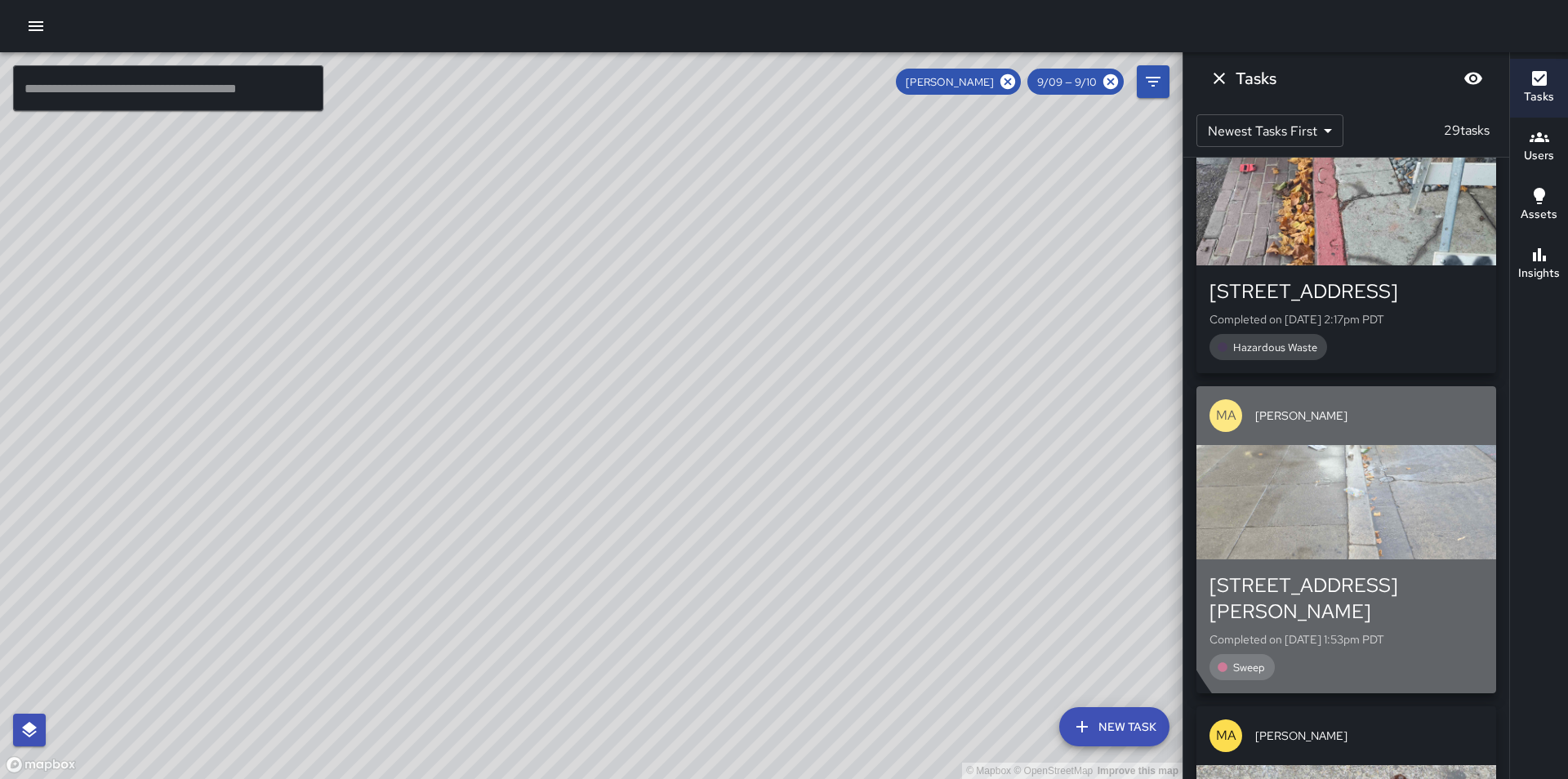
click at [1438, 448] on div "button" at bounding box center [1347, 502] width 299 height 114
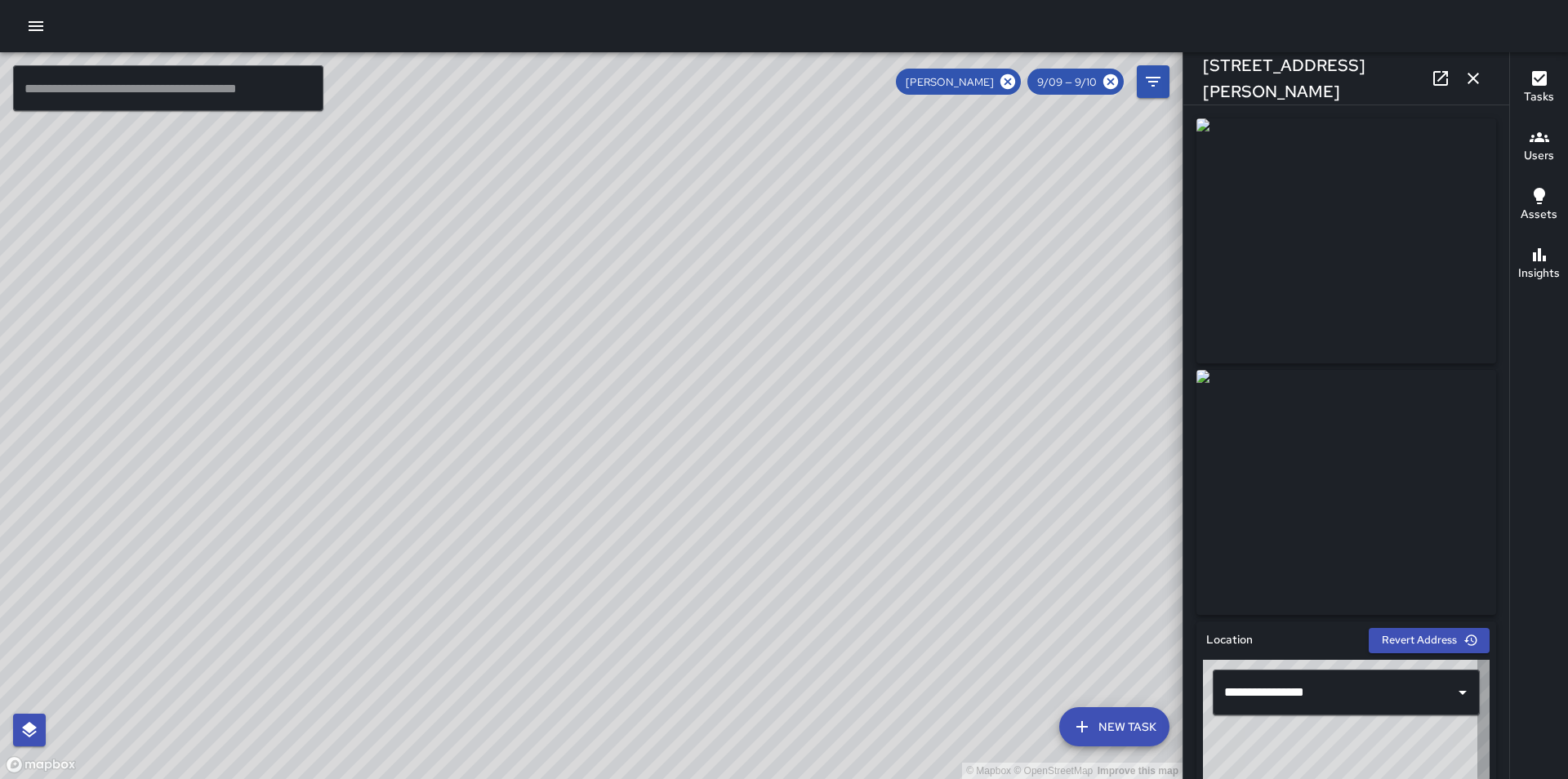
type input "**********"
click at [1471, 84] on icon "button" at bounding box center [1473, 78] width 20 height 20
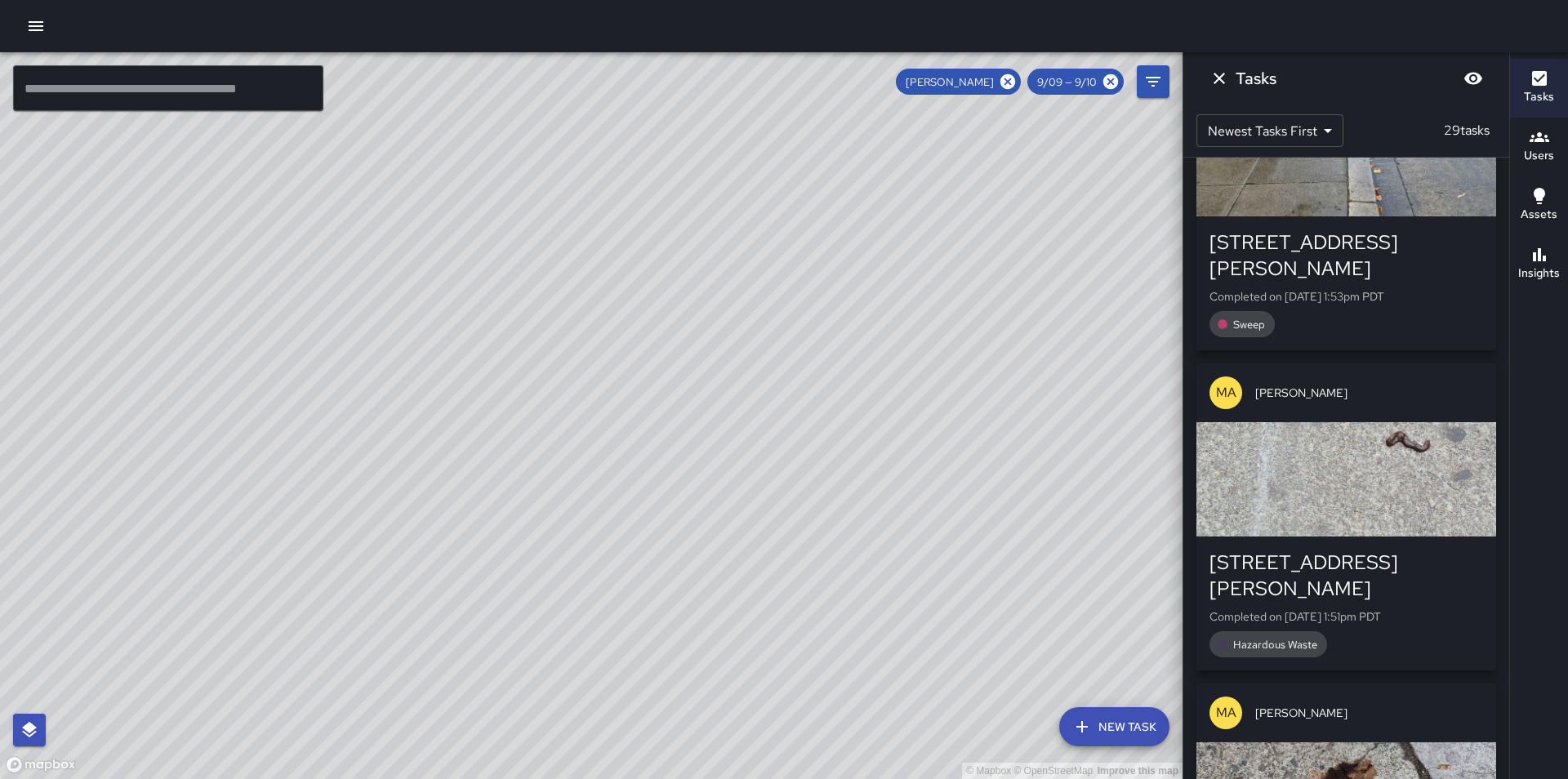
scroll to position [1666, 0]
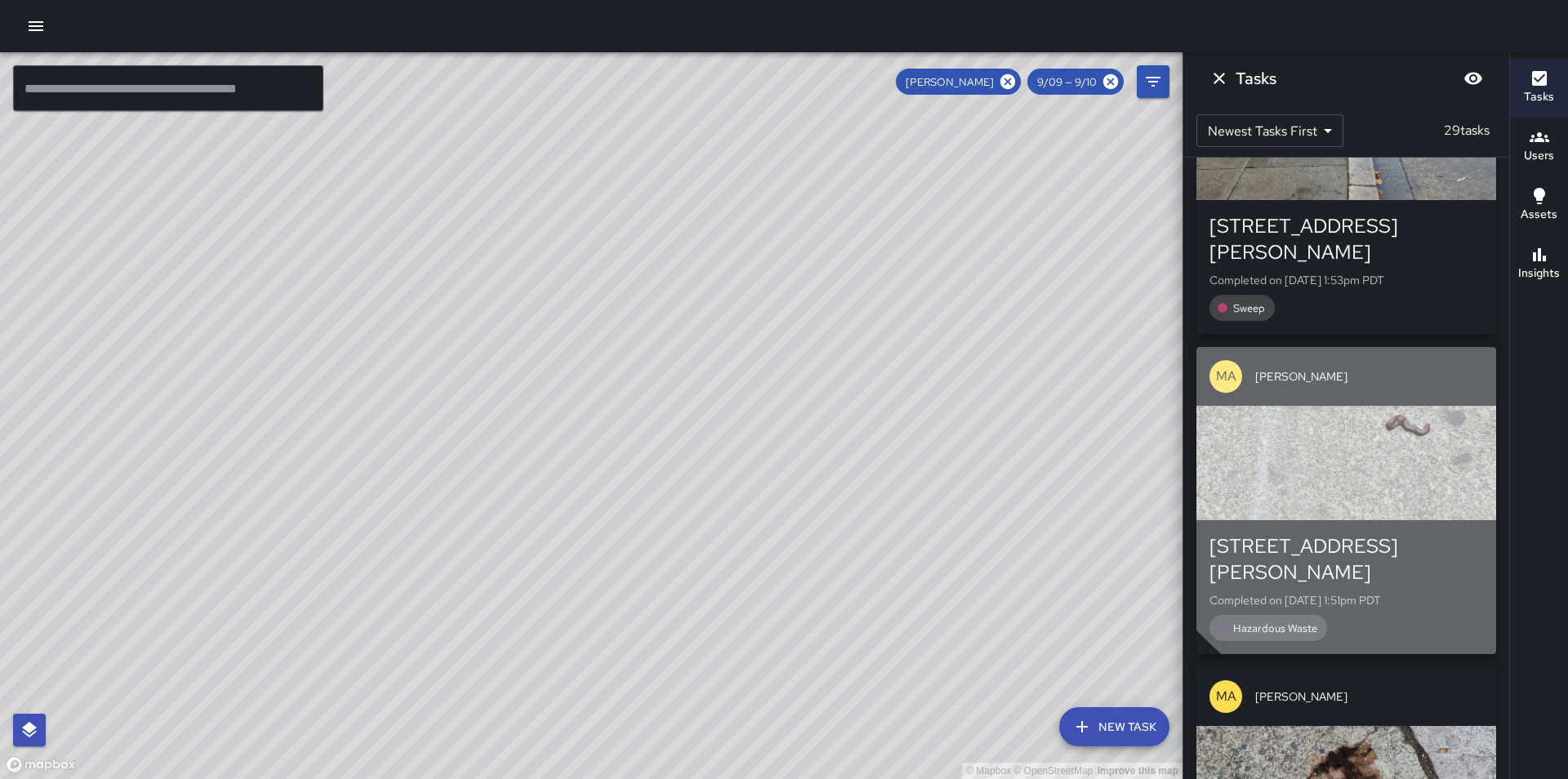
click at [1406, 406] on div "button" at bounding box center [1347, 463] width 299 height 114
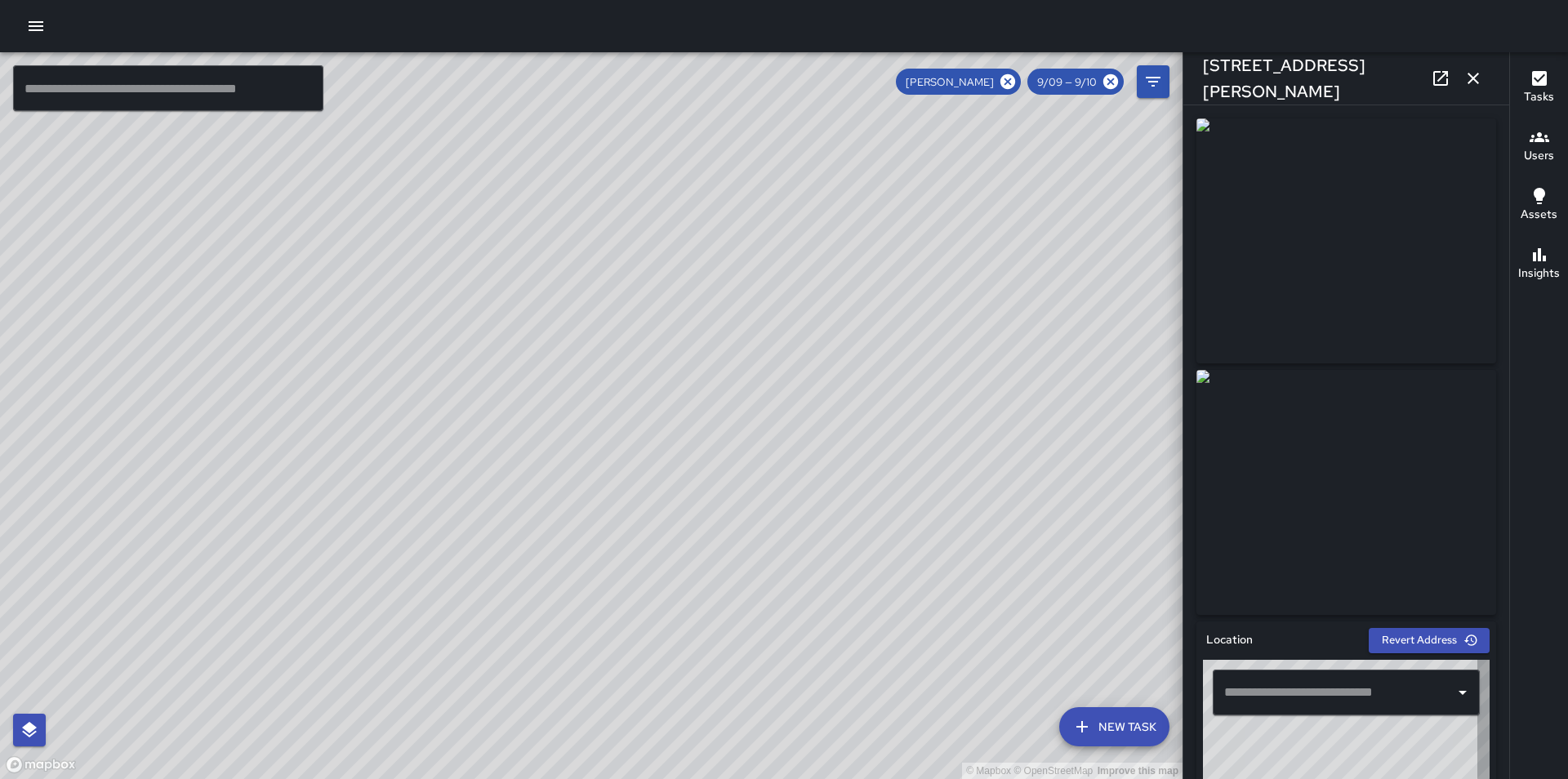
type input "**********"
click at [1477, 79] on icon "button" at bounding box center [1473, 78] width 20 height 20
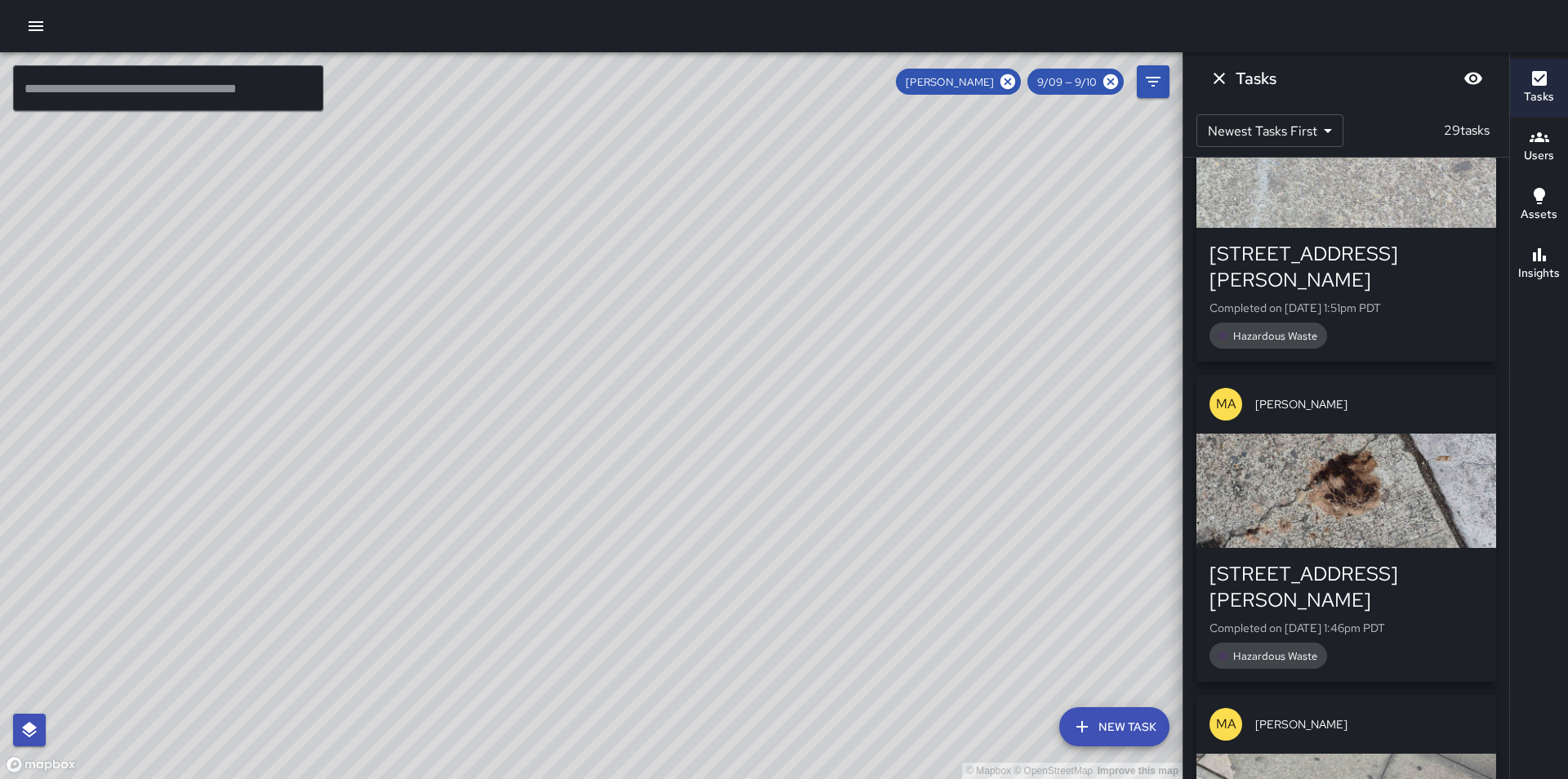
scroll to position [1960, 0]
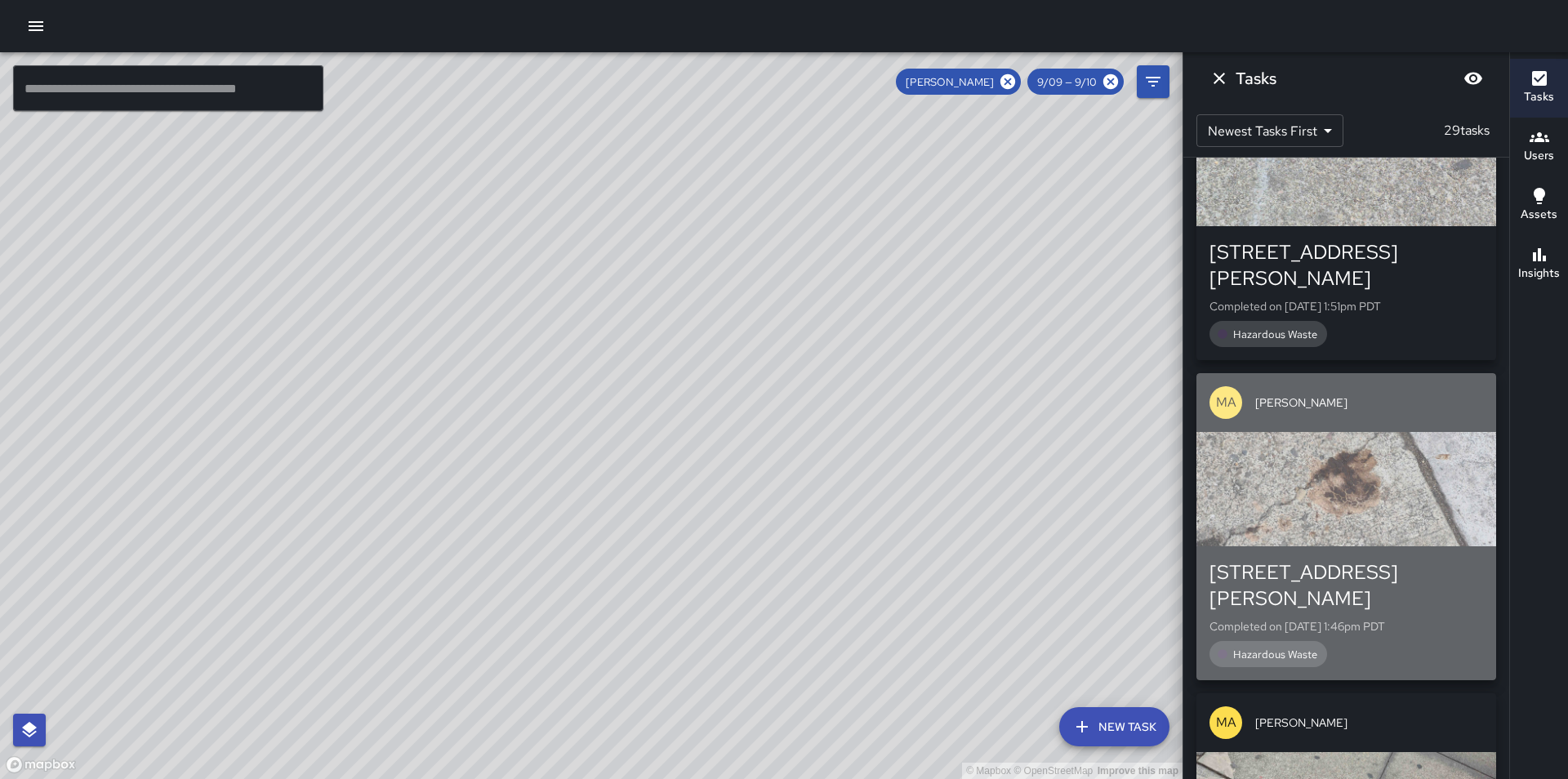
click at [1414, 432] on div "button" at bounding box center [1347, 489] width 299 height 114
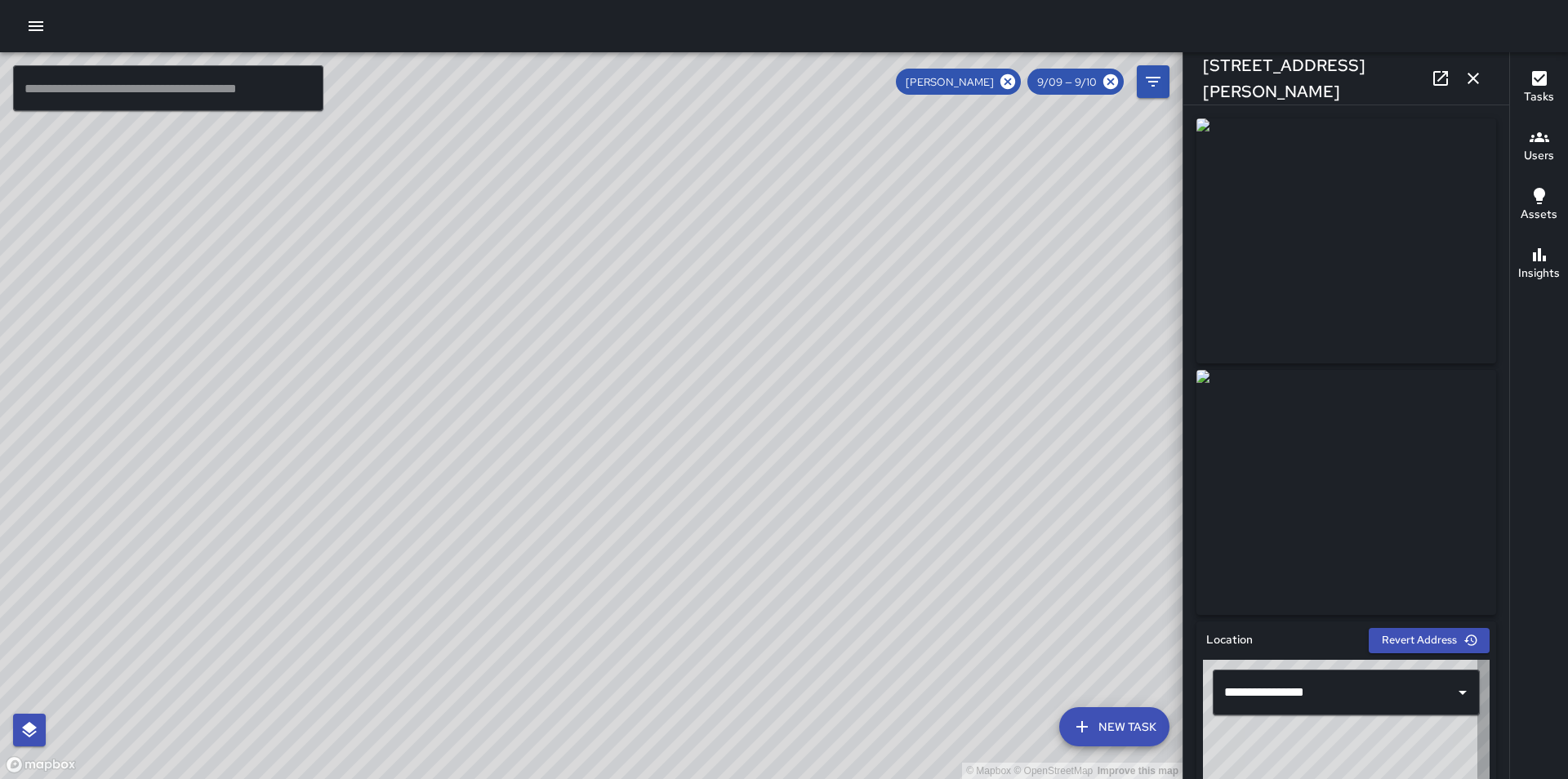
type input "**********"
click at [1474, 81] on icon "button" at bounding box center [1473, 78] width 20 height 20
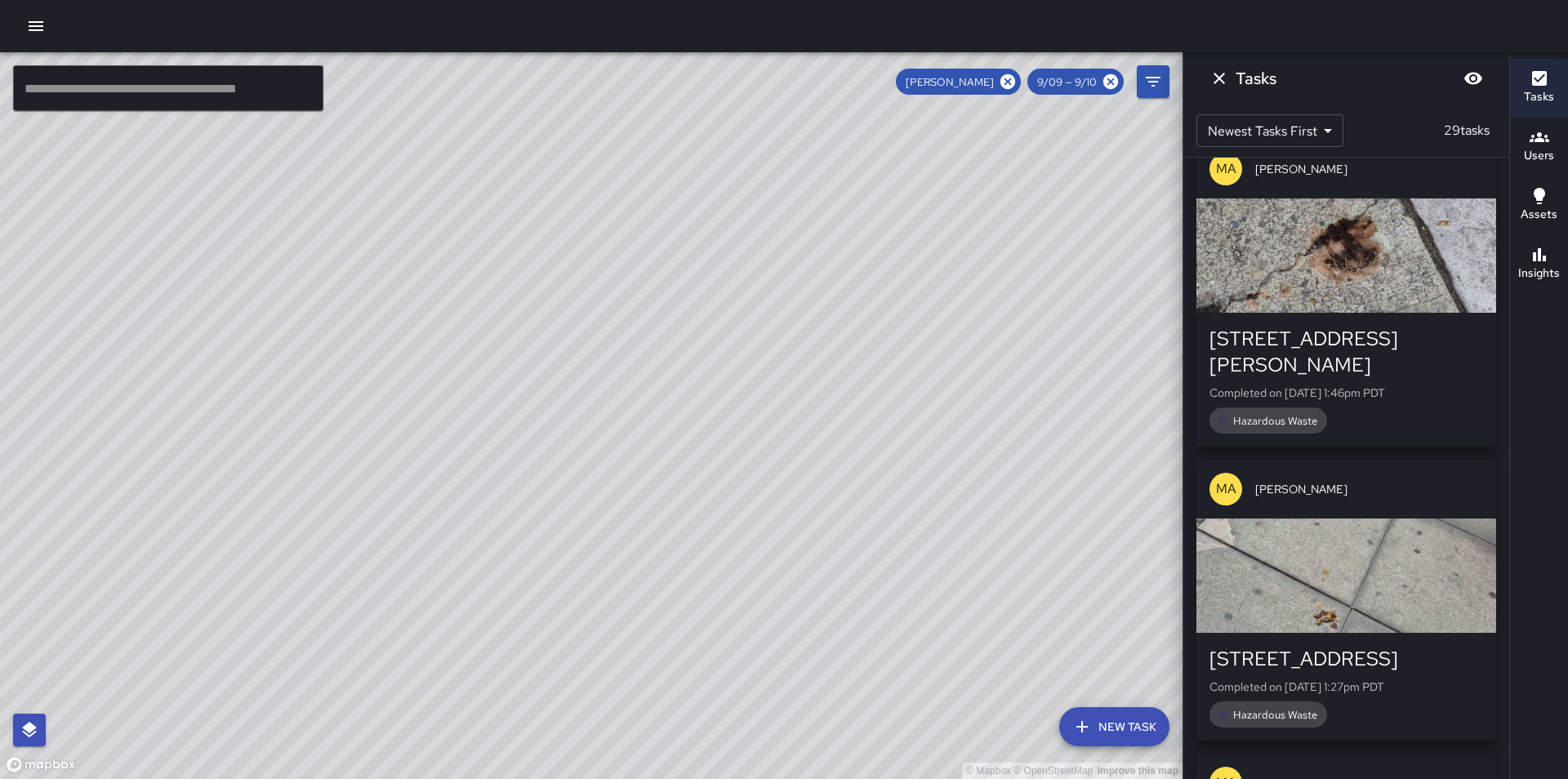
scroll to position [2222, 0]
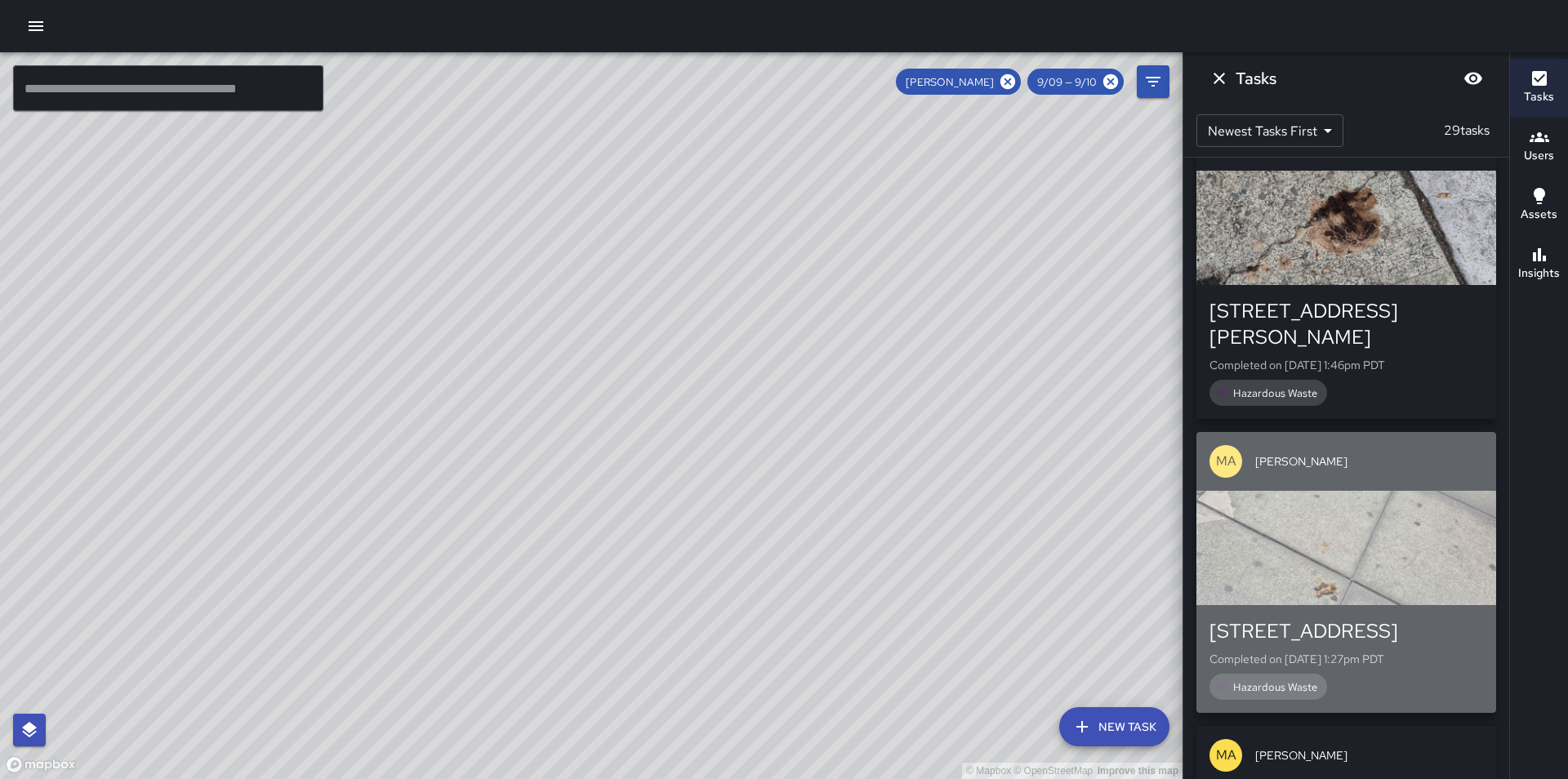
click at [1399, 491] on div "button" at bounding box center [1347, 547] width 299 height 114
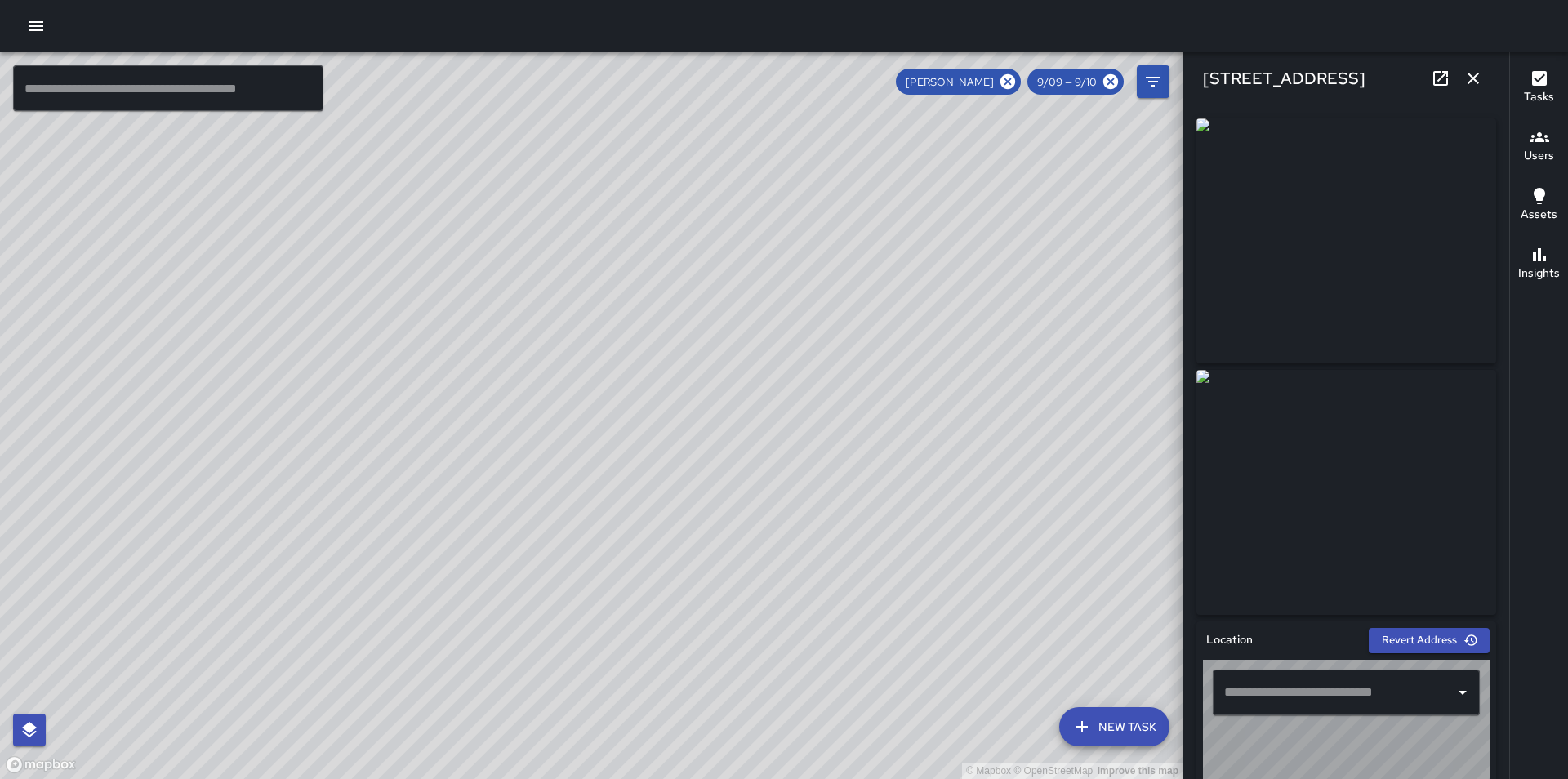
type input "**********"
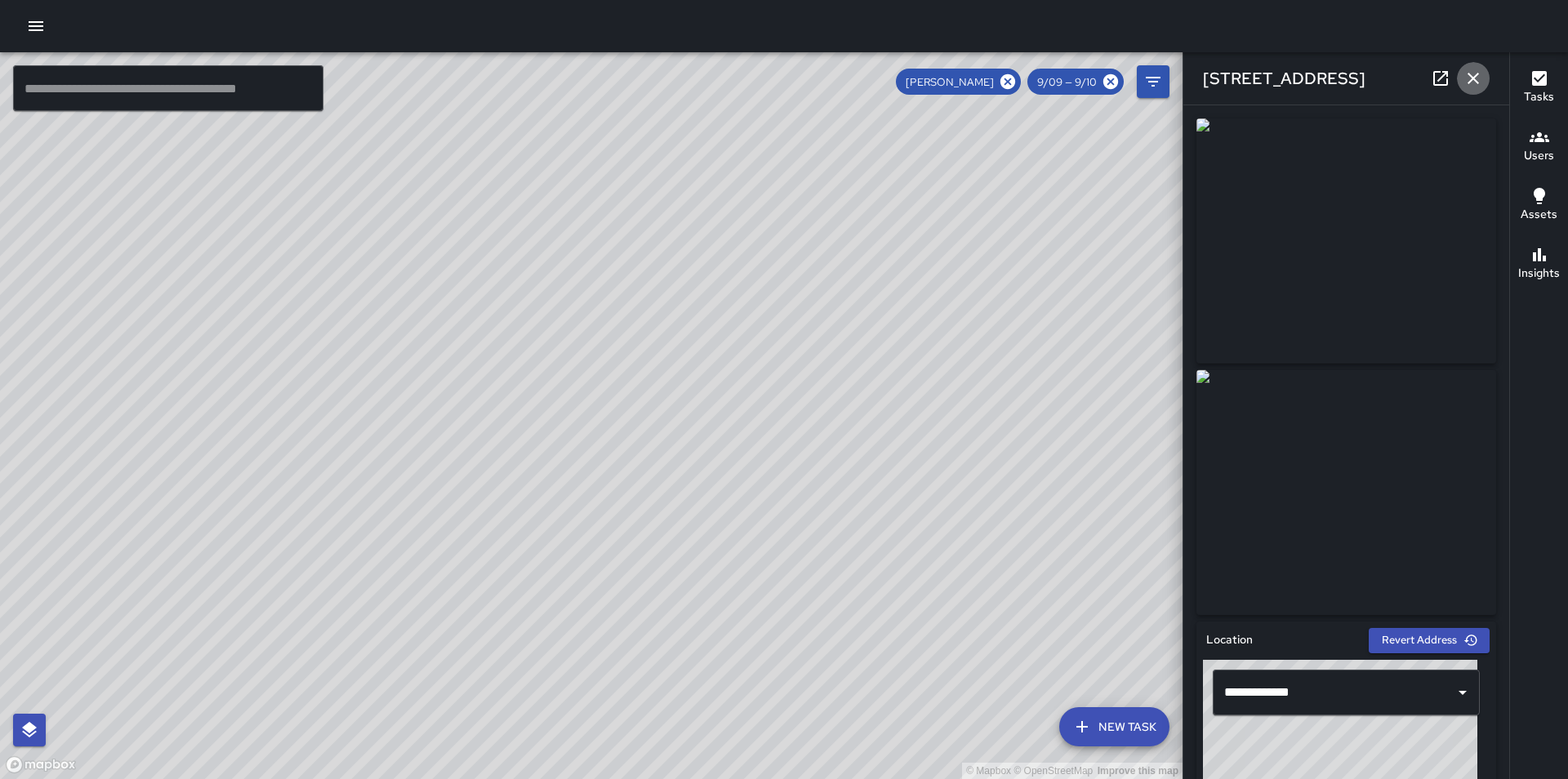
click at [1474, 74] on icon "button" at bounding box center [1473, 78] width 20 height 20
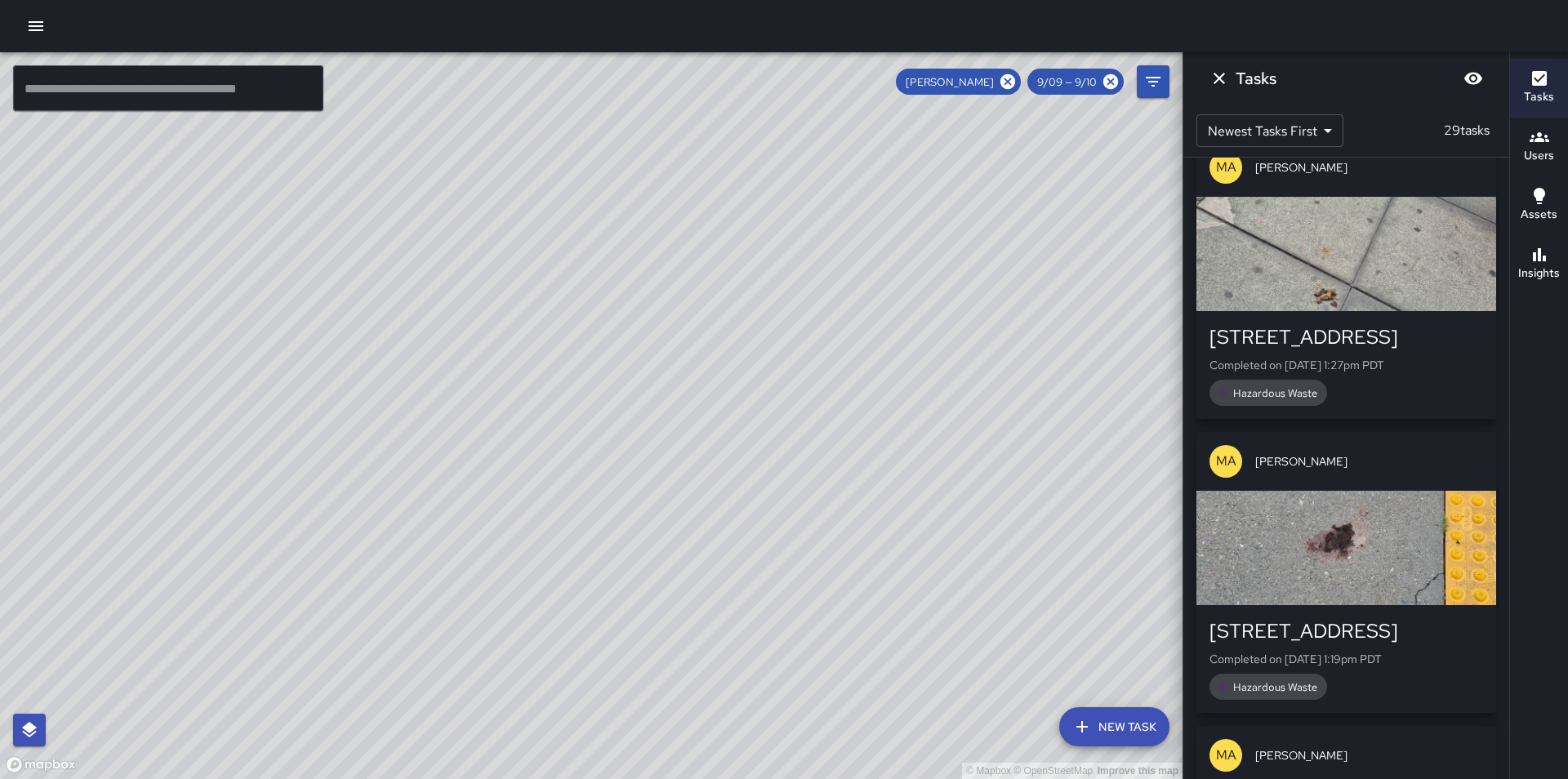
scroll to position [2549, 0]
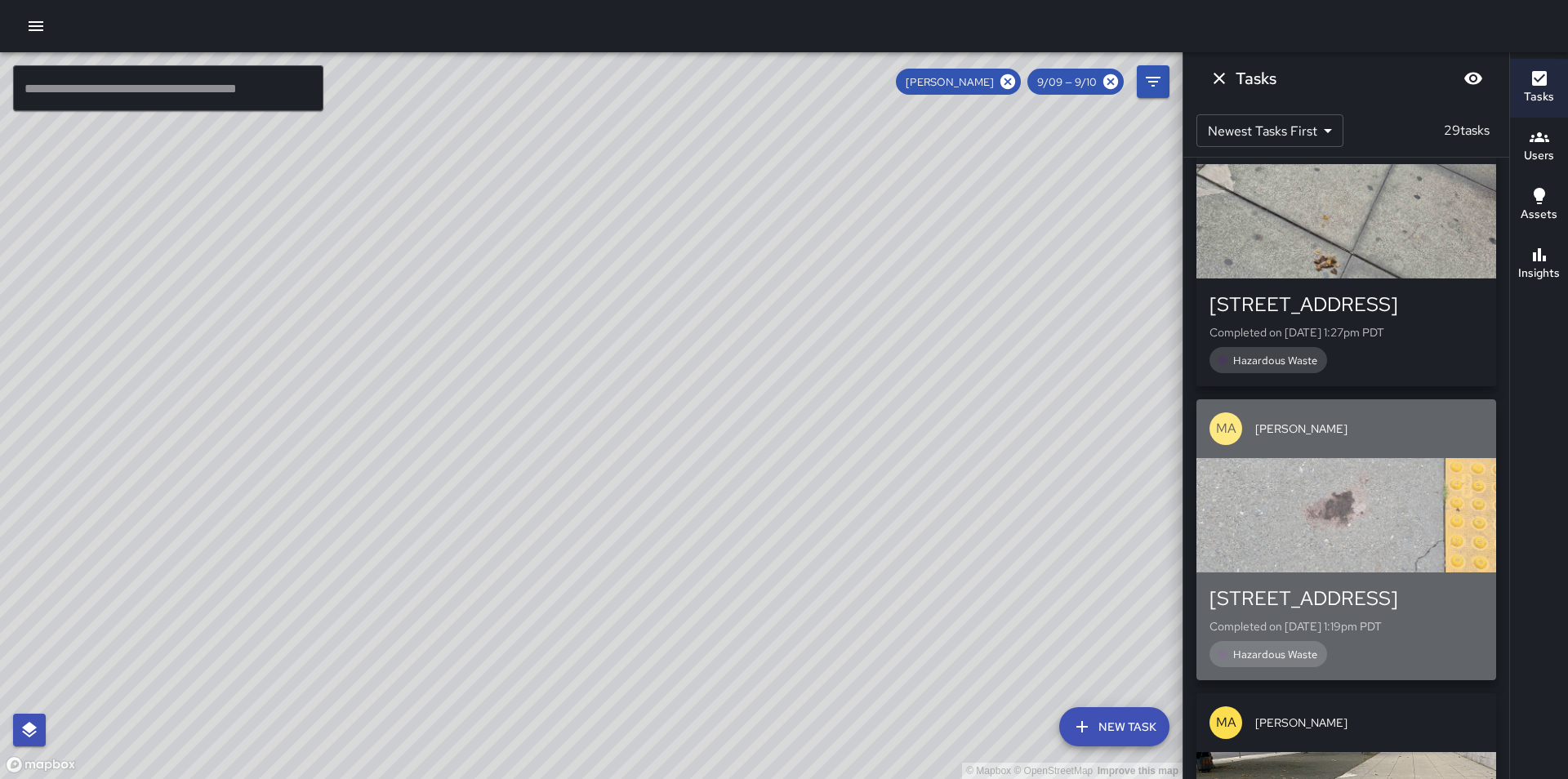
click at [1384, 459] on div "button" at bounding box center [1347, 515] width 299 height 114
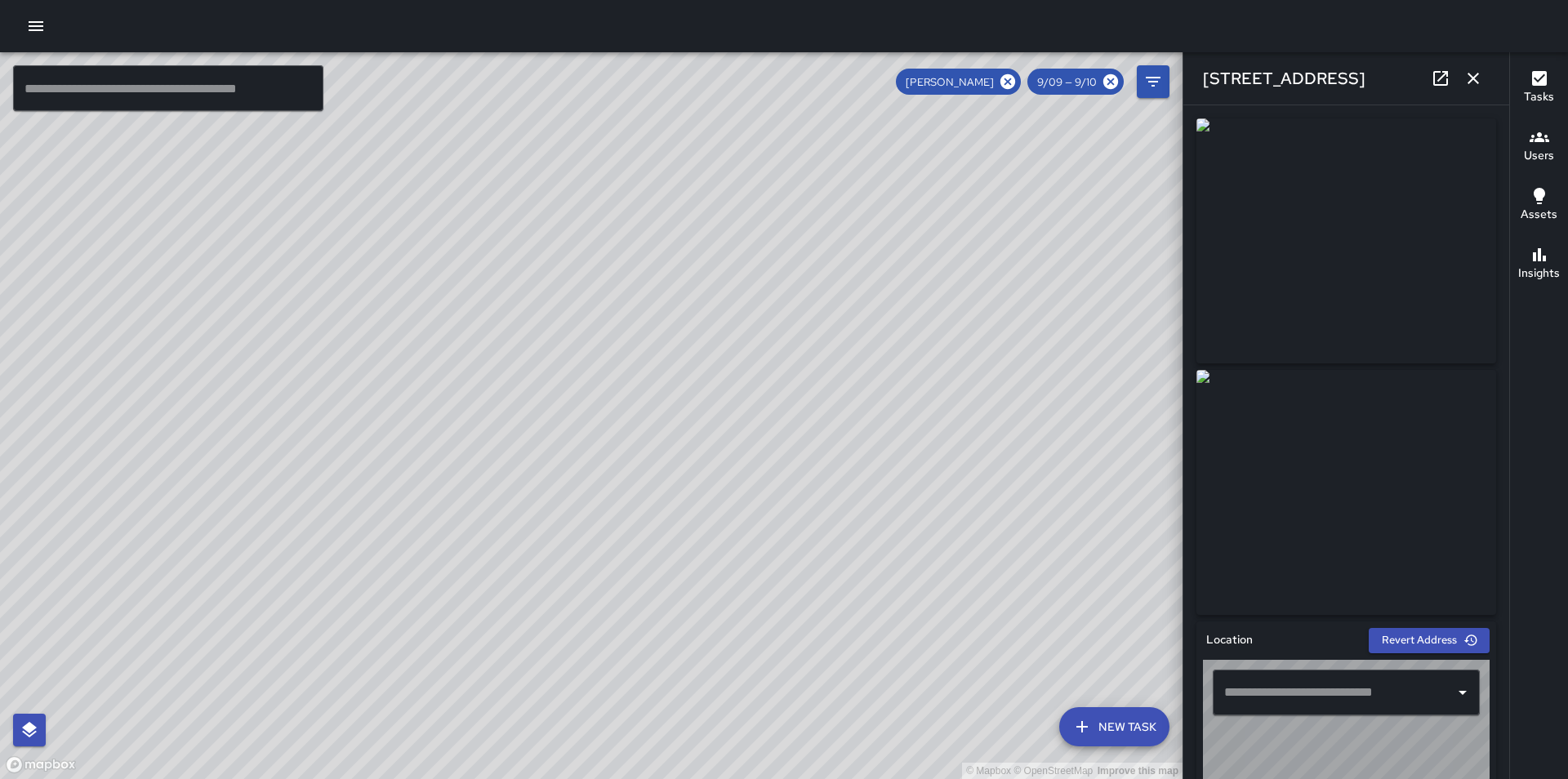
type input "**********"
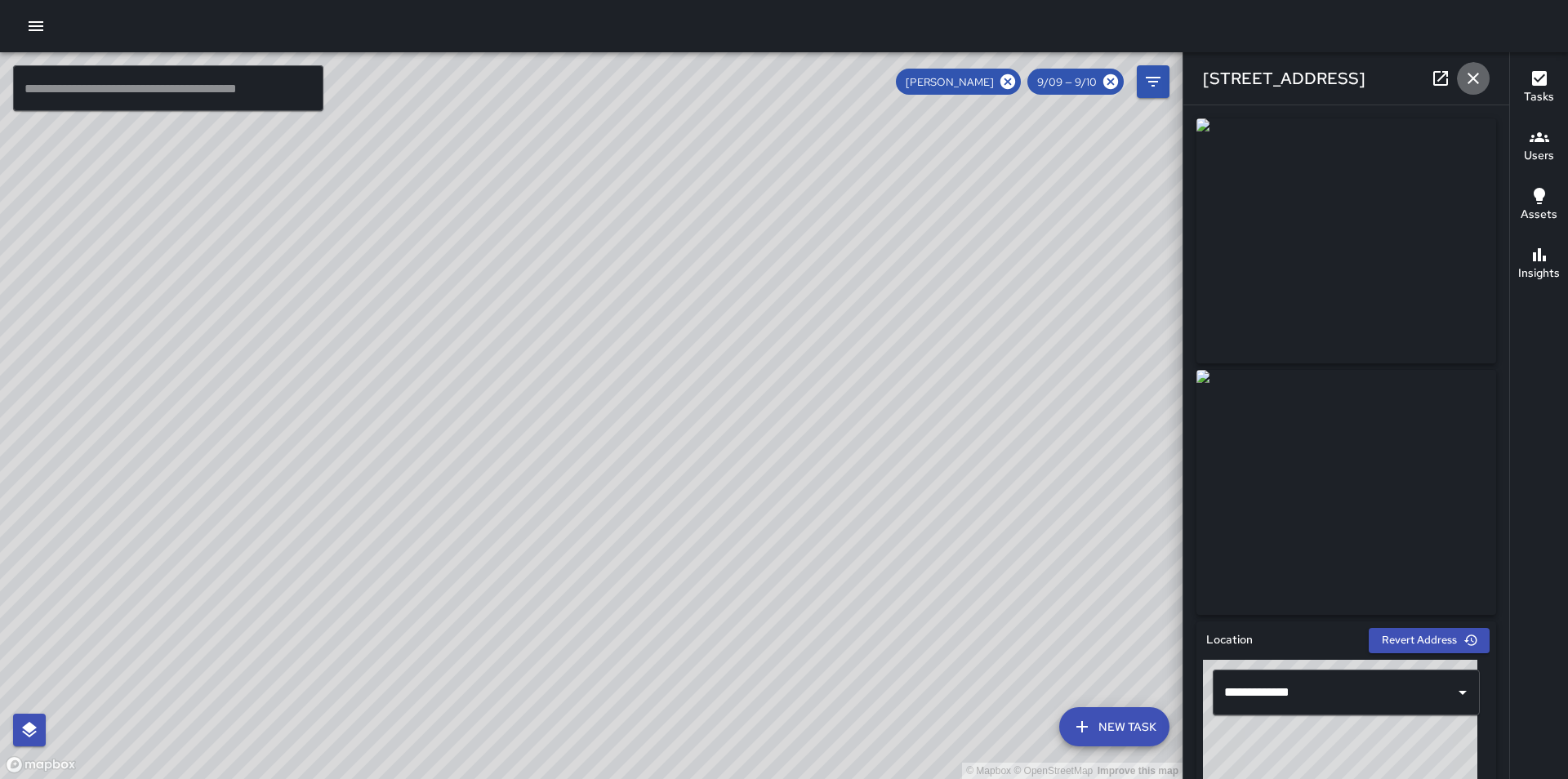
click at [1471, 75] on icon "button" at bounding box center [1474, 78] width 11 height 11
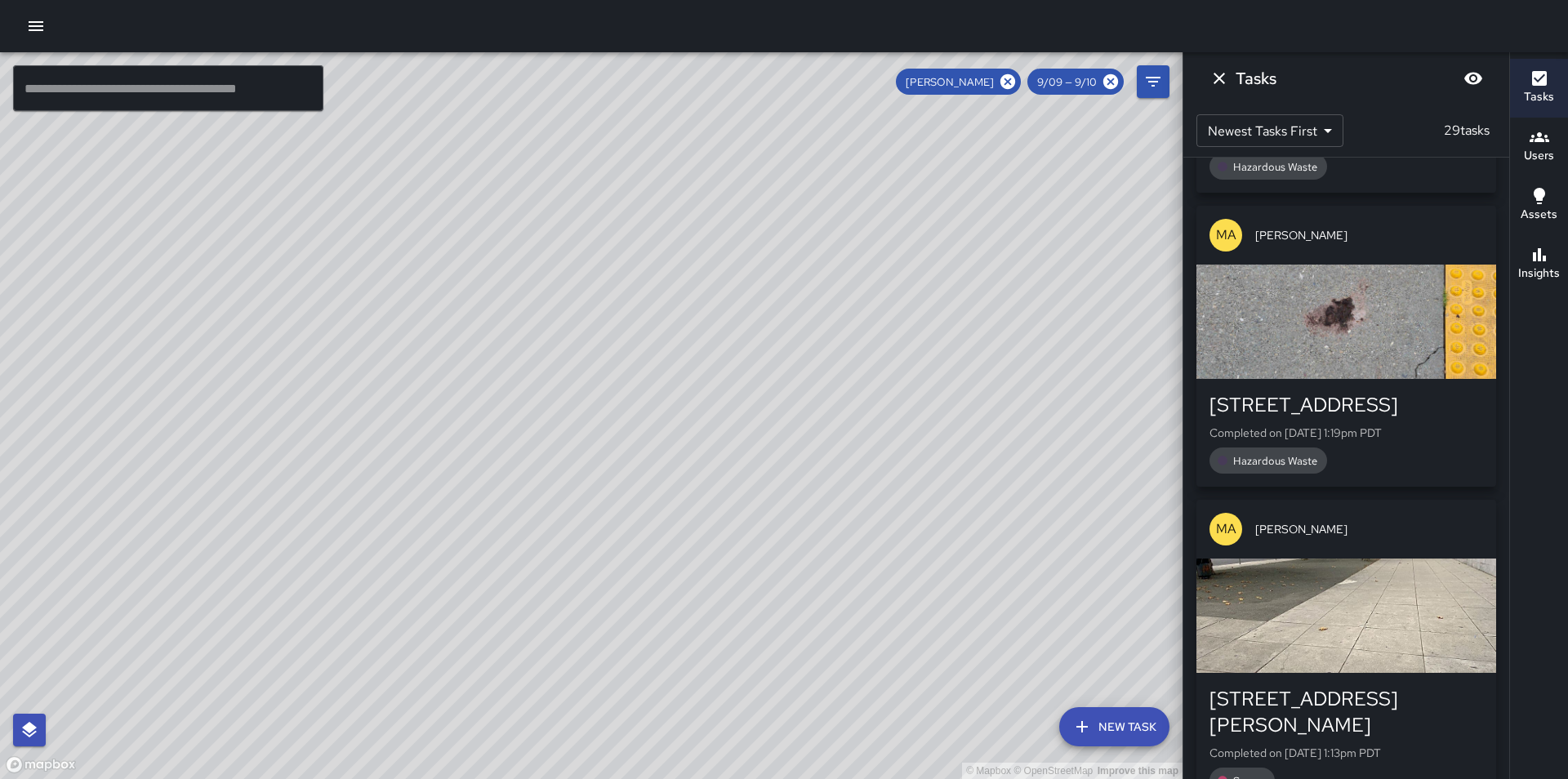
scroll to position [2745, 0]
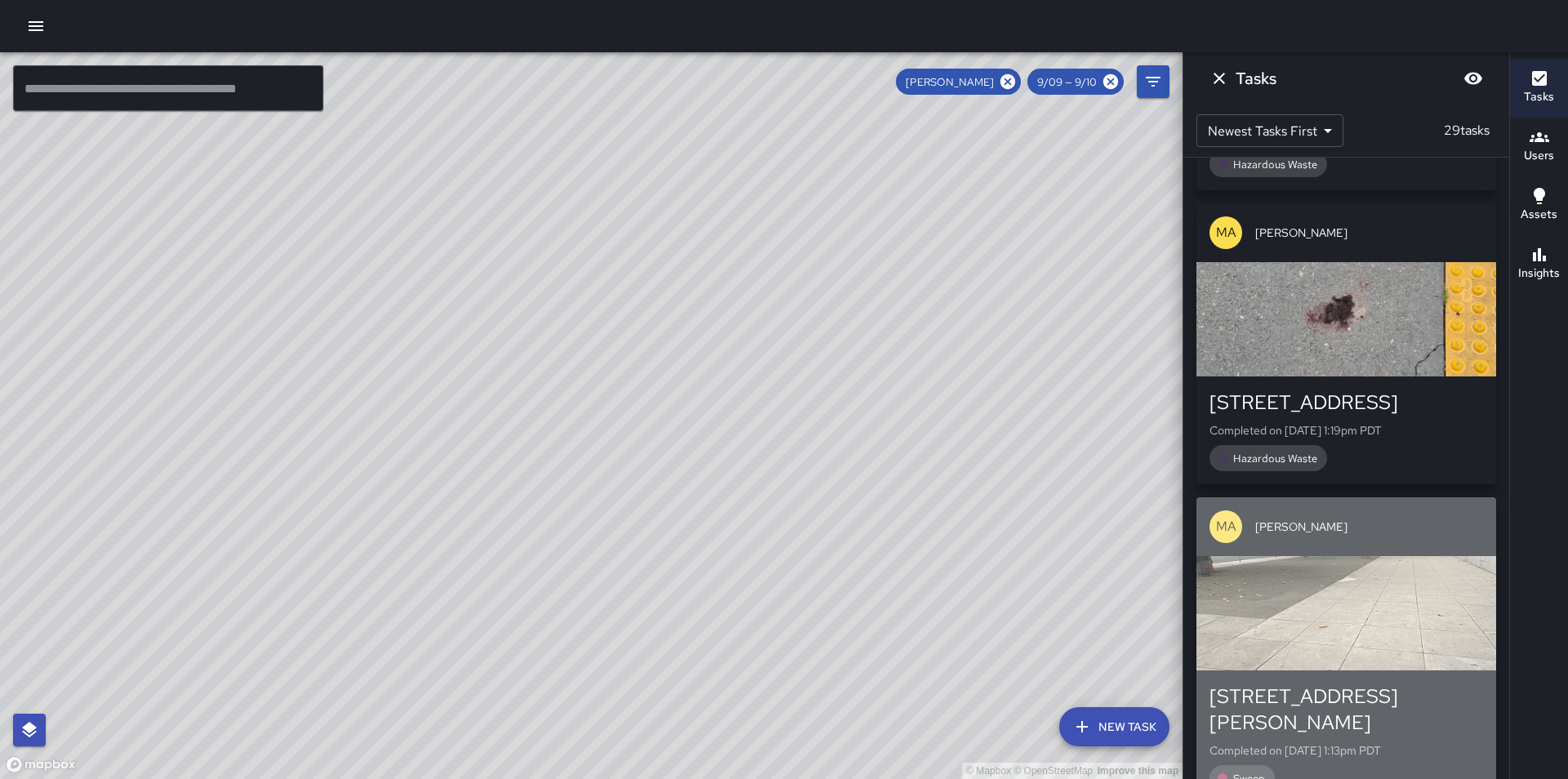
click at [1436, 557] on div "button" at bounding box center [1347, 613] width 299 height 114
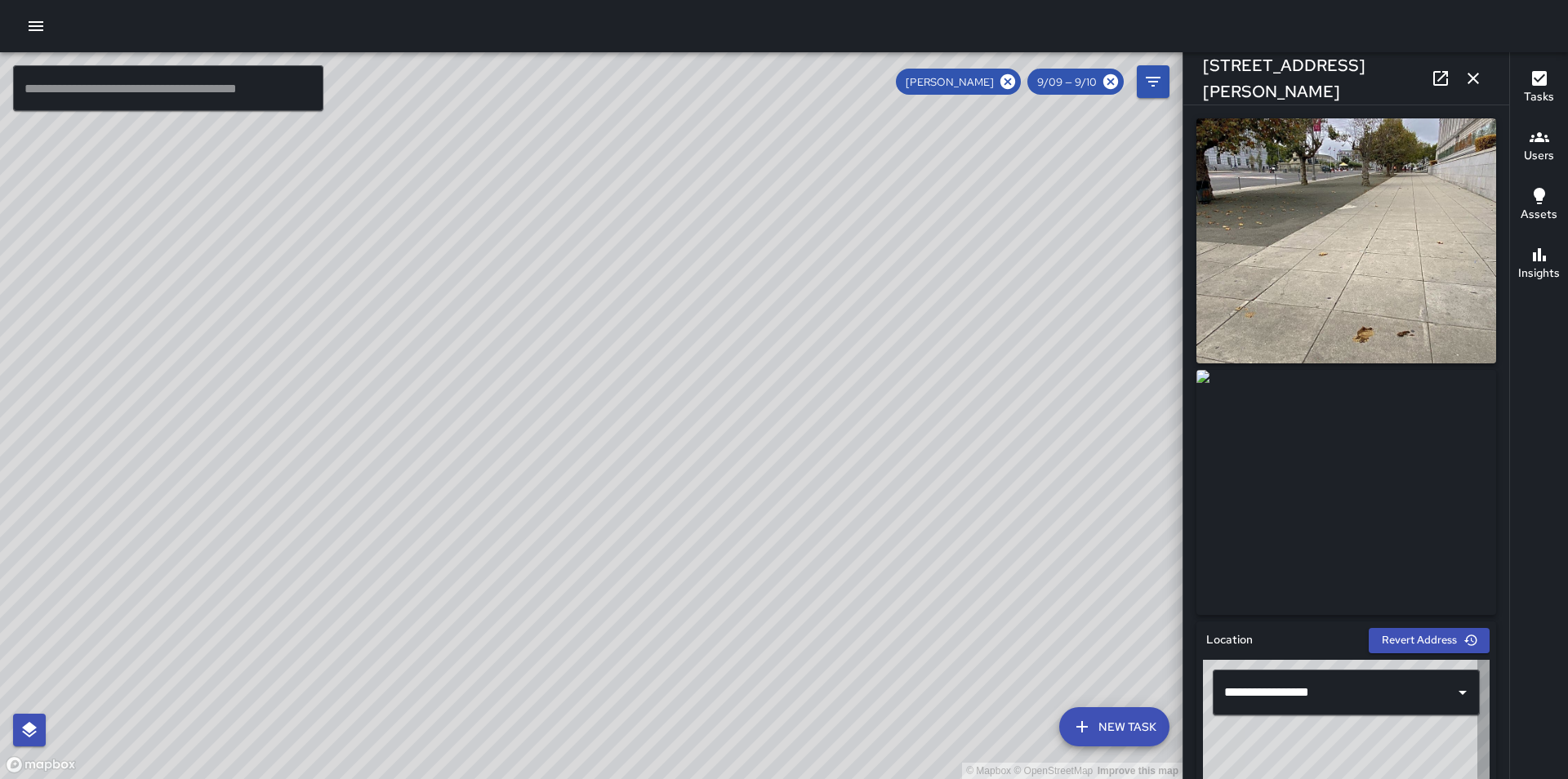
type input "**********"
click at [1475, 73] on icon "button" at bounding box center [1473, 78] width 20 height 20
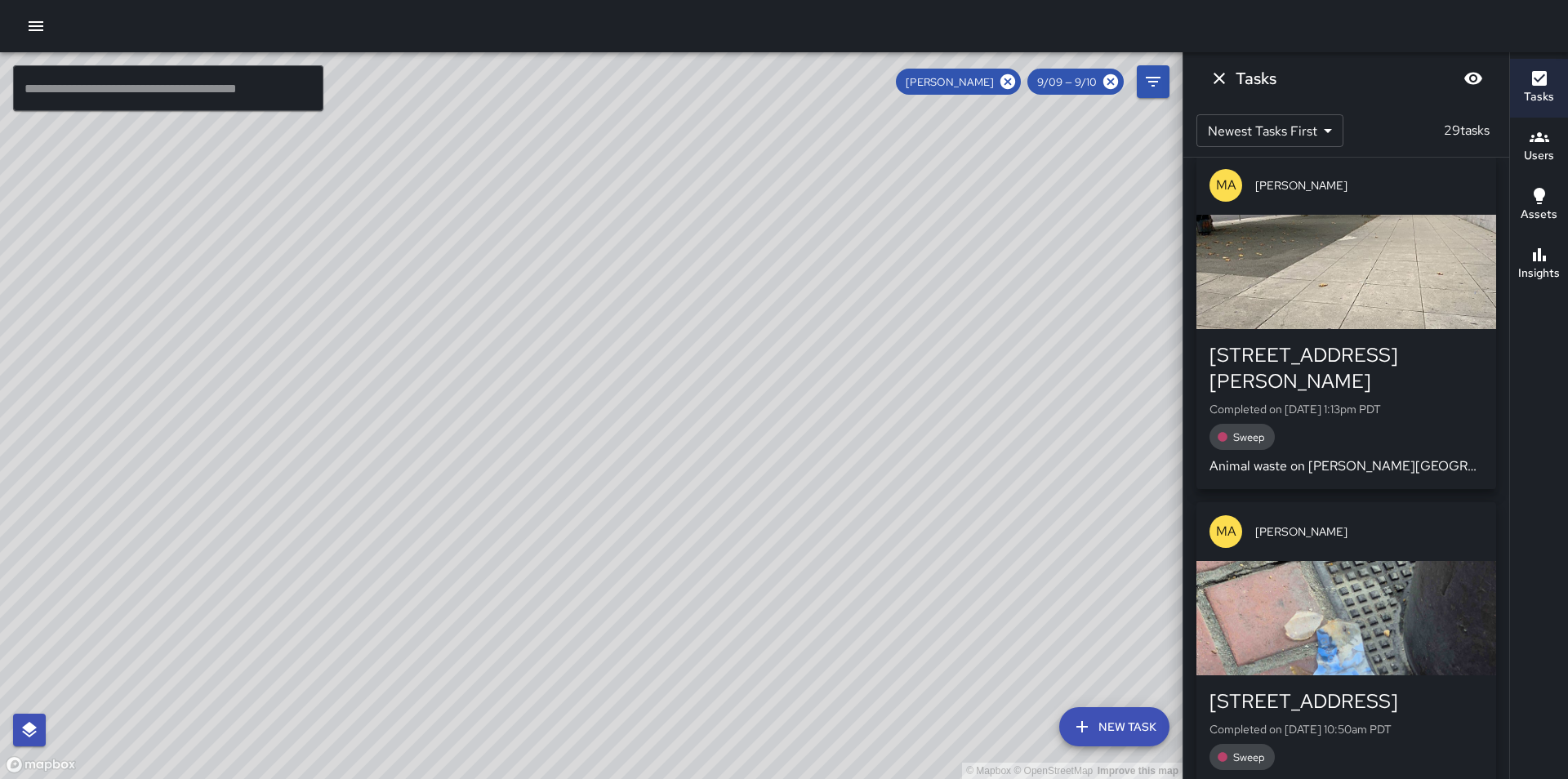
scroll to position [3105, 0]
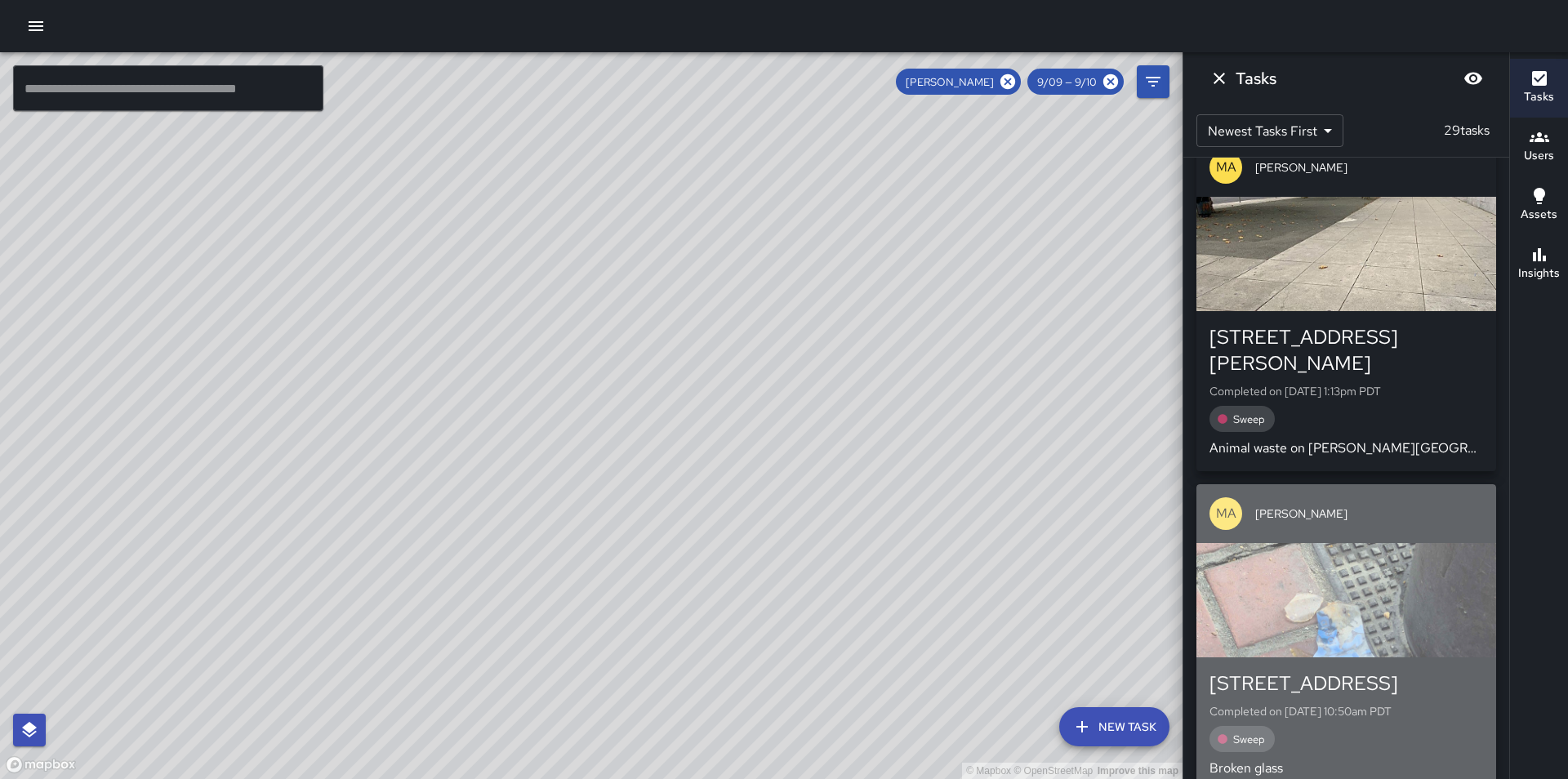
click at [1425, 544] on div "button" at bounding box center [1347, 600] width 299 height 114
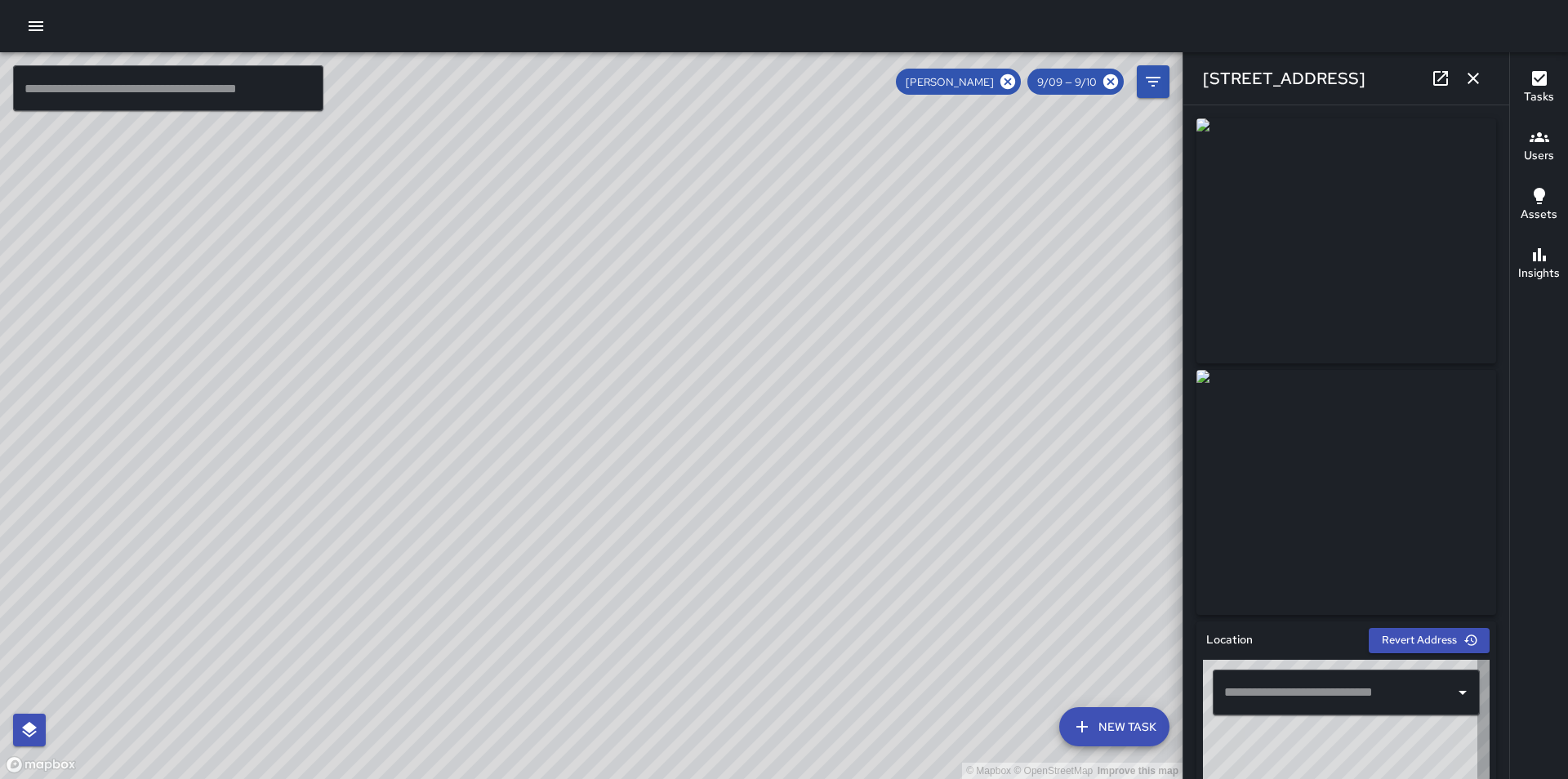
type input "**********"
click at [1474, 79] on icon "button" at bounding box center [1474, 78] width 11 height 11
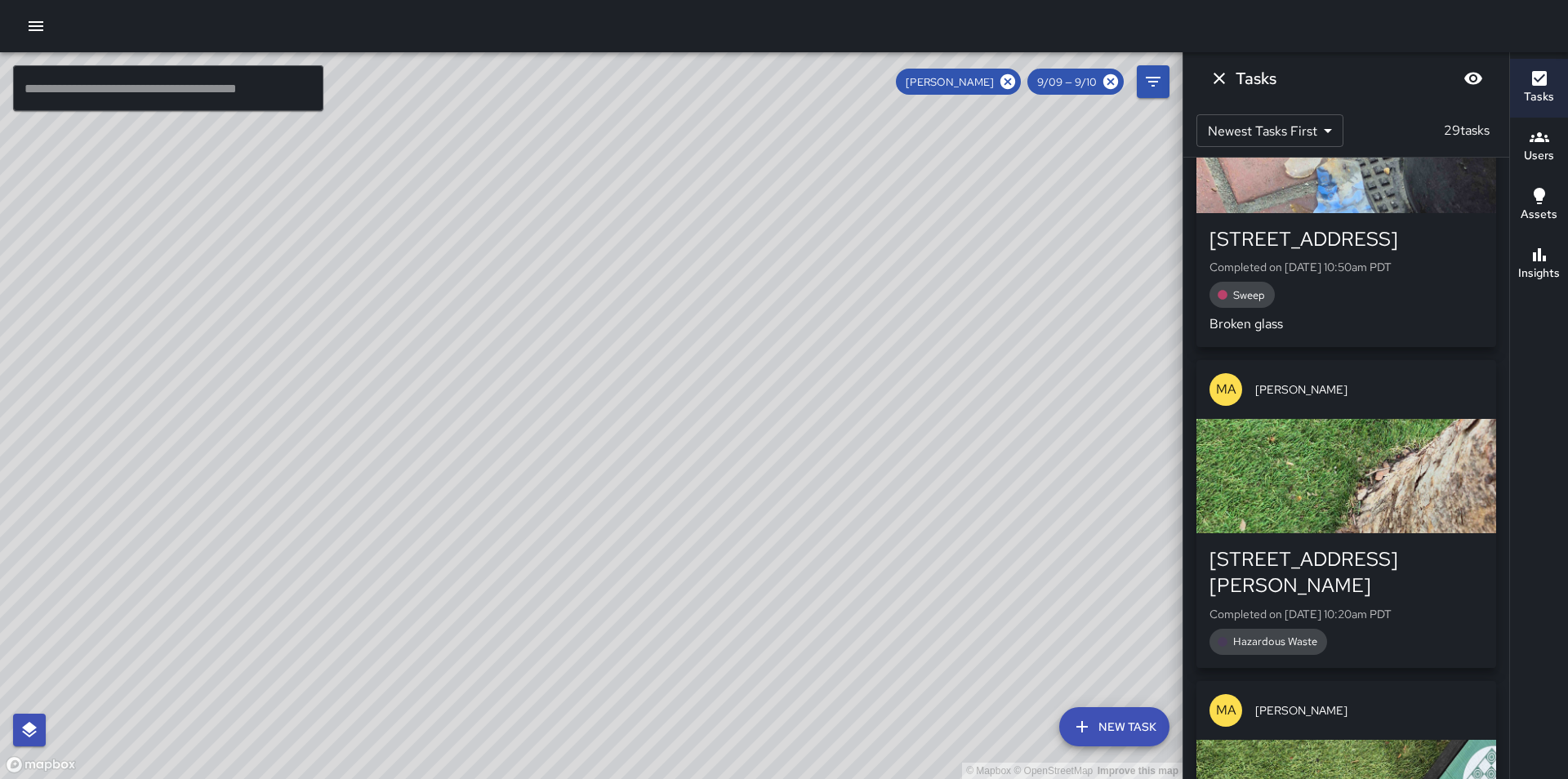
scroll to position [3551, 0]
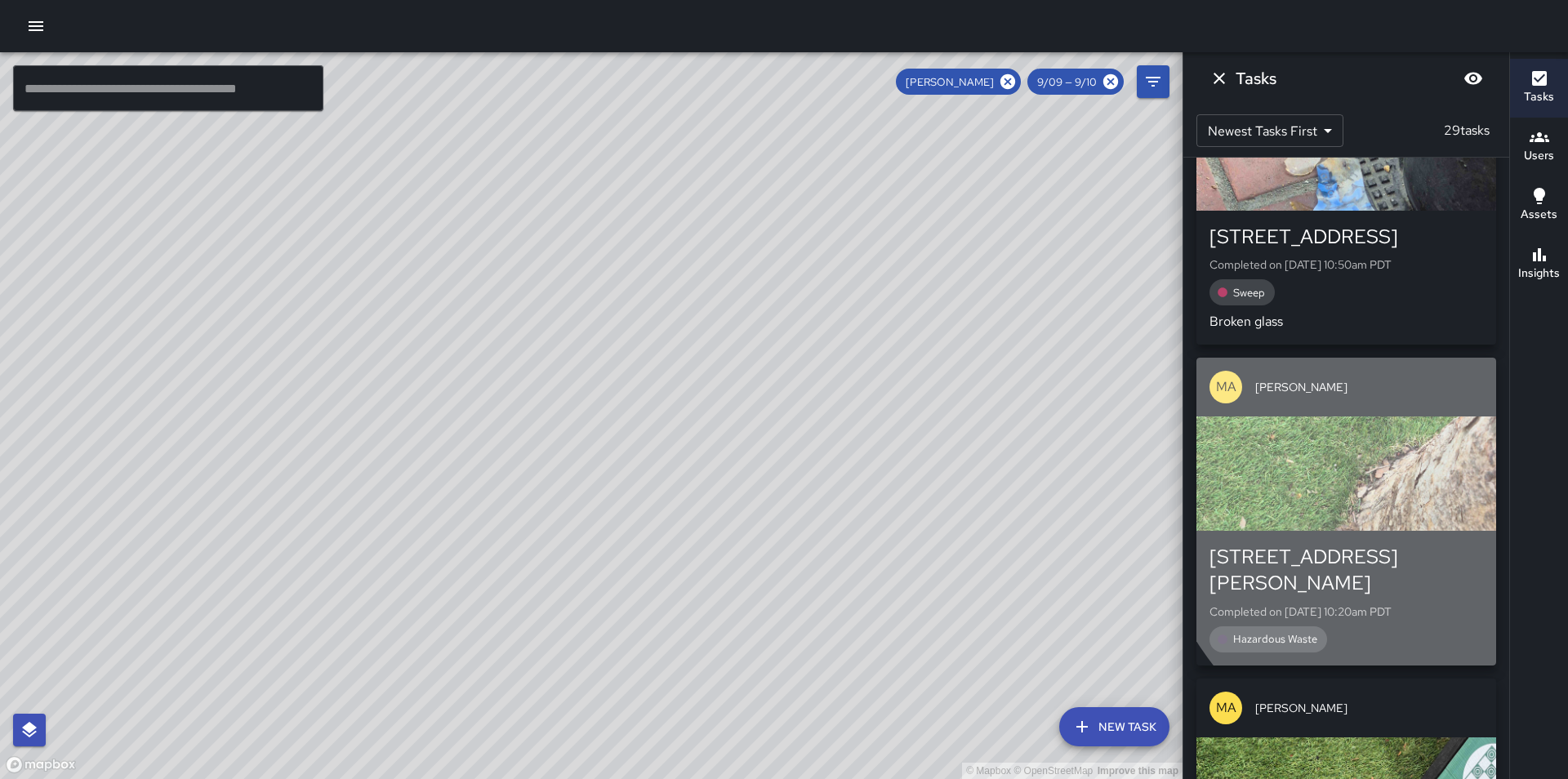
click at [1426, 416] on div "button" at bounding box center [1347, 473] width 299 height 114
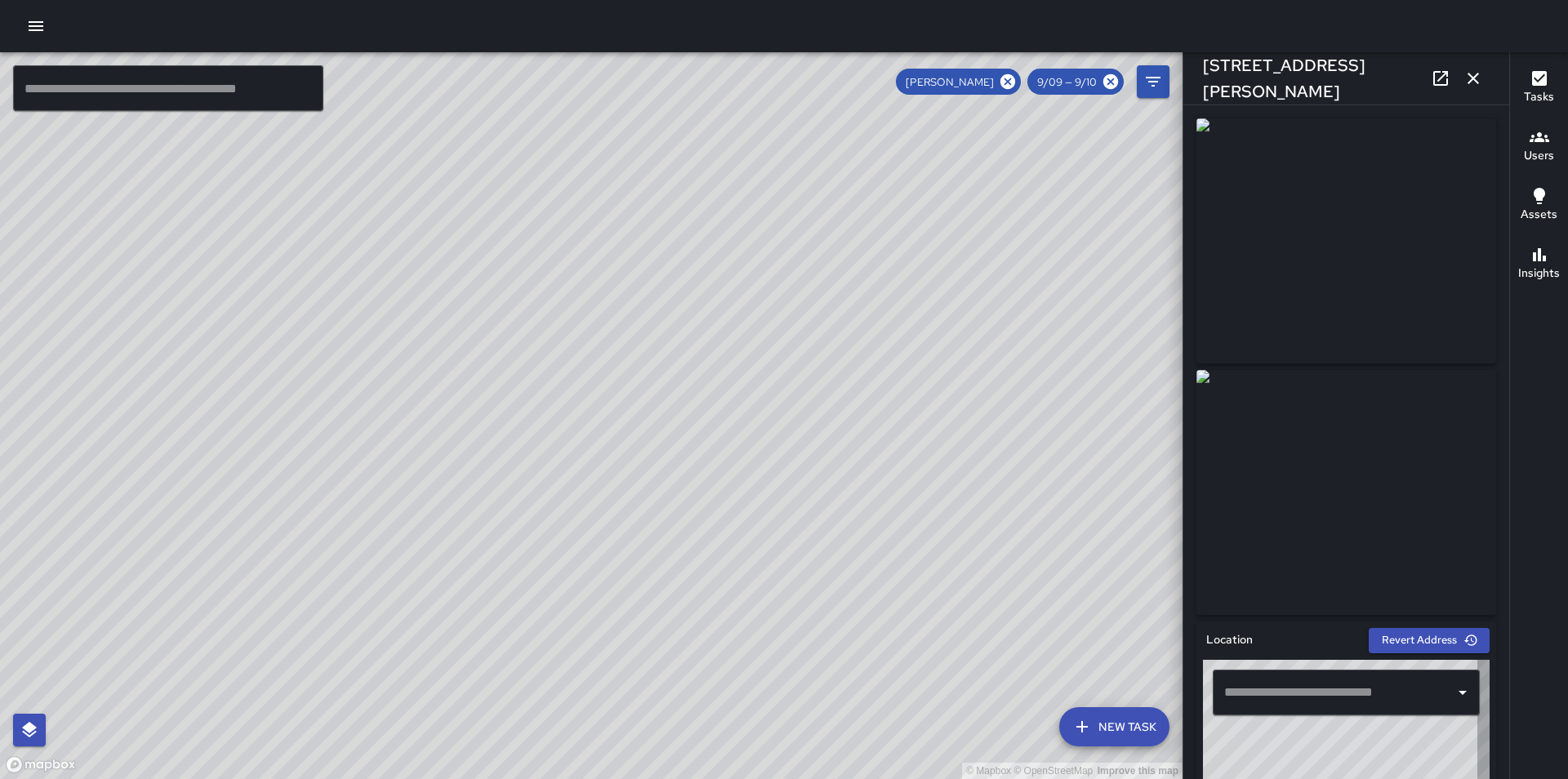
type input "**********"
click at [1477, 73] on icon "button" at bounding box center [1473, 78] width 20 height 20
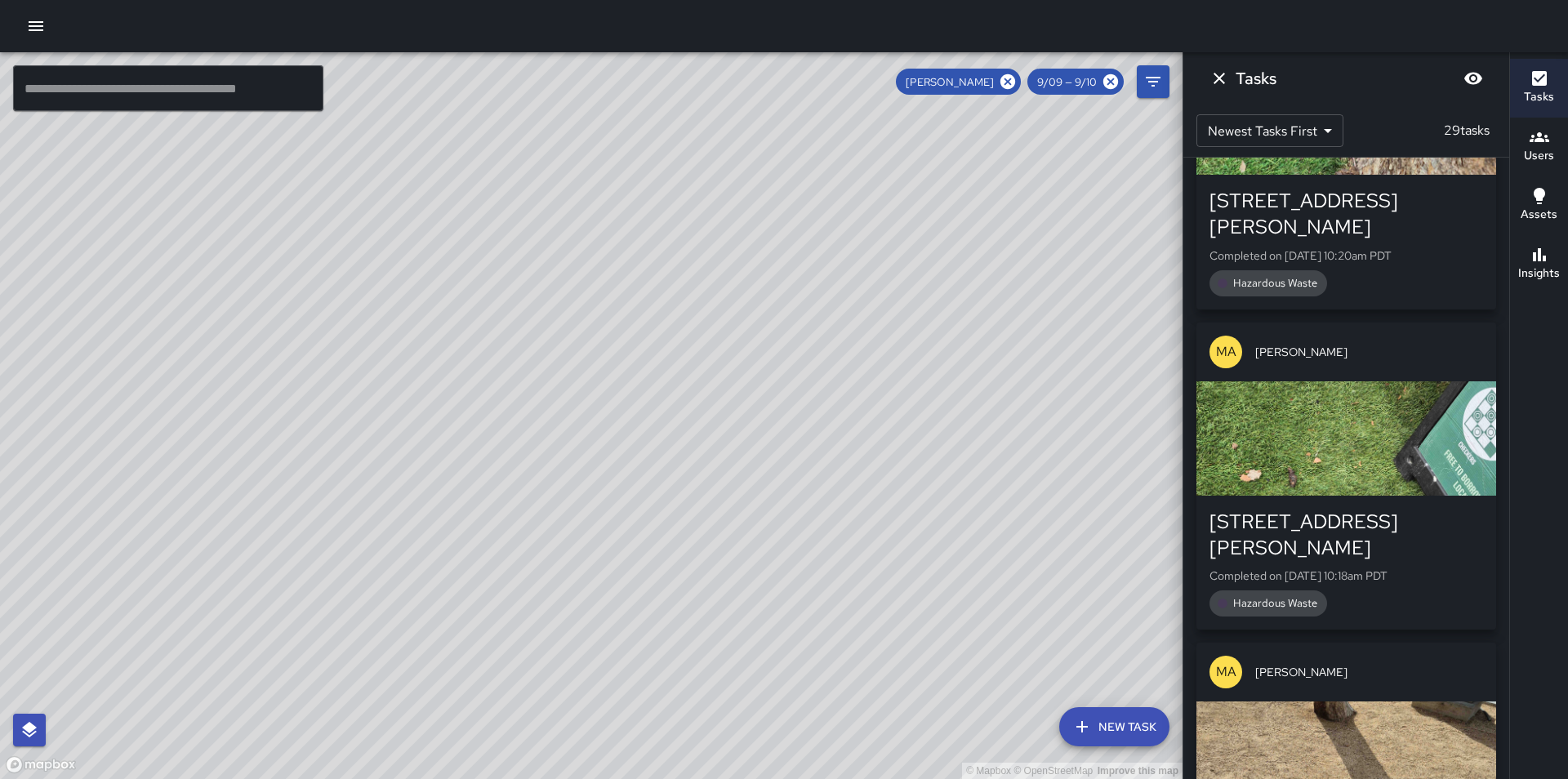
scroll to position [4107, 0]
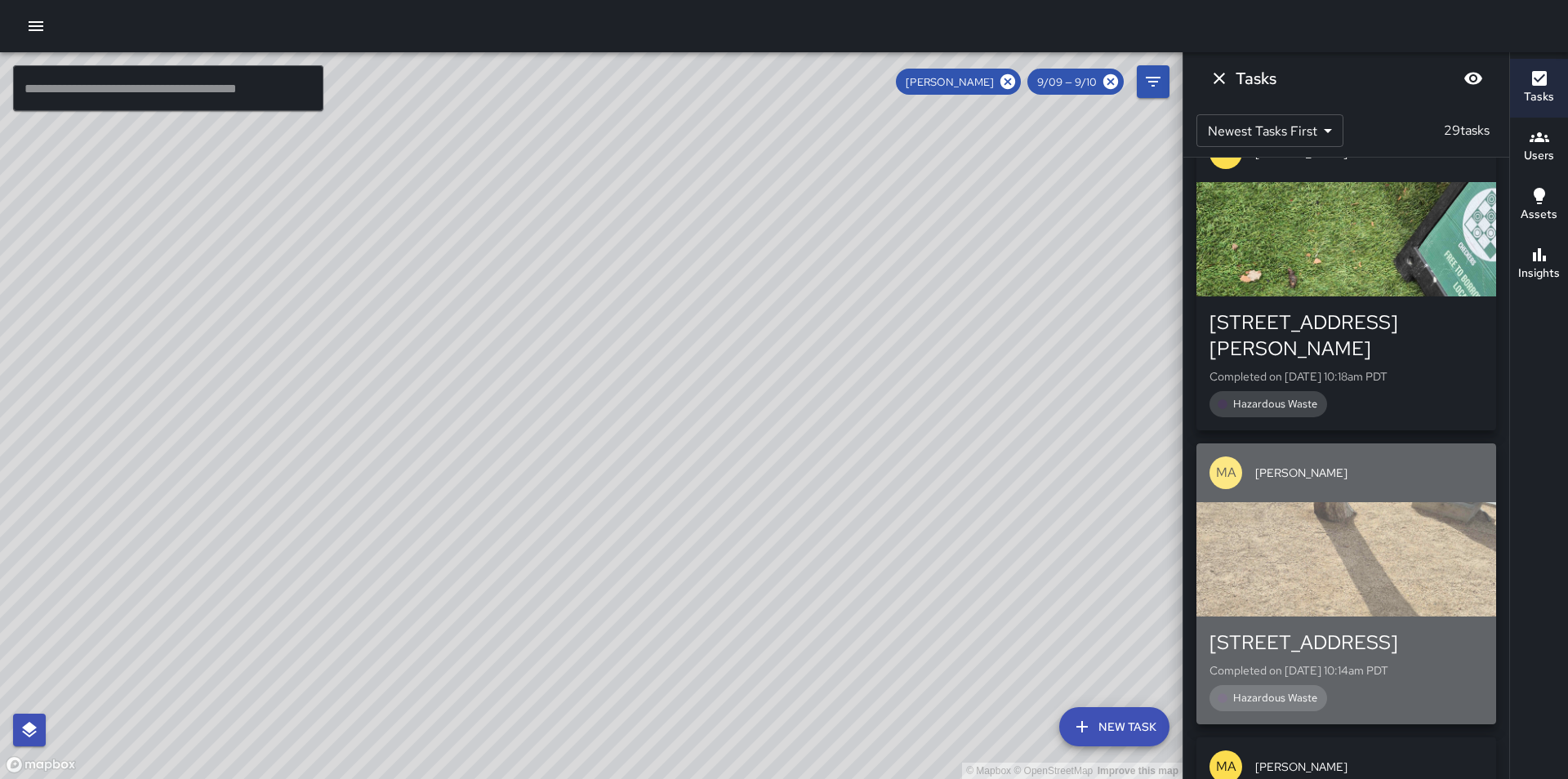
click at [1406, 502] on div "button" at bounding box center [1347, 559] width 299 height 114
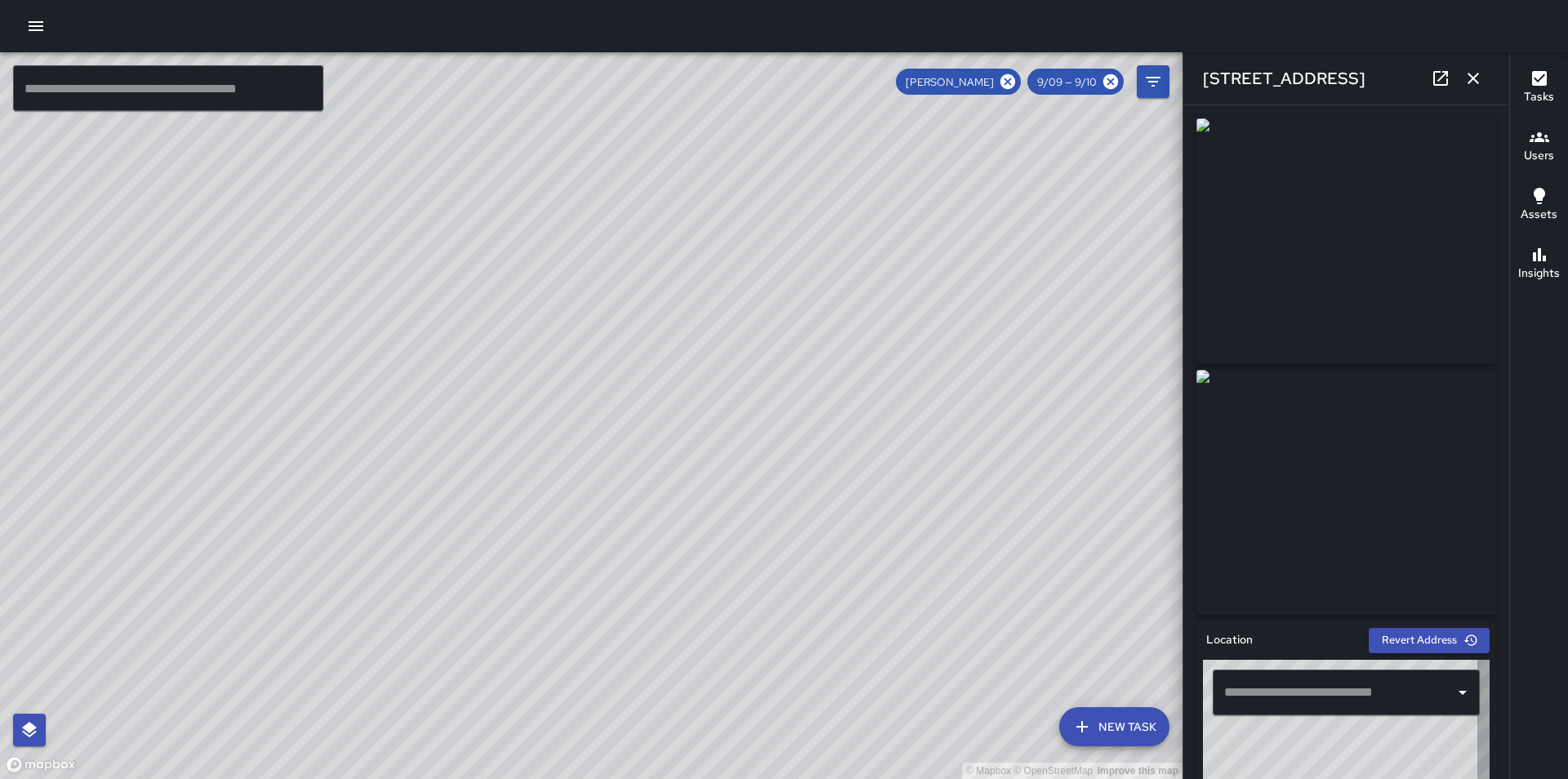
type input "**********"
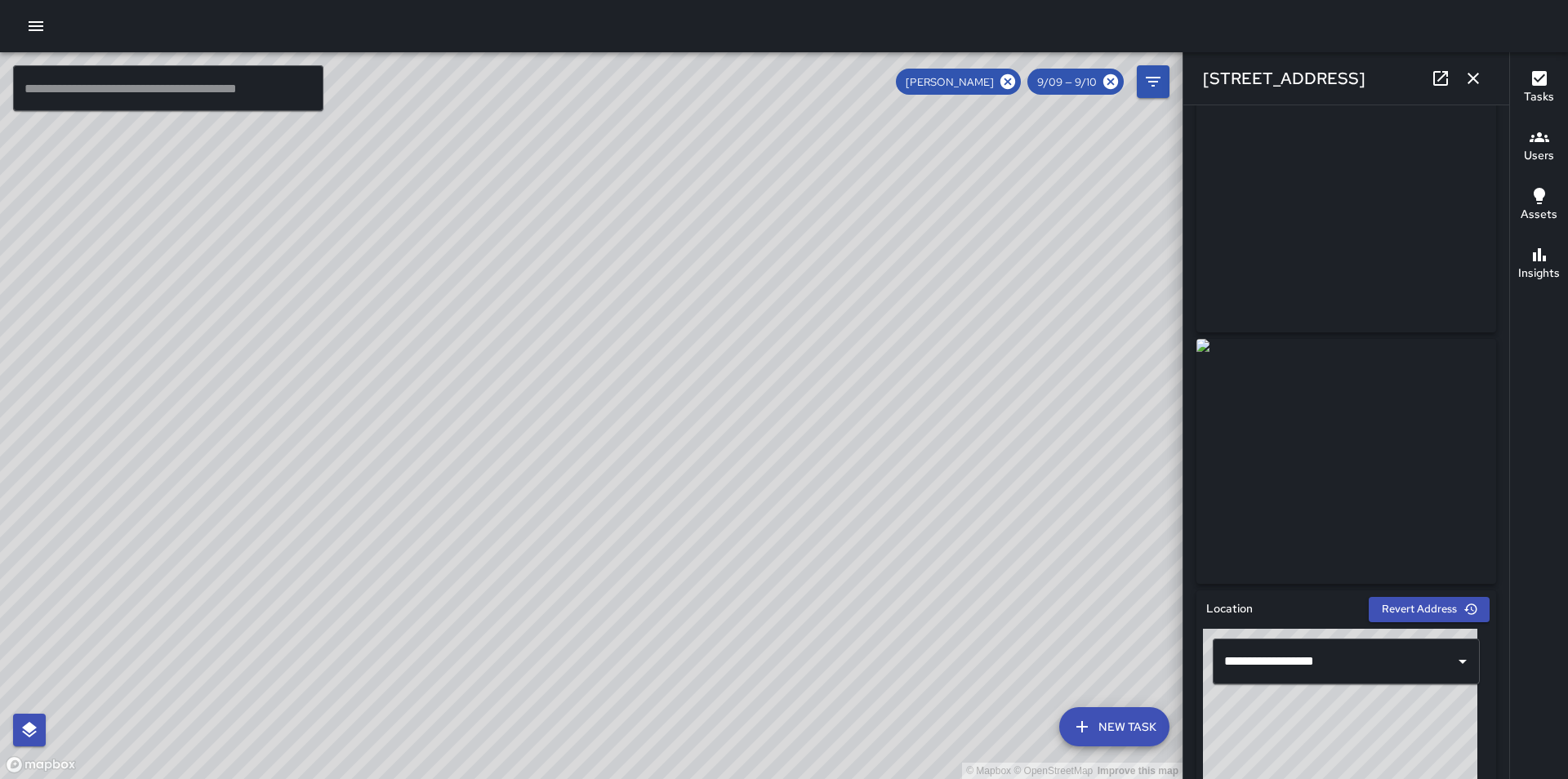
scroll to position [33, 0]
click at [1011, 81] on icon at bounding box center [1008, 81] width 18 height 18
click at [1474, 72] on icon "button" at bounding box center [1473, 78] width 20 height 20
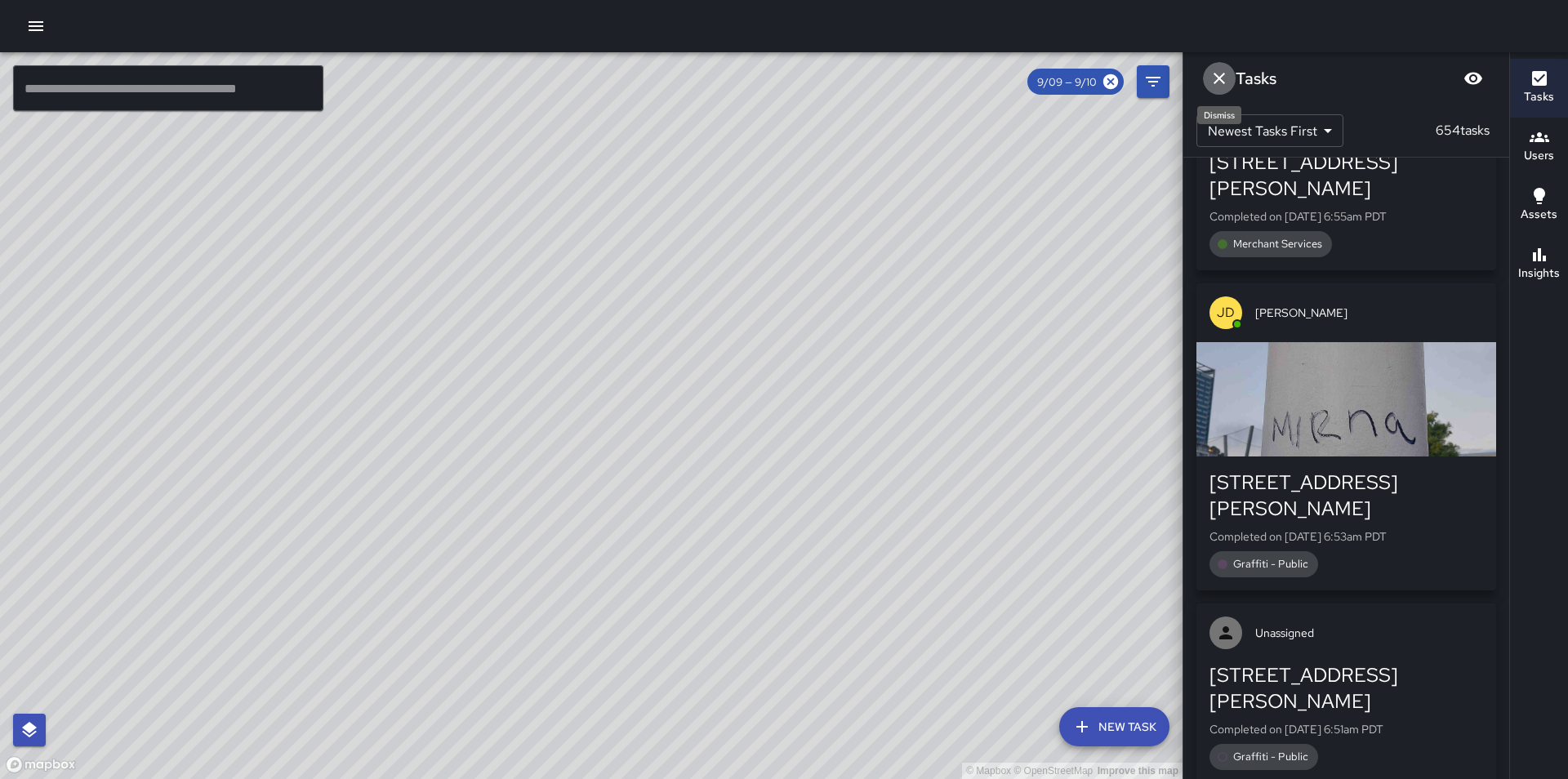
click at [1219, 71] on icon "Dismiss" at bounding box center [1219, 78] width 20 height 20
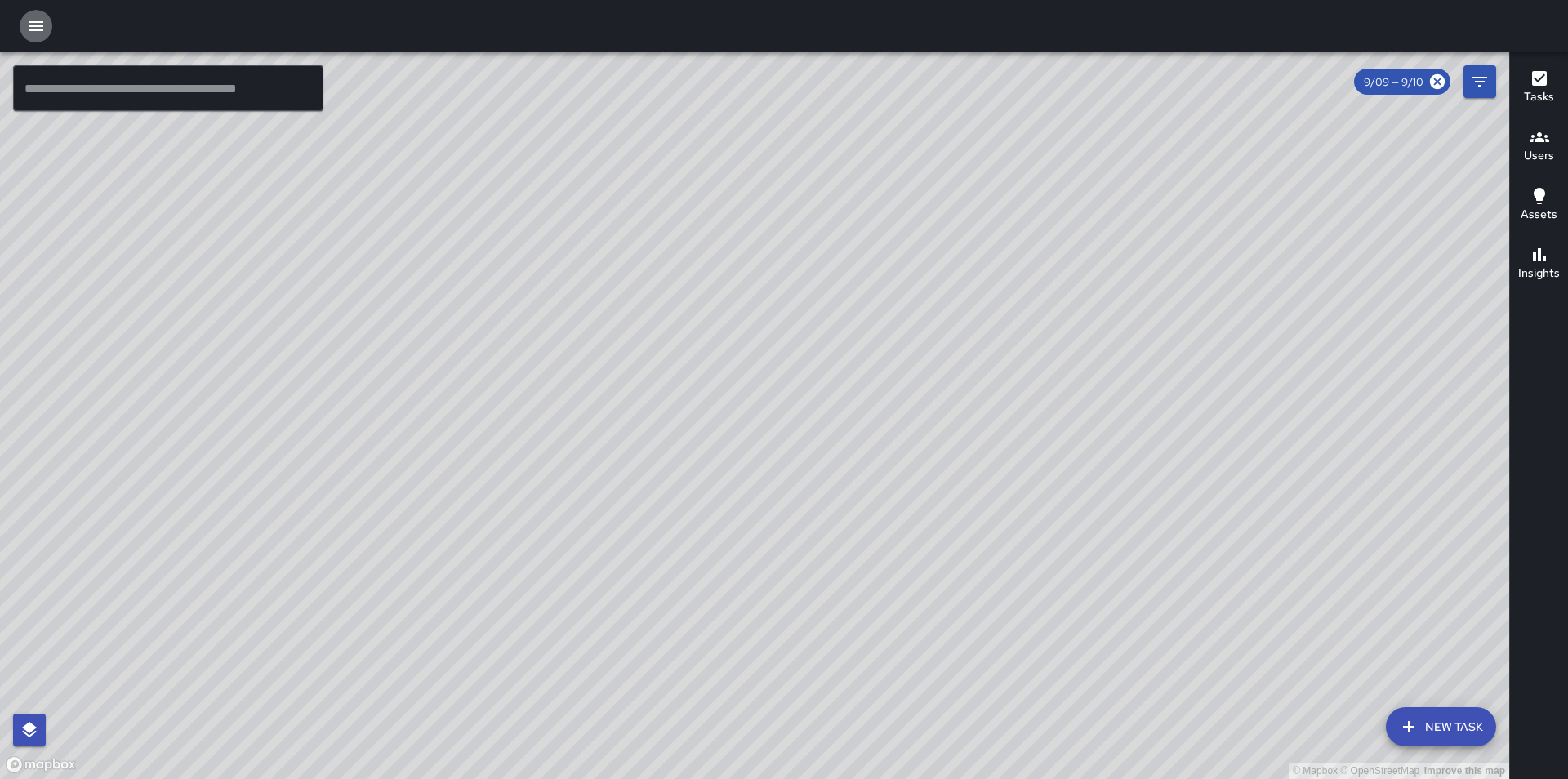
click at [36, 23] on icon "button" at bounding box center [36, 26] width 15 height 9
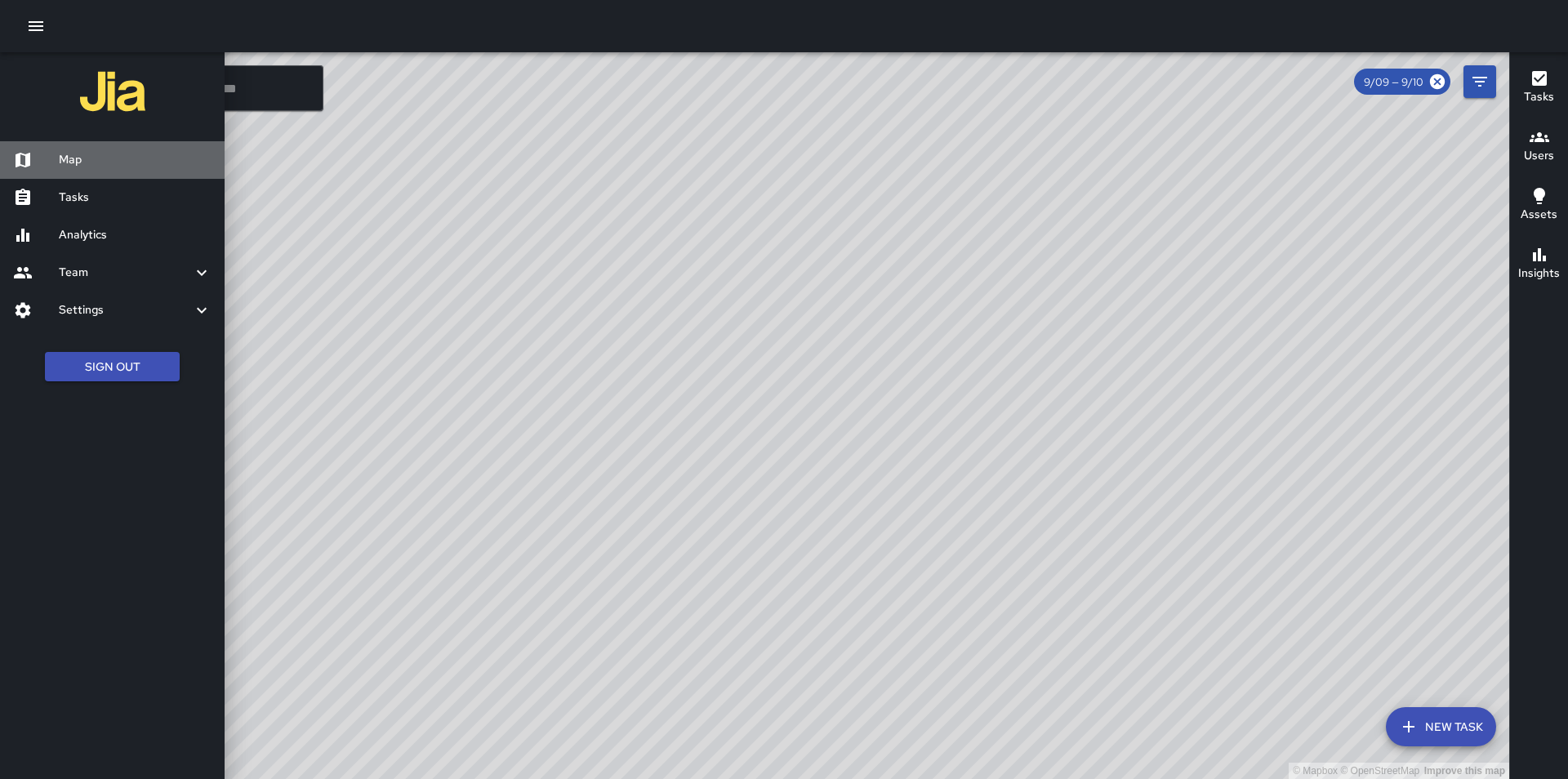
click at [112, 164] on h6 "Map" at bounding box center [135, 159] width 153 height 18
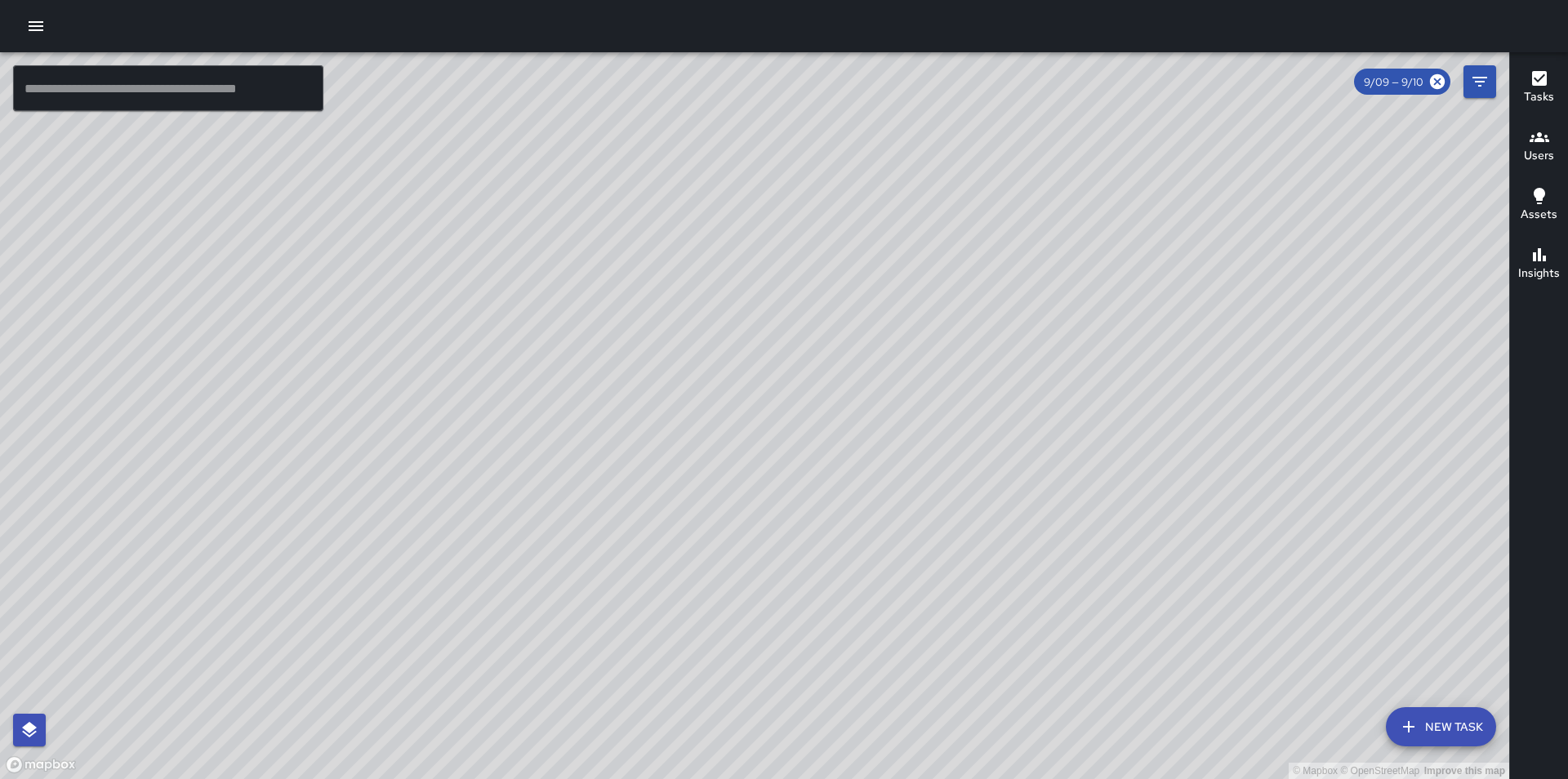
click at [40, 31] on icon "button" at bounding box center [36, 26] width 15 height 9
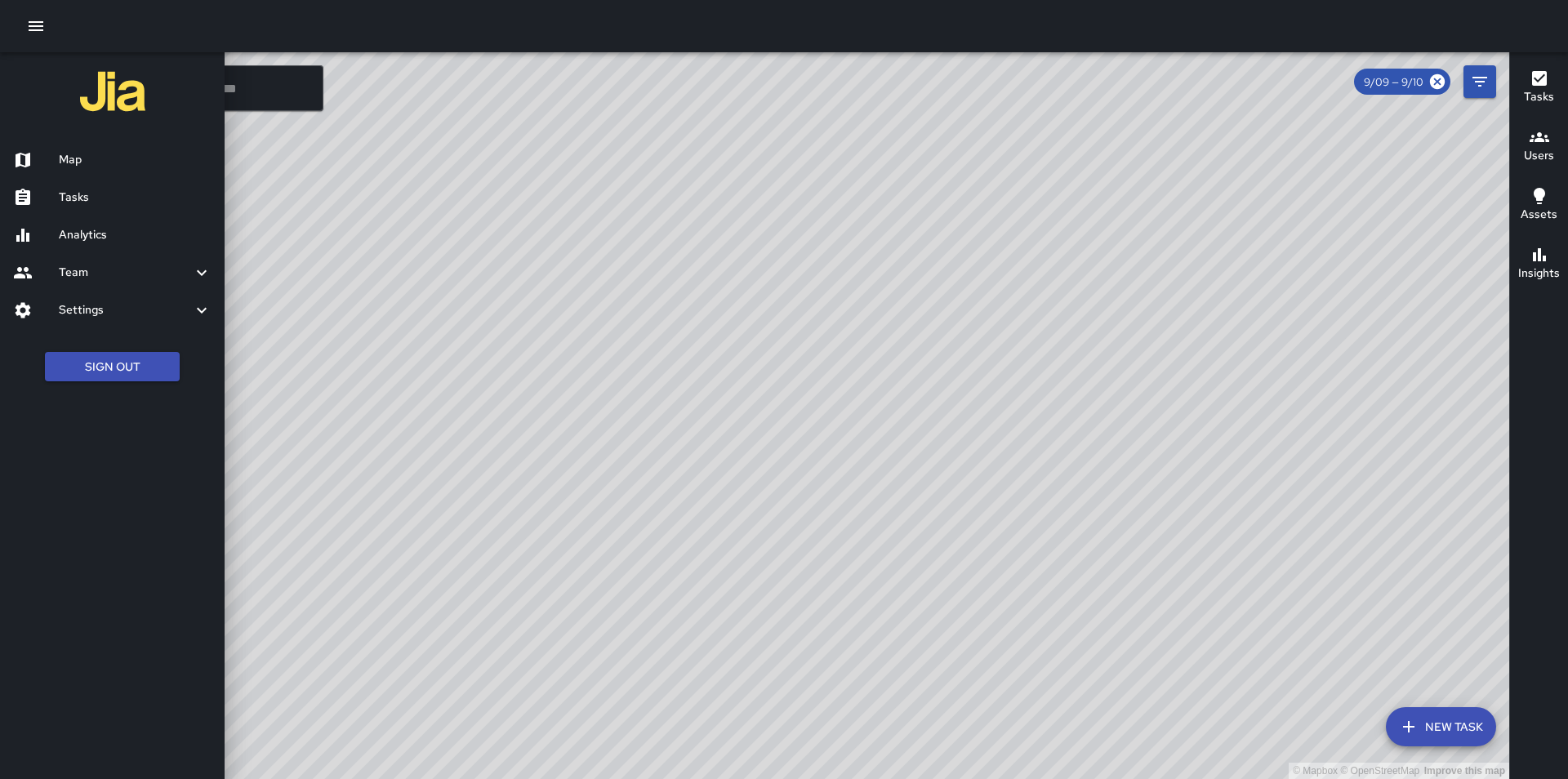
drag, startPoint x: 858, startPoint y: 348, endPoint x: 913, endPoint y: 259, distance: 104.6
click at [913, 259] on div at bounding box center [784, 389] width 1568 height 779
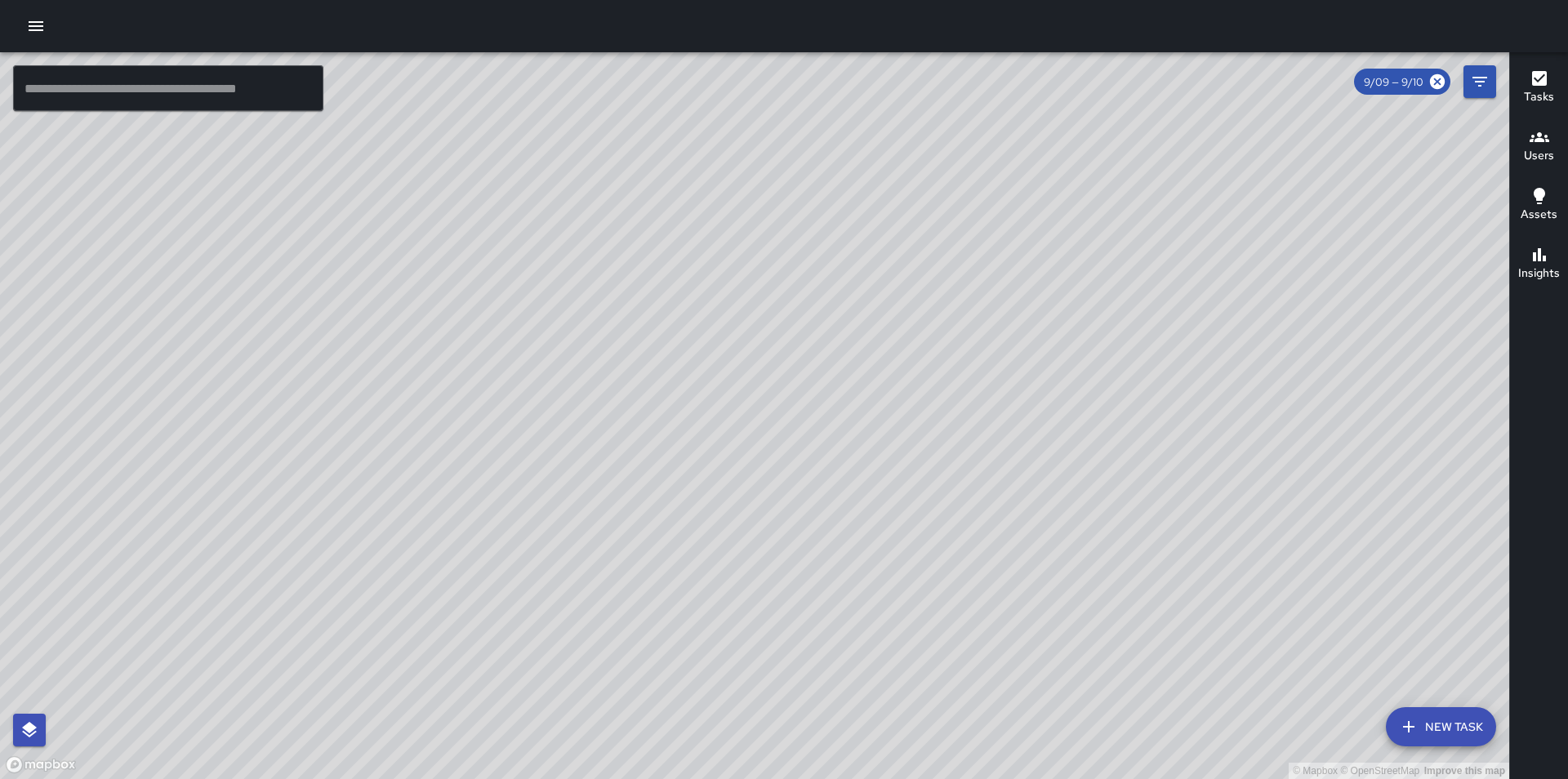
drag, startPoint x: 1088, startPoint y: 179, endPoint x: 1151, endPoint y: 127, distance: 81.7
click at [1151, 127] on div "© Mapbox © OpenStreetMap Improve this map" at bounding box center [754, 416] width 1510 height 727
drag, startPoint x: 858, startPoint y: 309, endPoint x: 815, endPoint y: 284, distance: 49.7
click at [815, 284] on div "© Mapbox © OpenStreetMap Improve this map" at bounding box center [754, 416] width 1510 height 727
click at [1443, 80] on icon at bounding box center [1438, 82] width 15 height 15
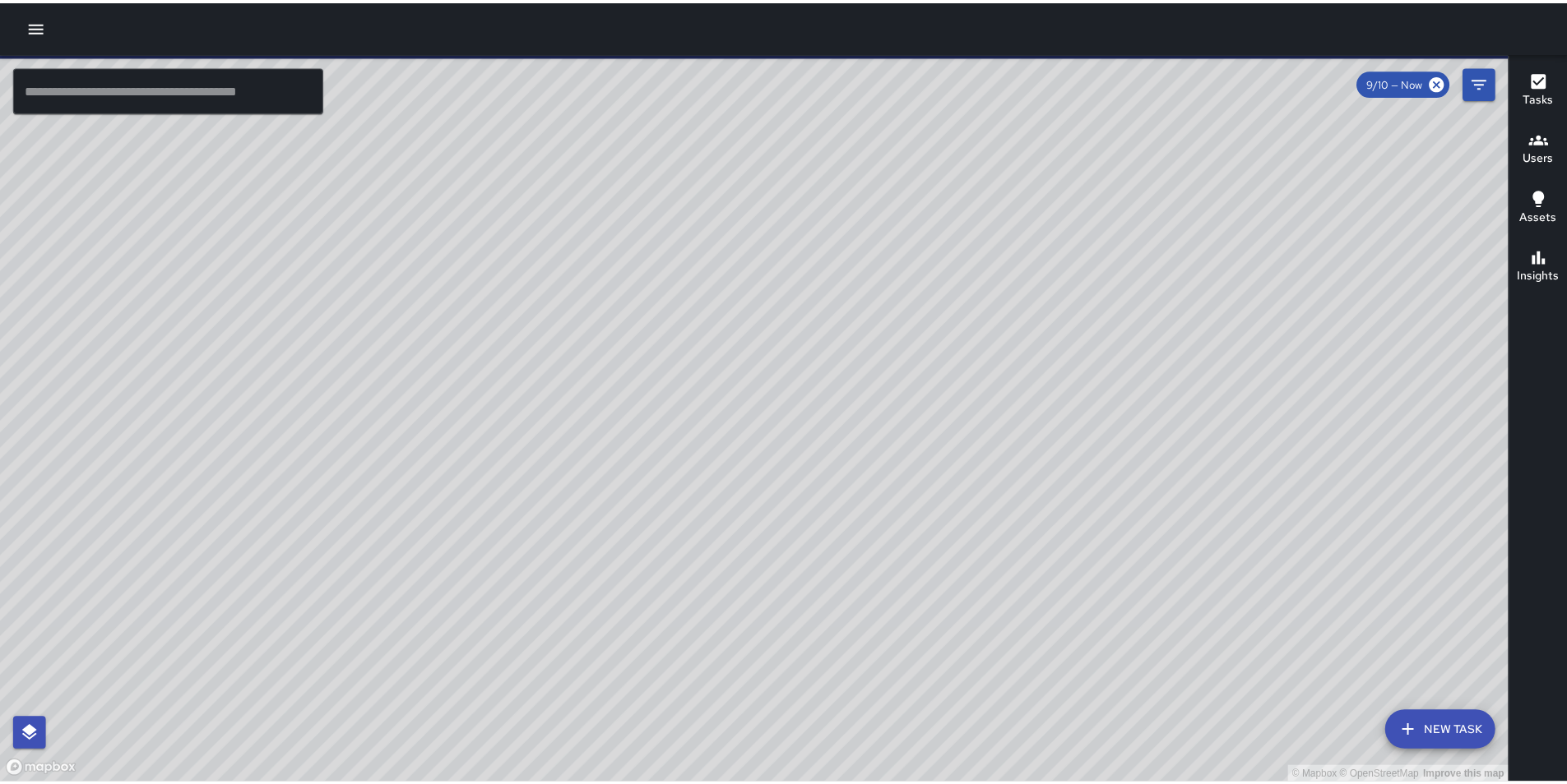
scroll to position [3535, 0]
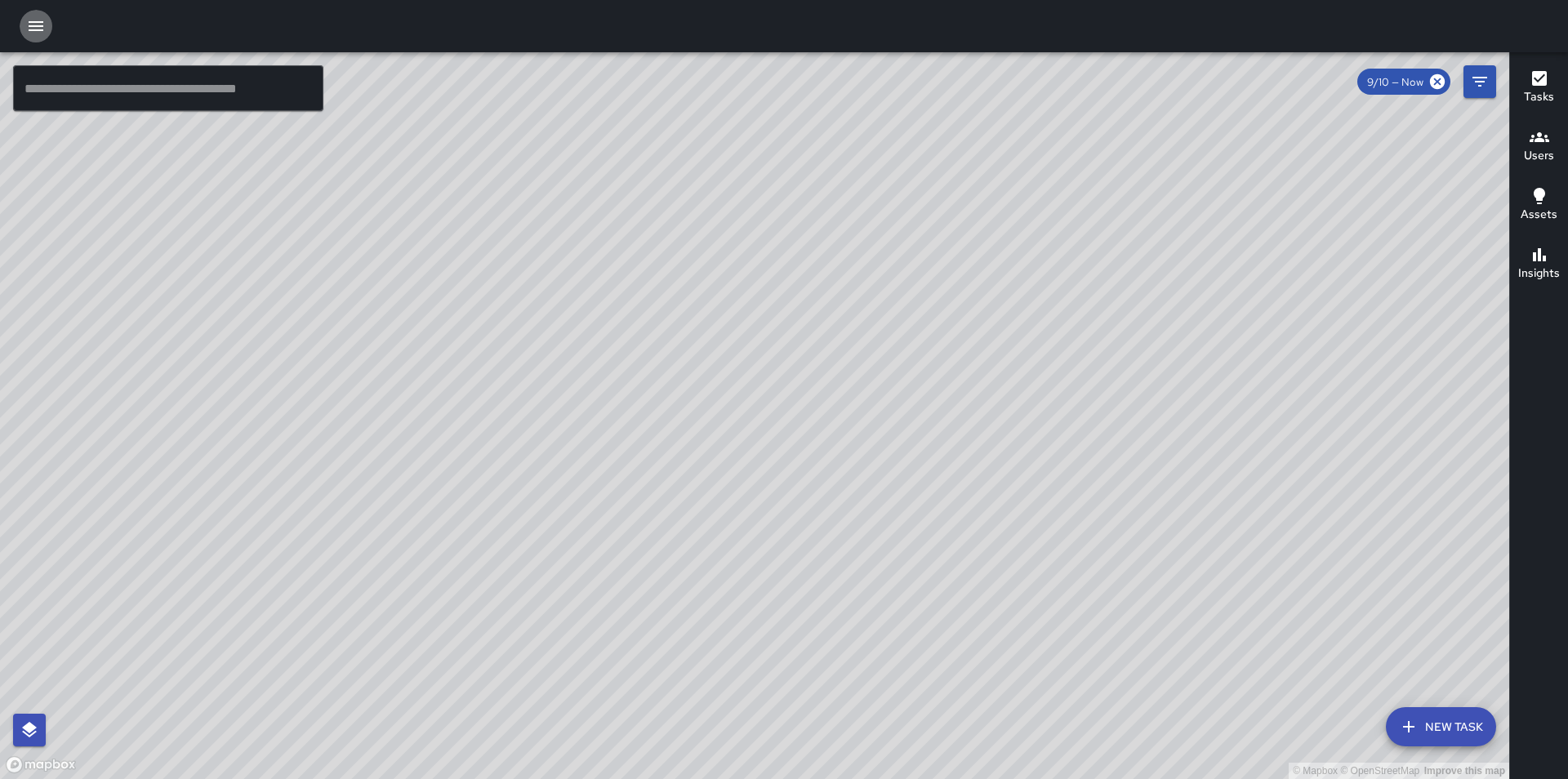
click at [40, 28] on icon "button" at bounding box center [36, 25] width 20 height 20
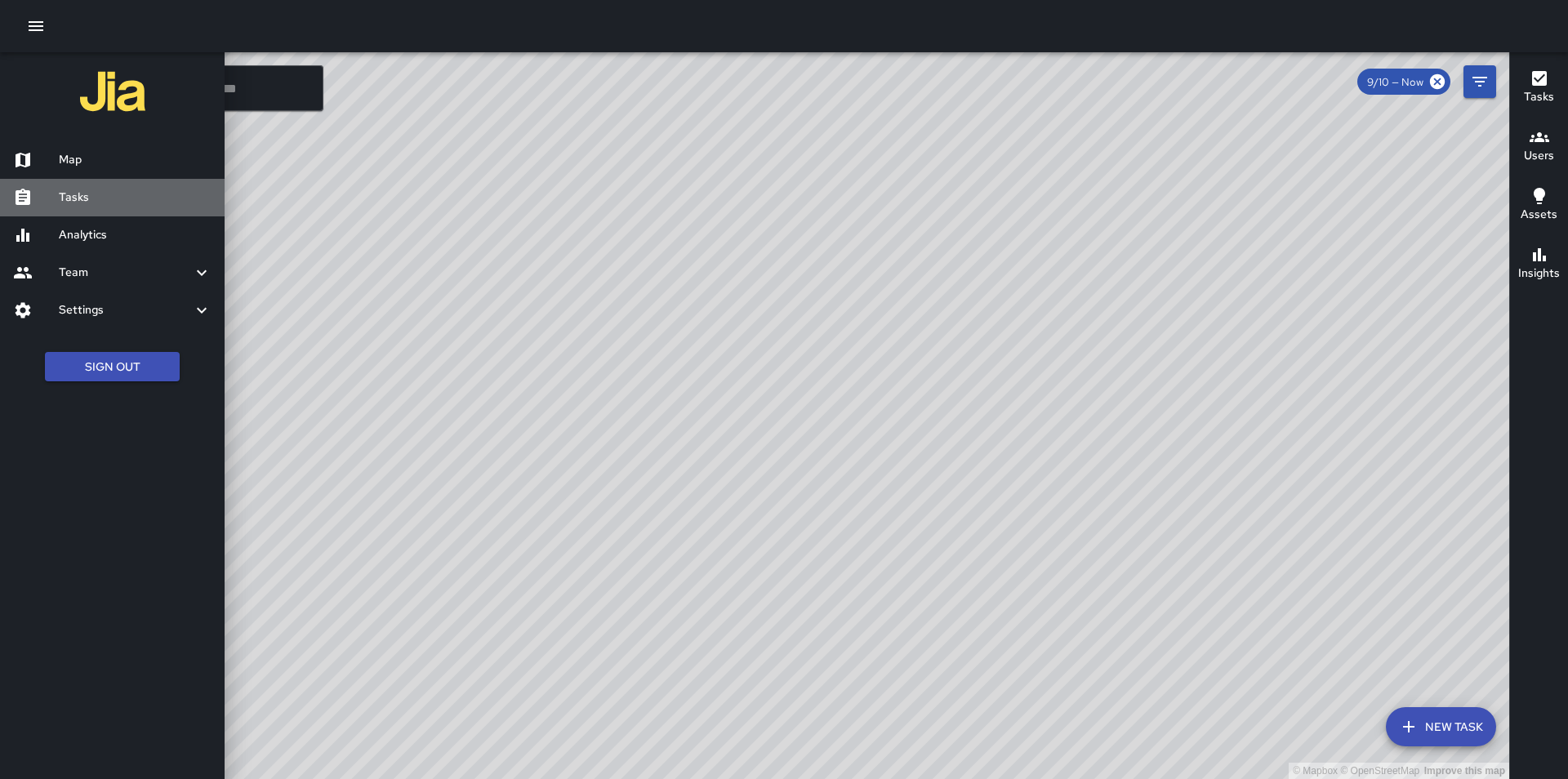
click at [92, 193] on h6 "Tasks" at bounding box center [135, 197] width 153 height 18
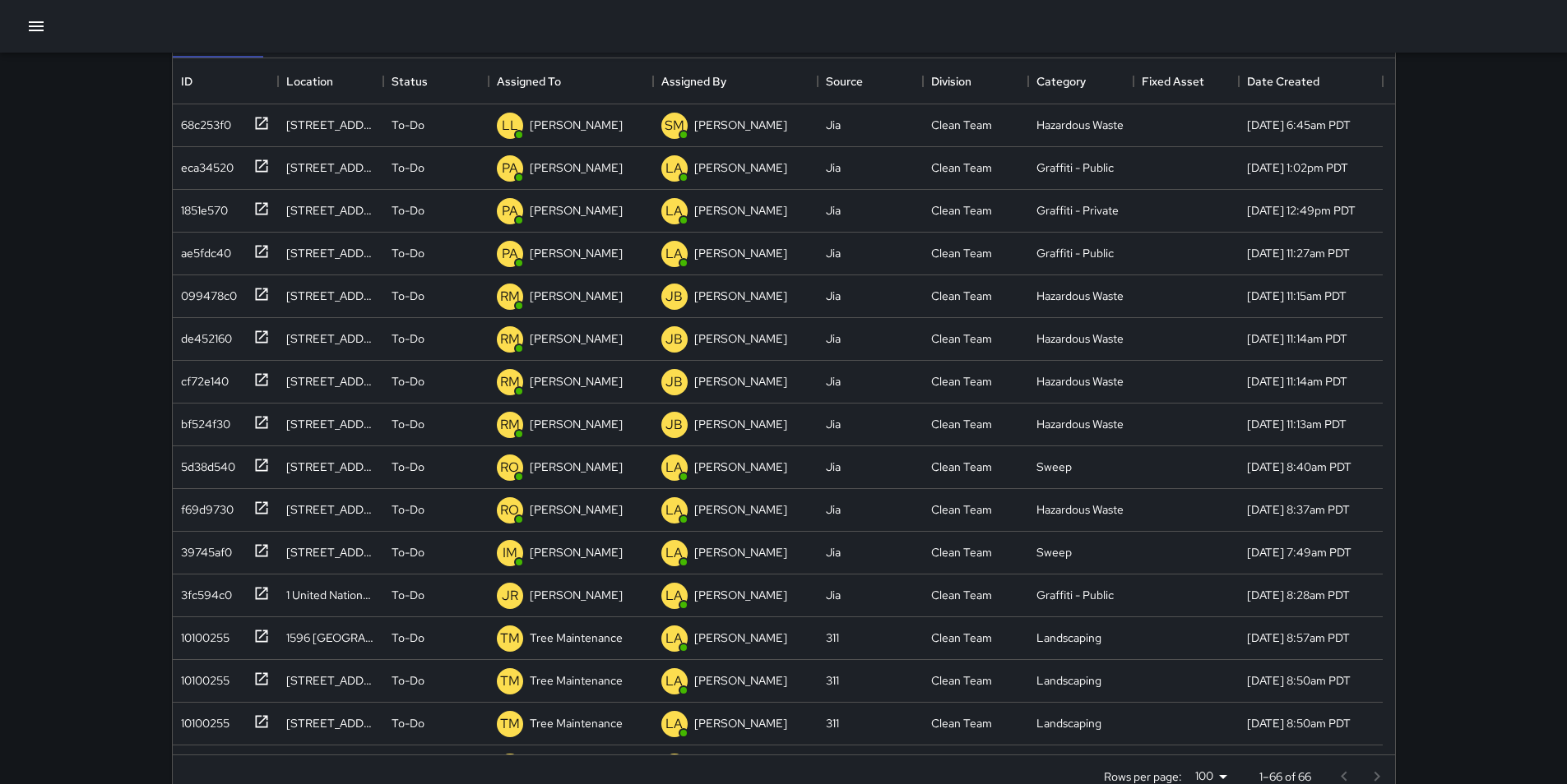
scroll to position [164, 0]
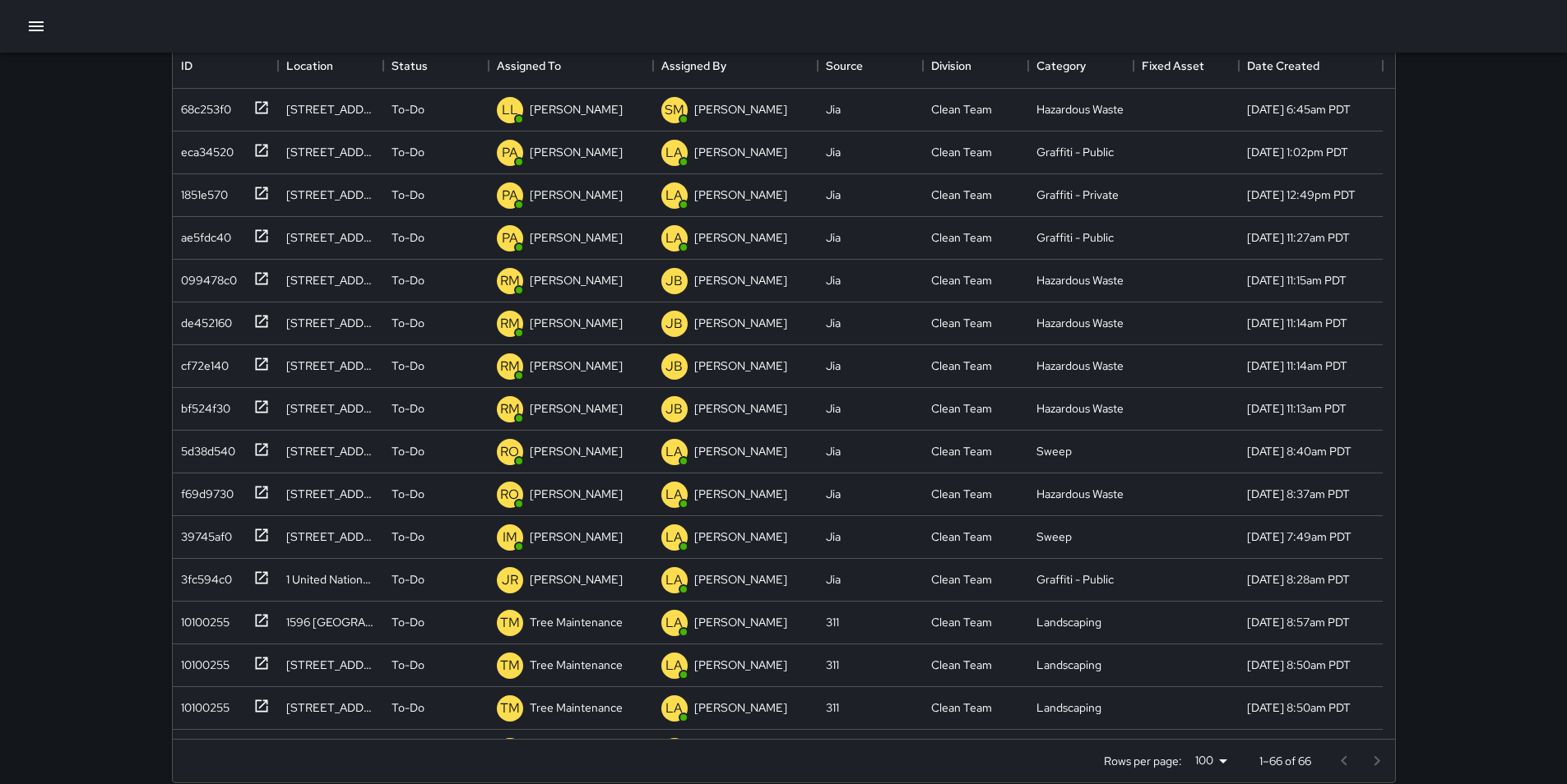
click at [38, 32] on icon "button" at bounding box center [36, 26] width 20 height 20
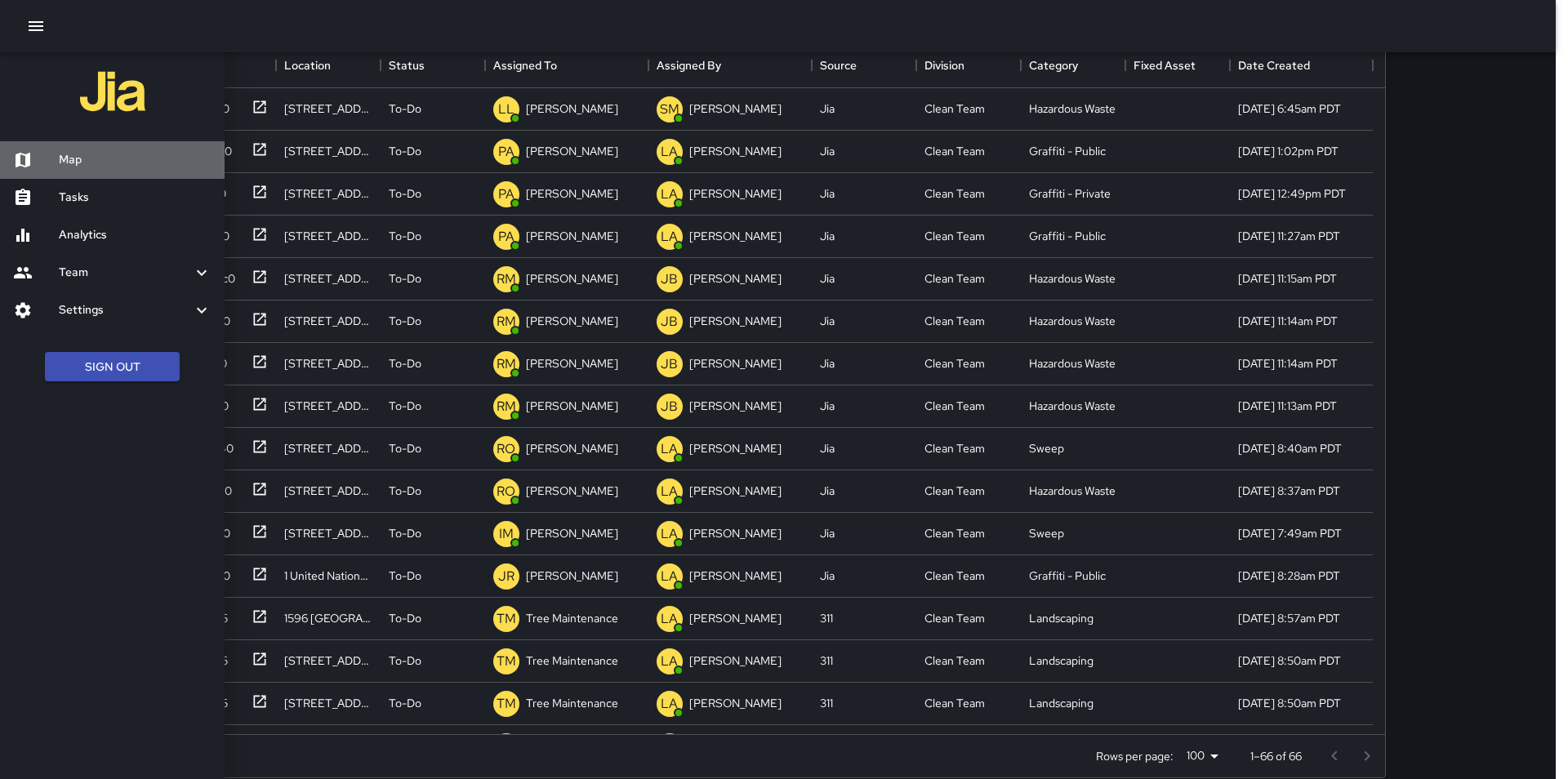
click at [83, 157] on h6 "Map" at bounding box center [135, 159] width 153 height 18
